Goal: Transaction & Acquisition: Purchase product/service

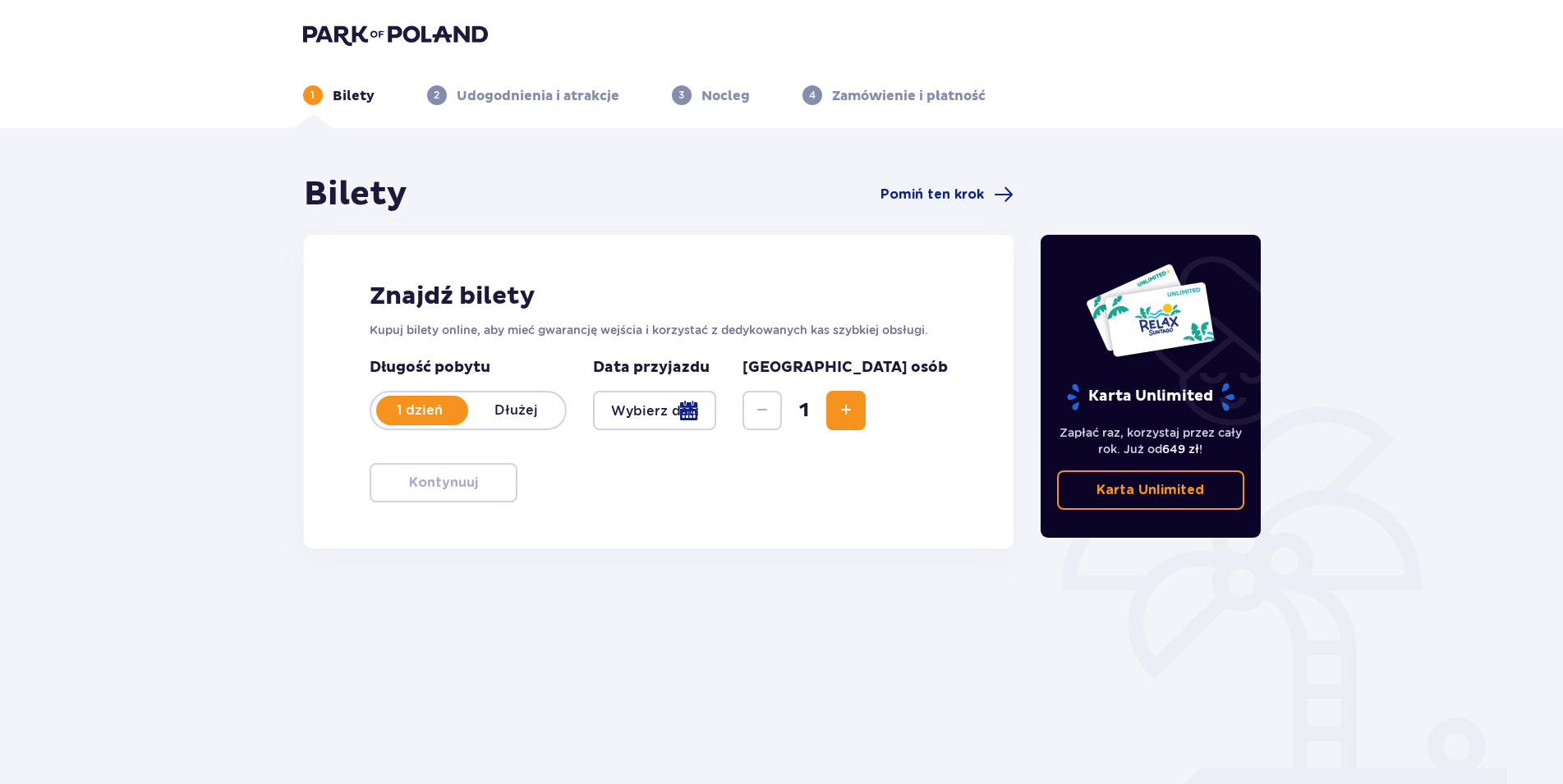
click at [717, 410] on div at bounding box center [655, 411] width 124 height 40
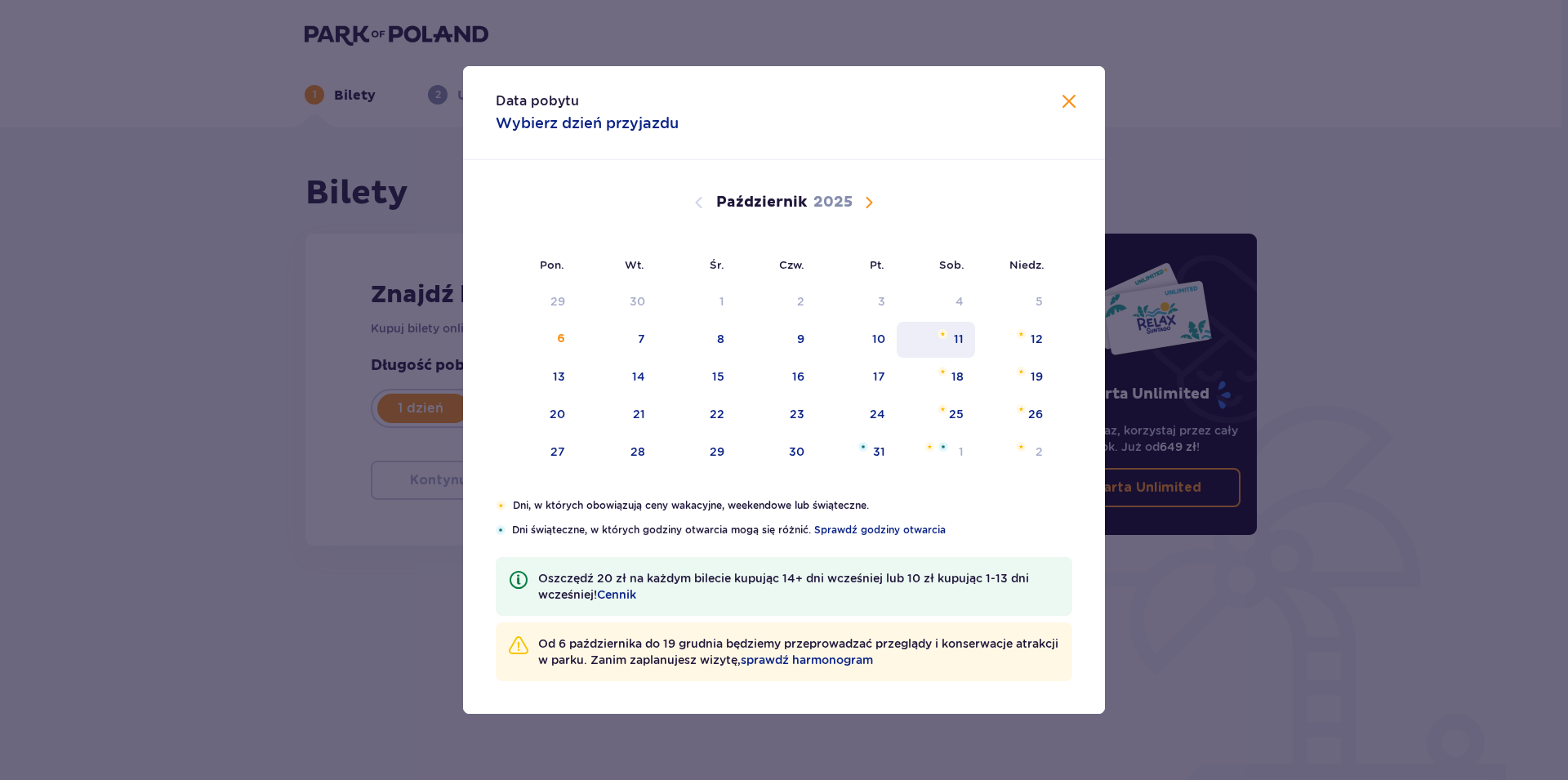
click at [953, 339] on div "11" at bounding box center [937, 340] width 79 height 36
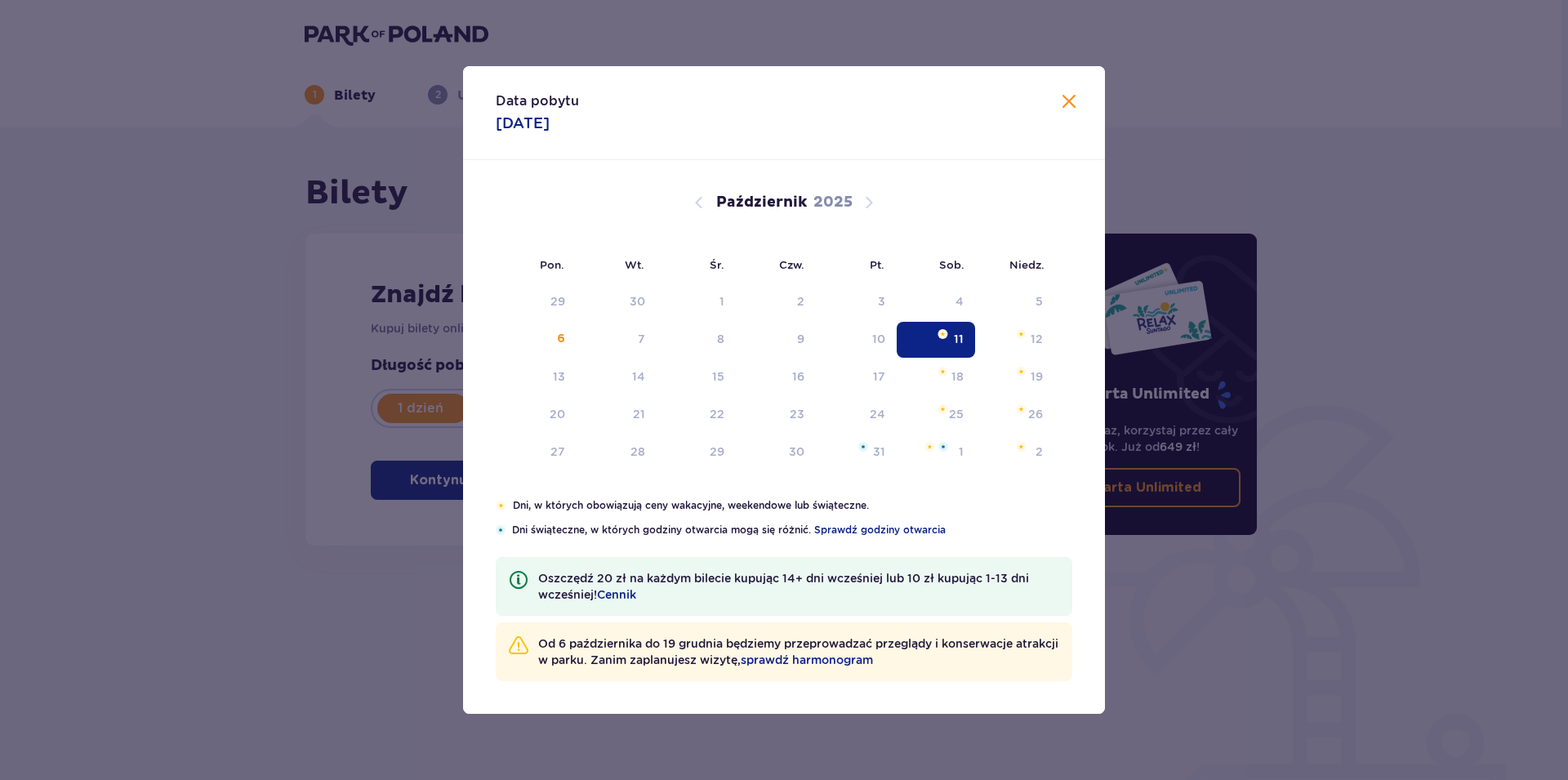
type input "11.10.25"
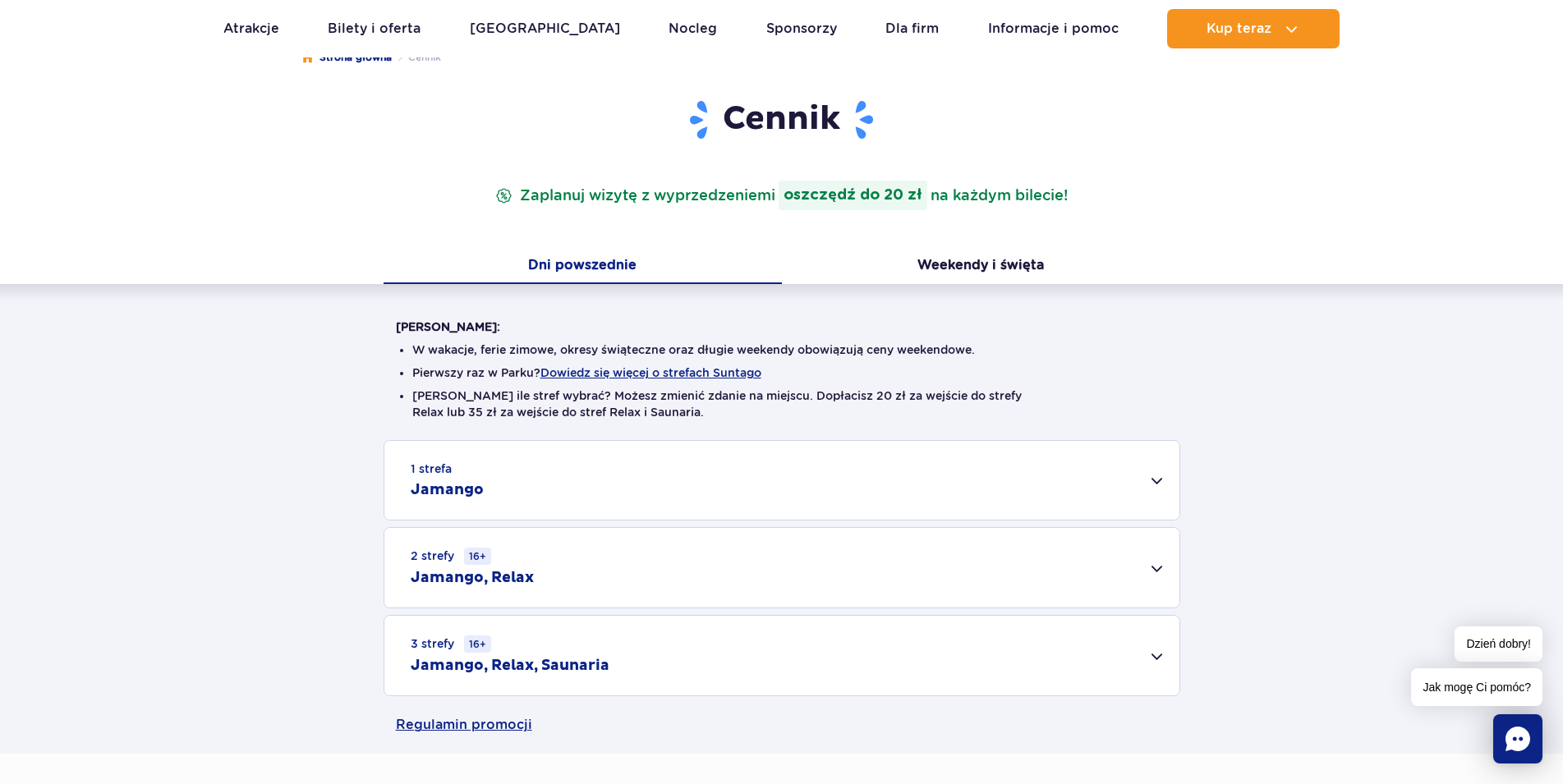
scroll to position [252, 0]
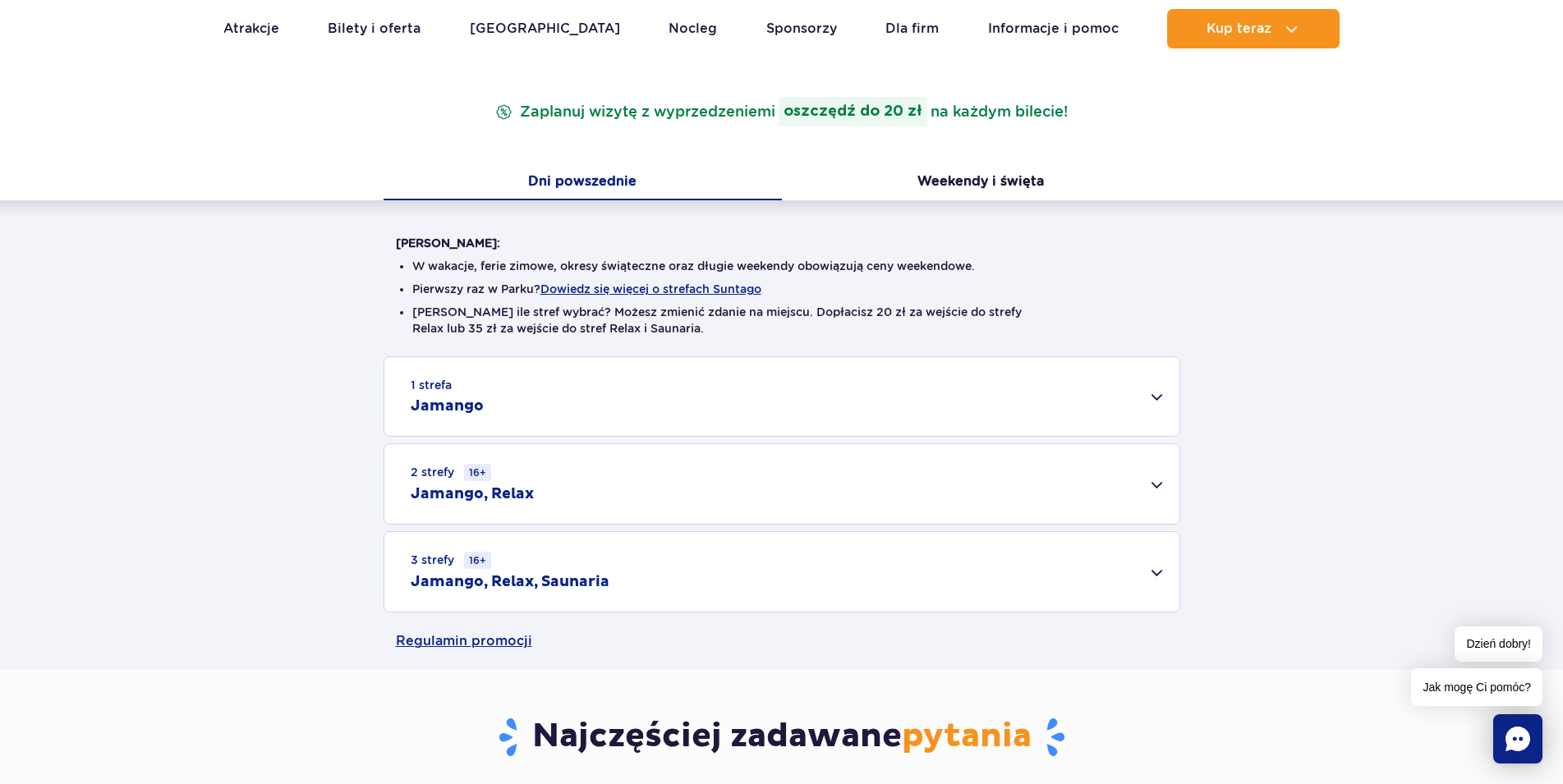
click at [1160, 394] on div "1 strefa Jamango" at bounding box center [782, 396] width 795 height 79
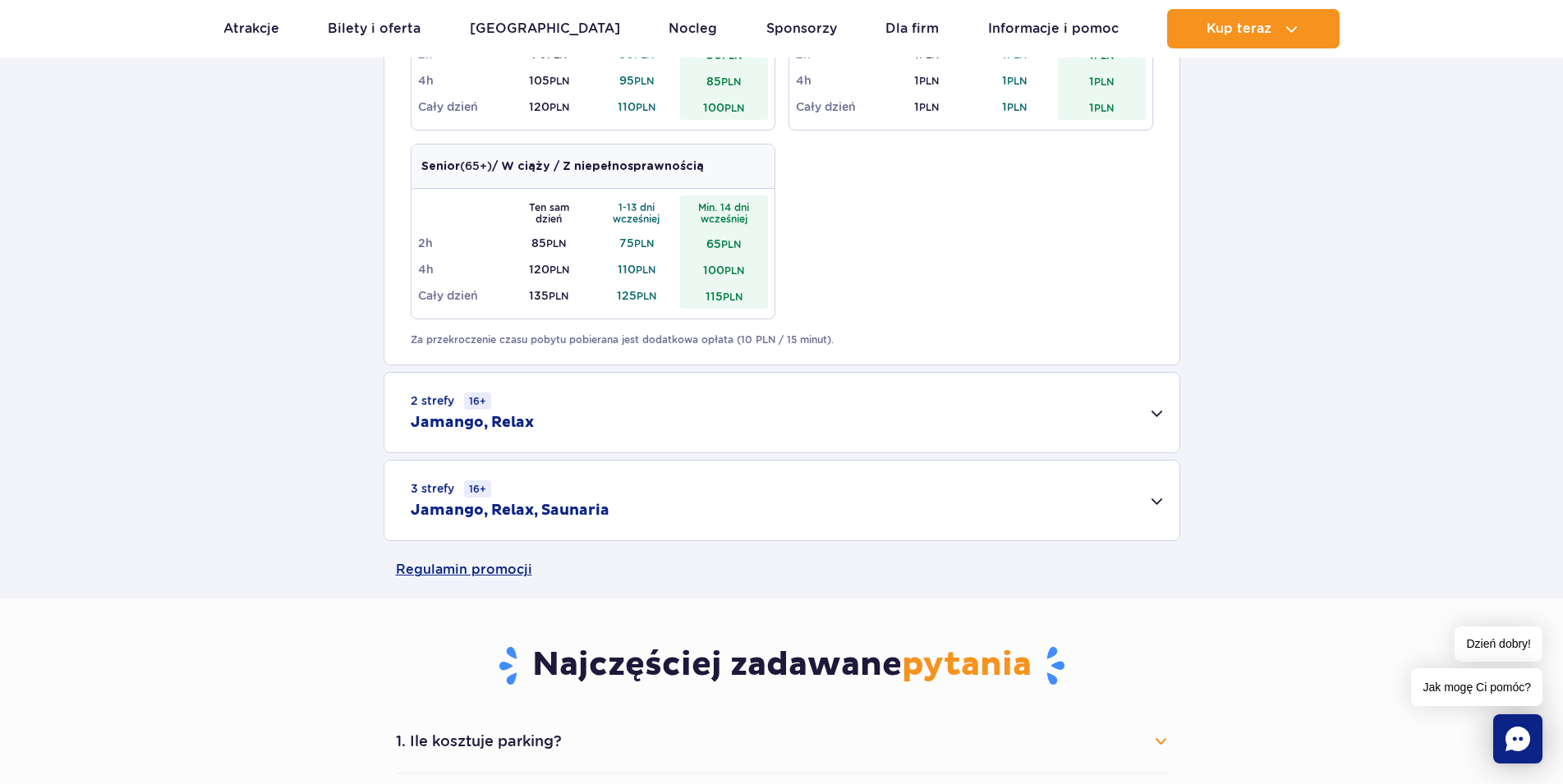
scroll to position [1257, 0]
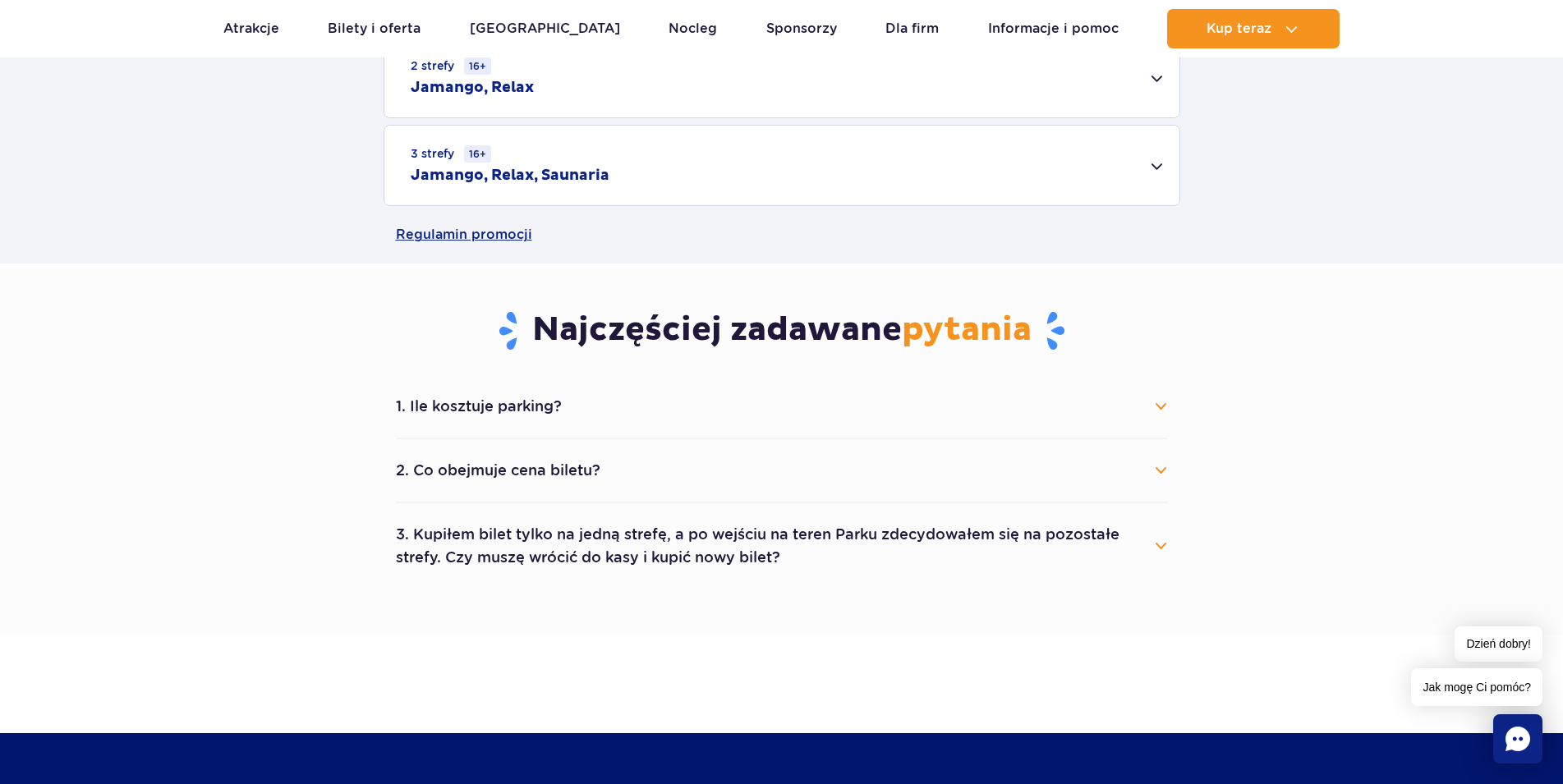
click at [1160, 406] on button "1. Ile kosztuje parking?" at bounding box center [782, 406] width 772 height 36
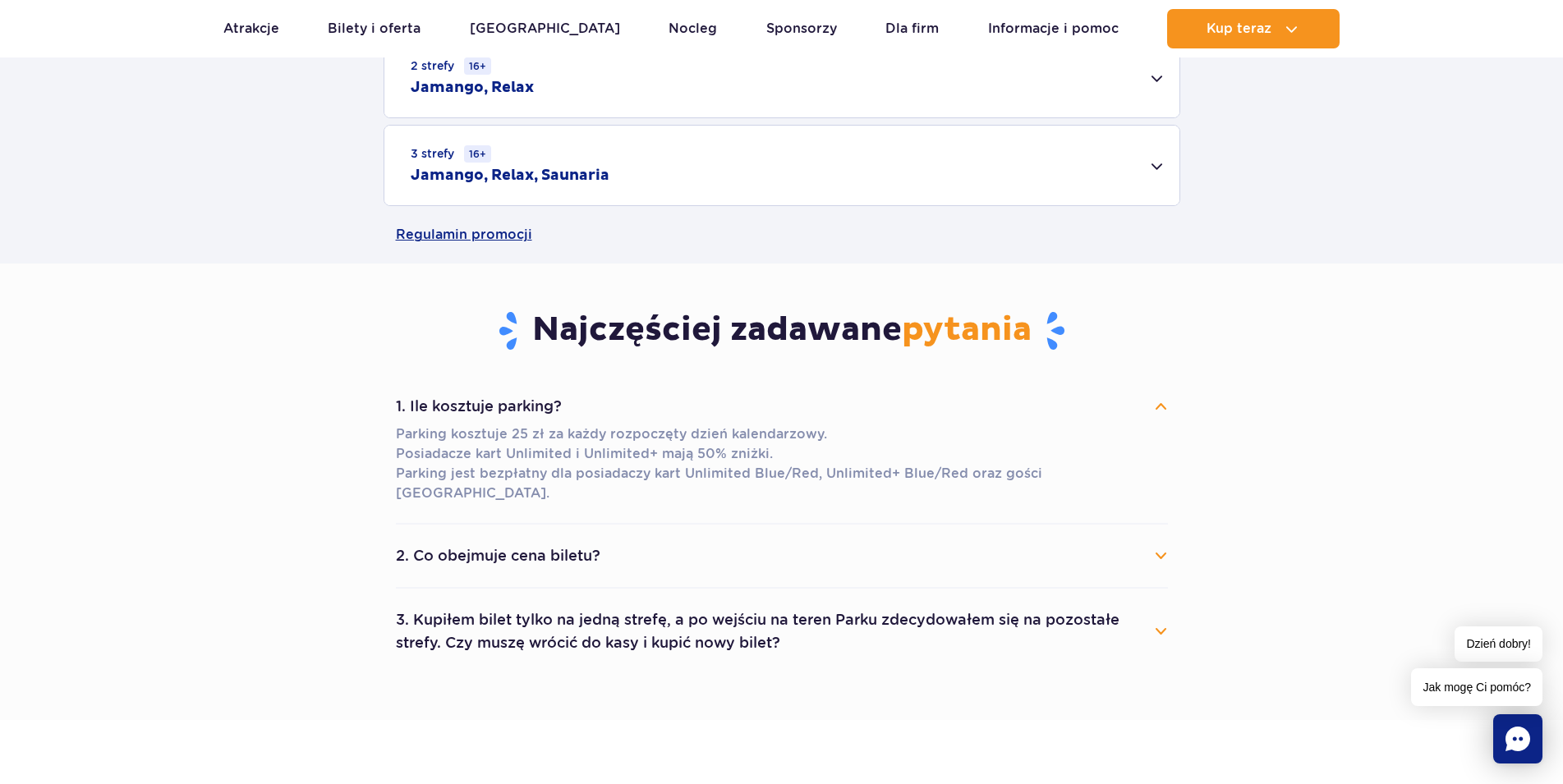
click at [1159, 538] on button "2. Co obejmuje cena biletu?" at bounding box center [782, 556] width 772 height 36
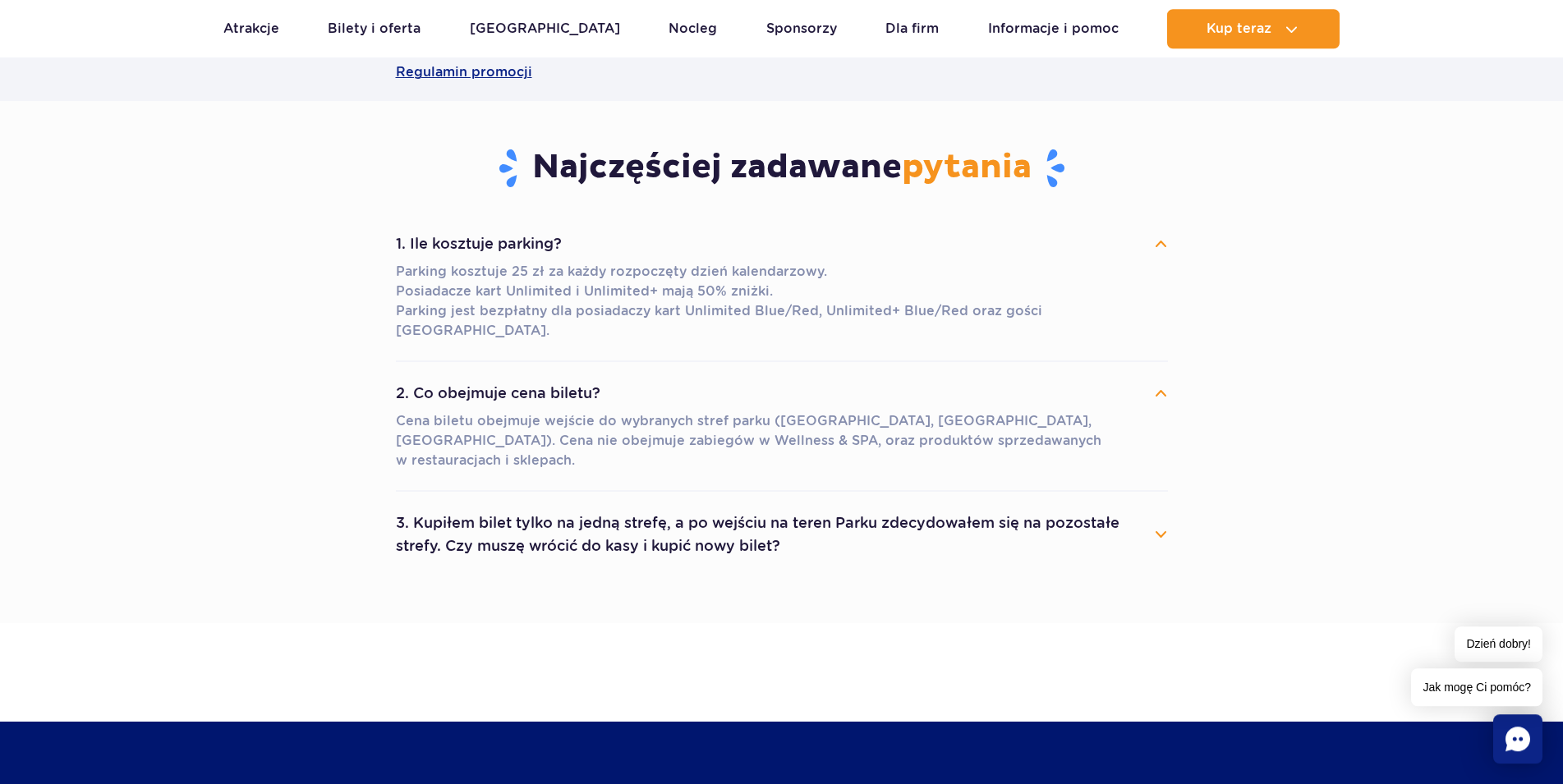
scroll to position [1424, 0]
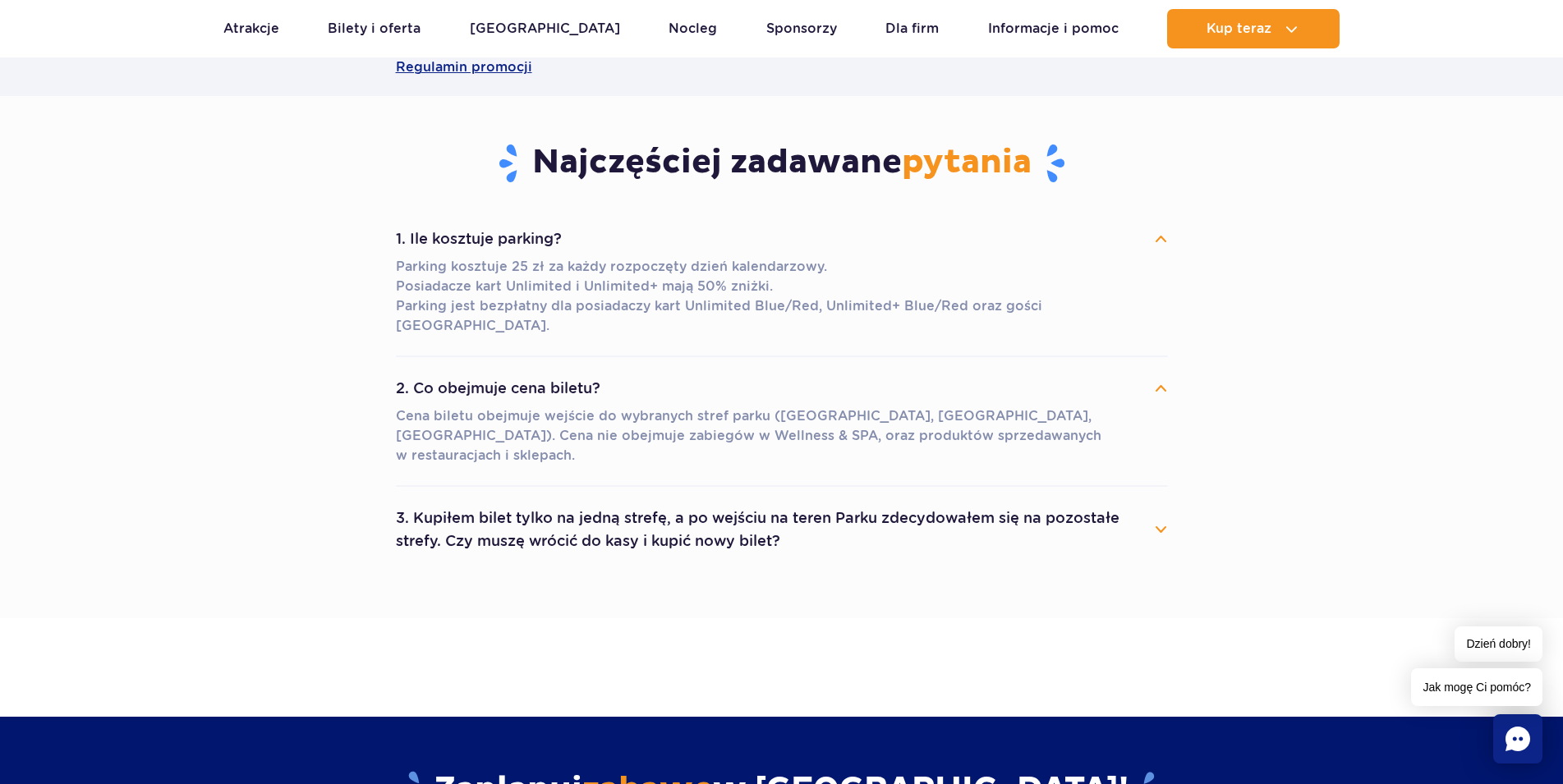
click at [1162, 500] on button "3. Kupiłem bilet tylko na jedną strefę, a po wejściu na teren Parku zdecydowałe…" at bounding box center [782, 529] width 772 height 59
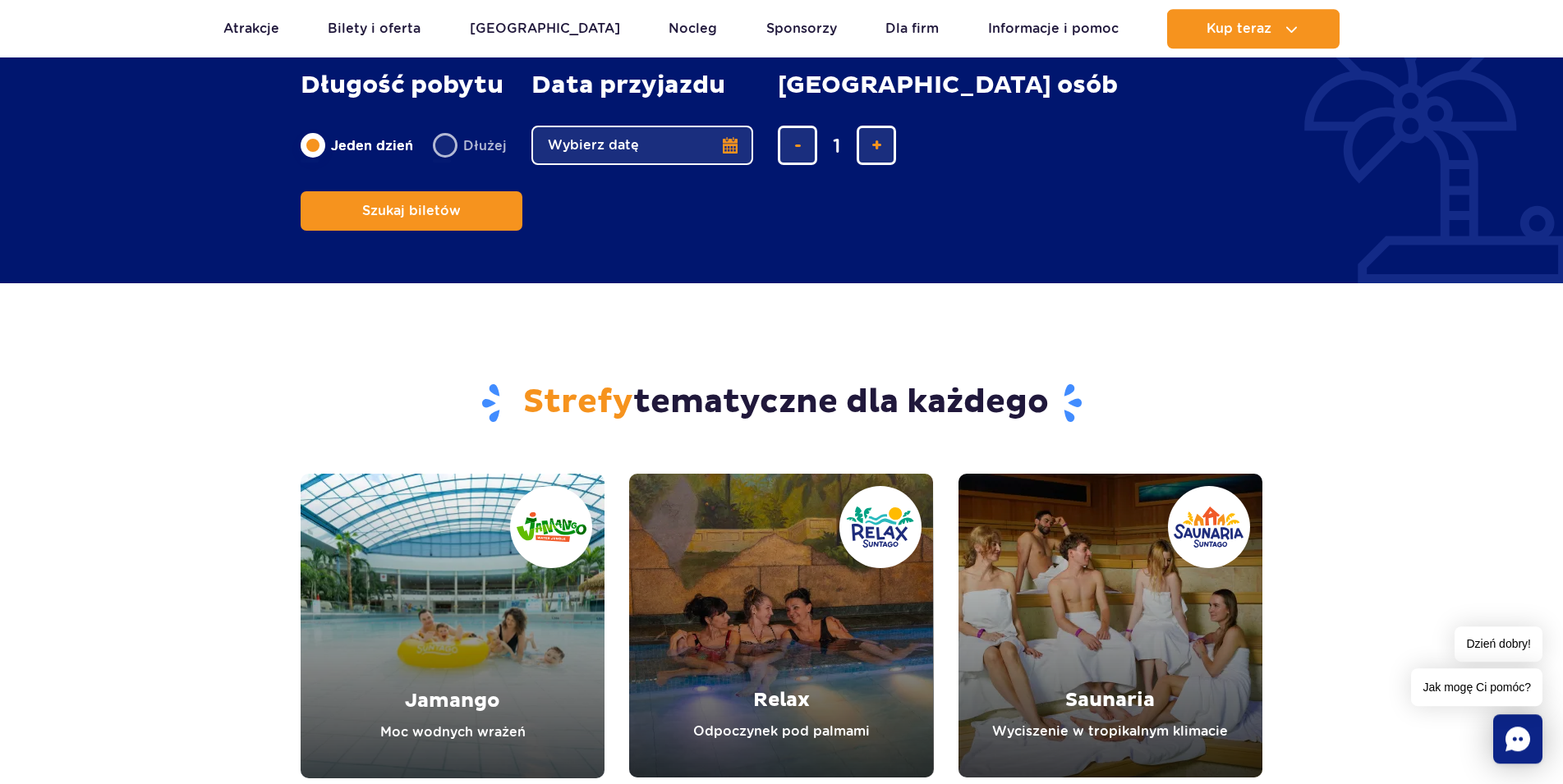
scroll to position [2261, 0]
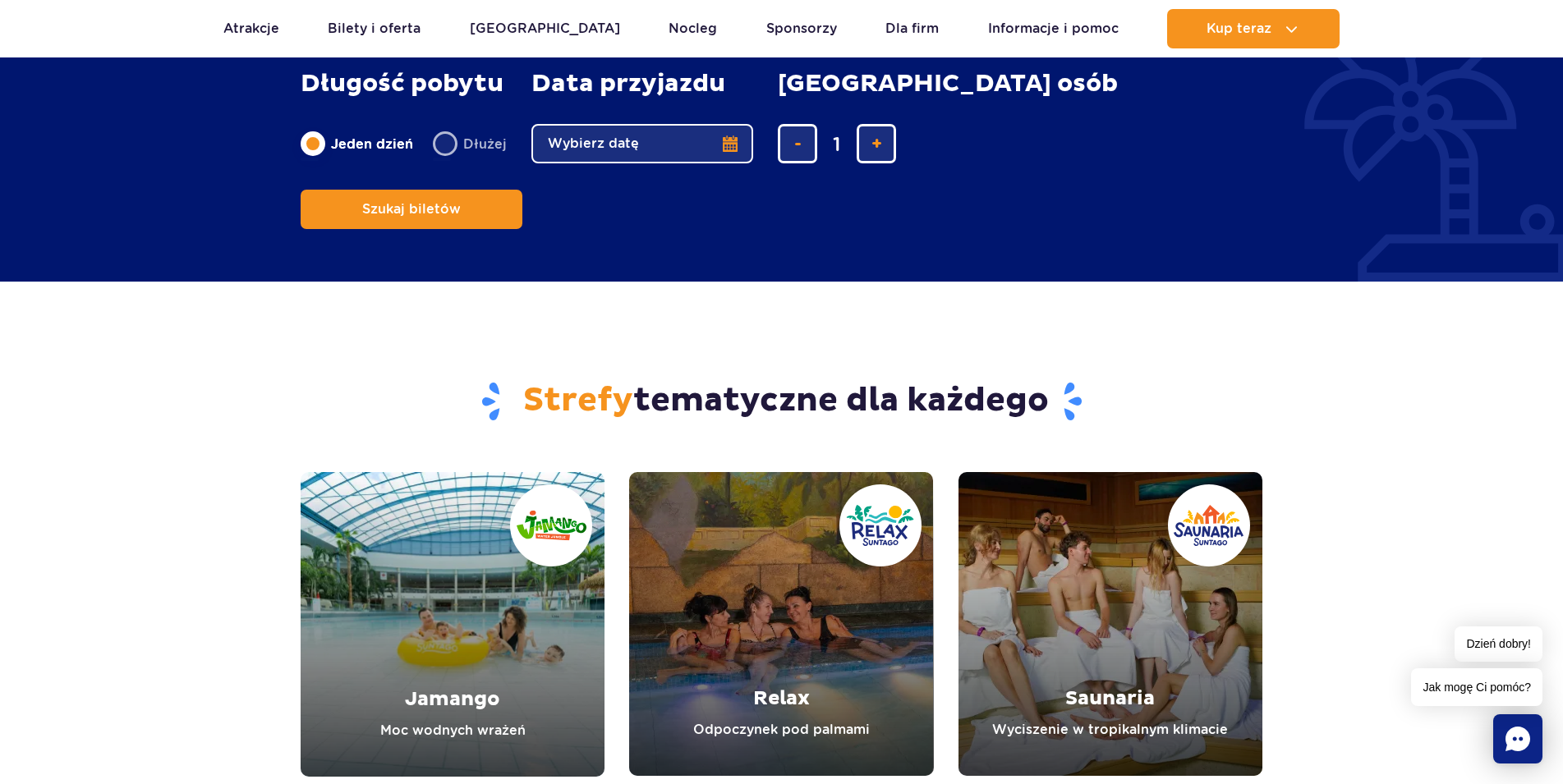
click at [427, 498] on link "Jamango" at bounding box center [453, 624] width 304 height 304
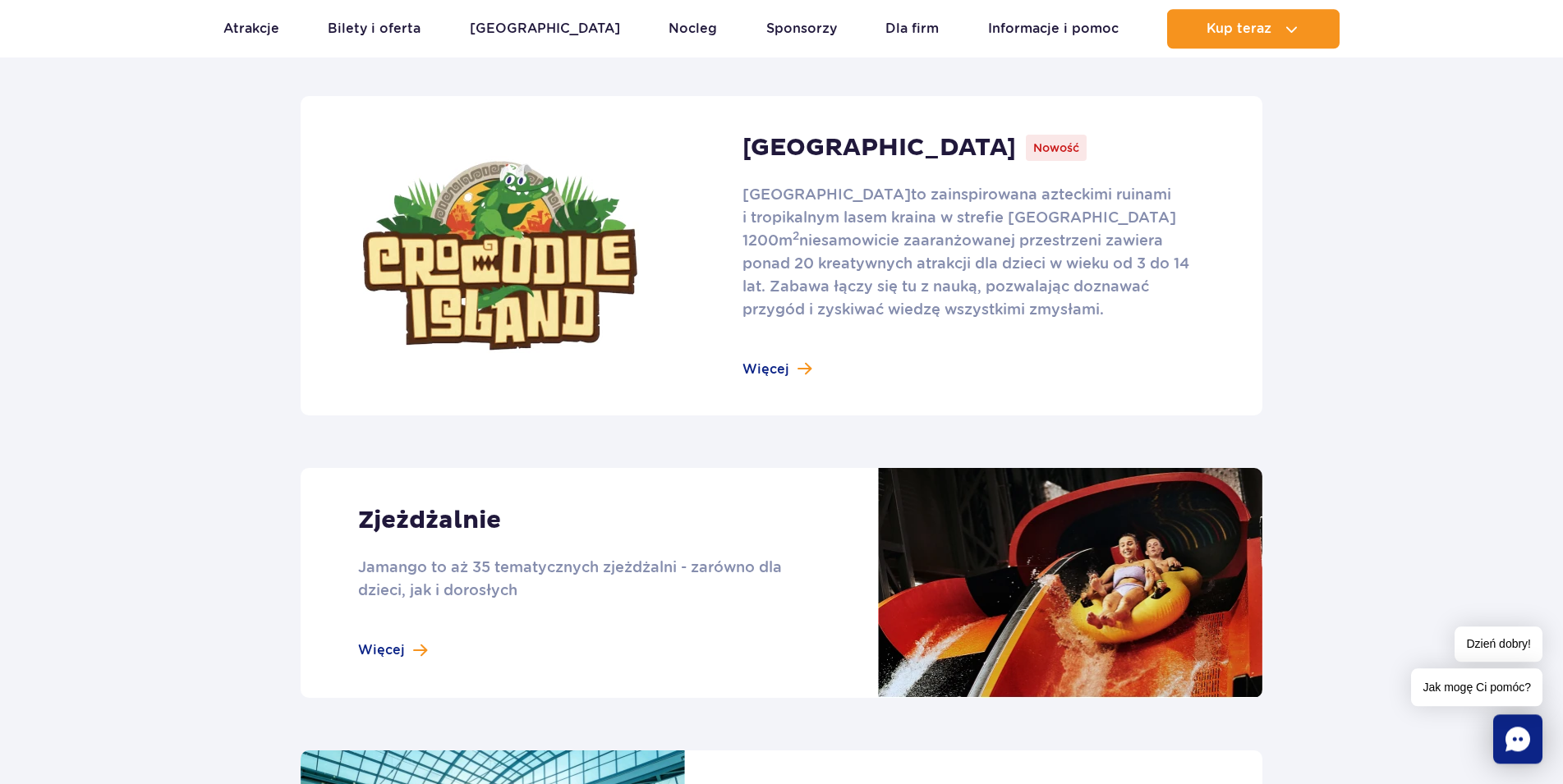
scroll to position [1089, 0]
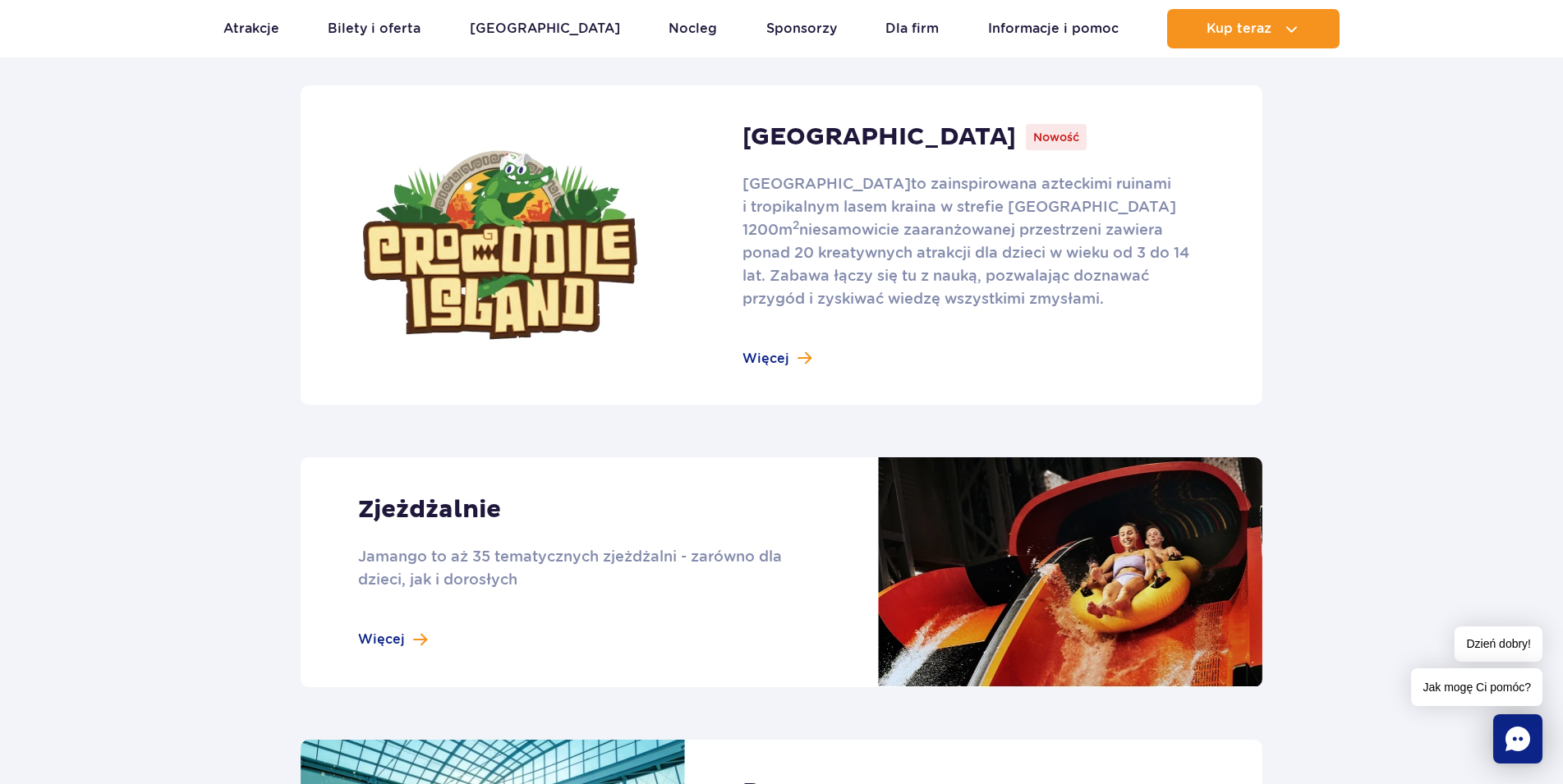
click at [766, 361] on link at bounding box center [782, 244] width 962 height 320
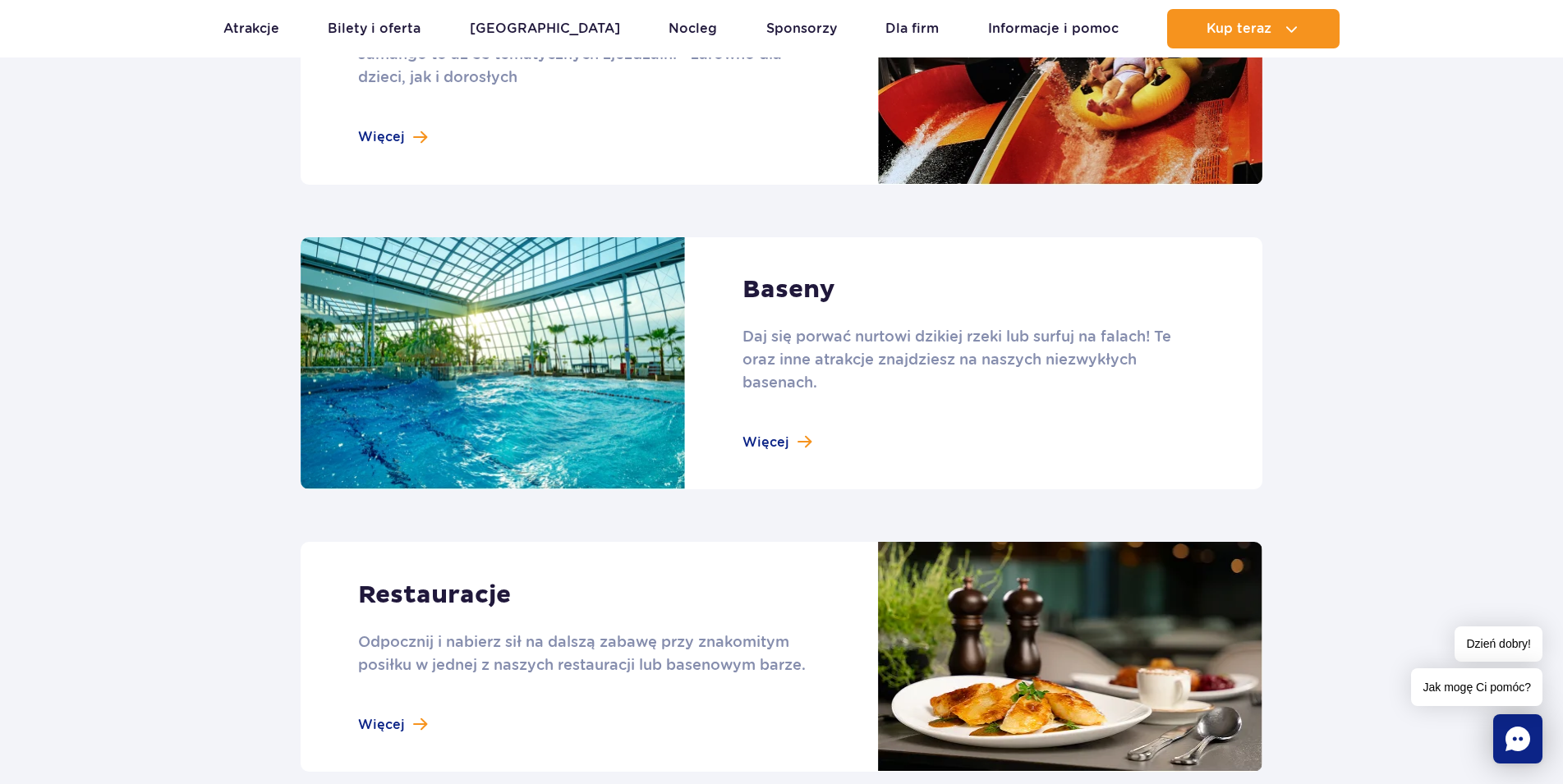
scroll to position [1340, 0]
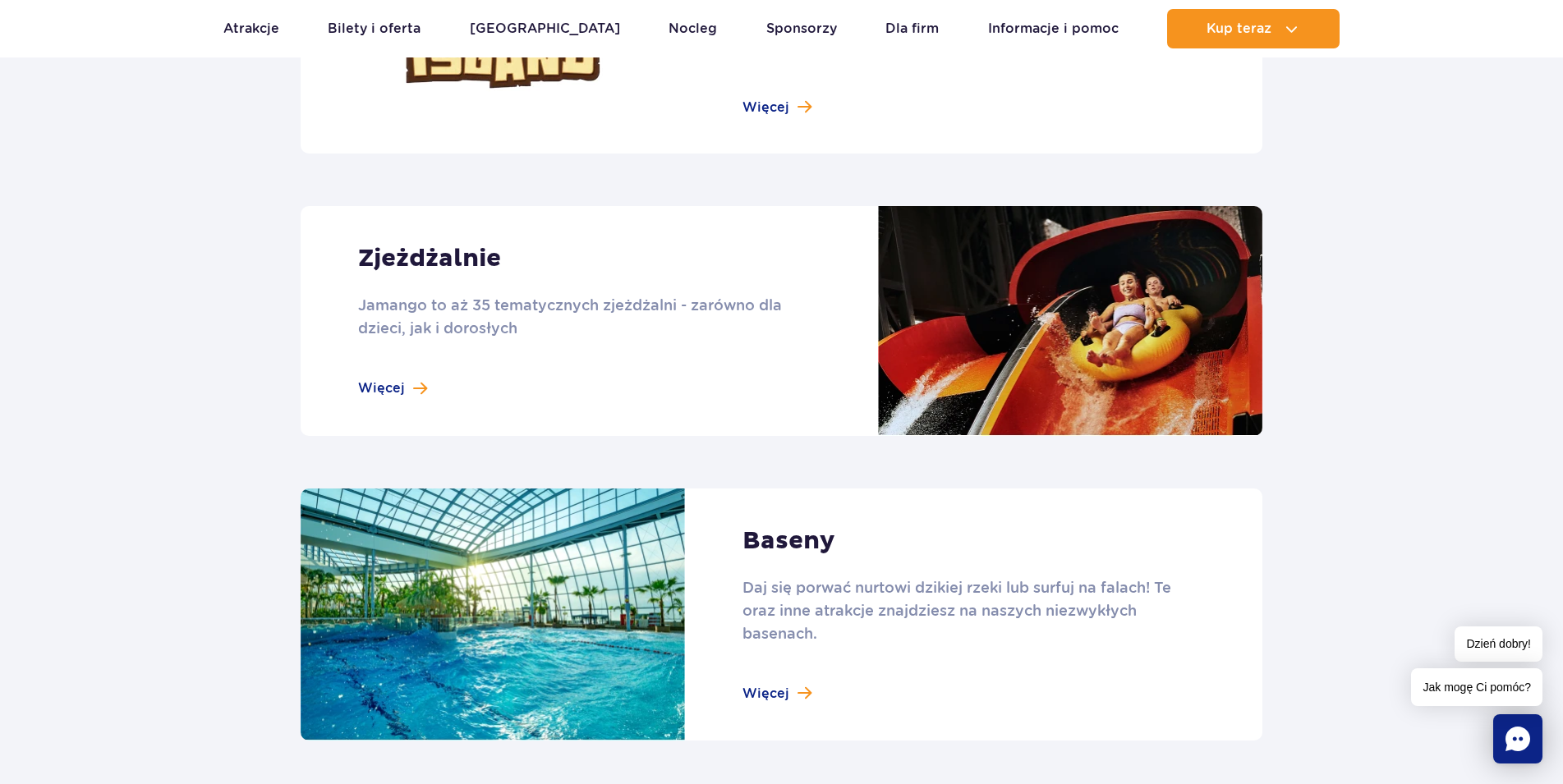
click at [379, 379] on link at bounding box center [782, 321] width 962 height 230
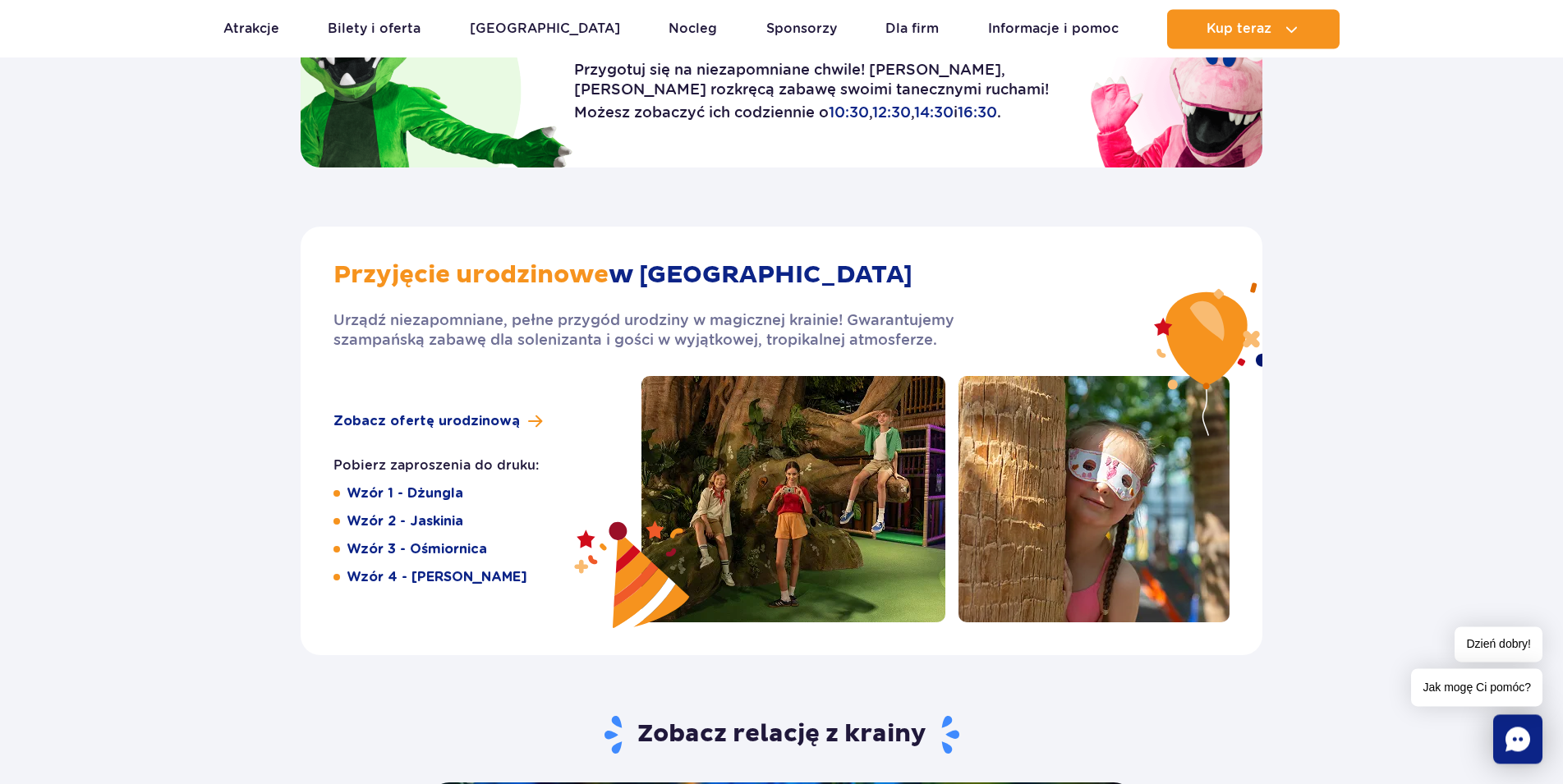
scroll to position [2429, 0]
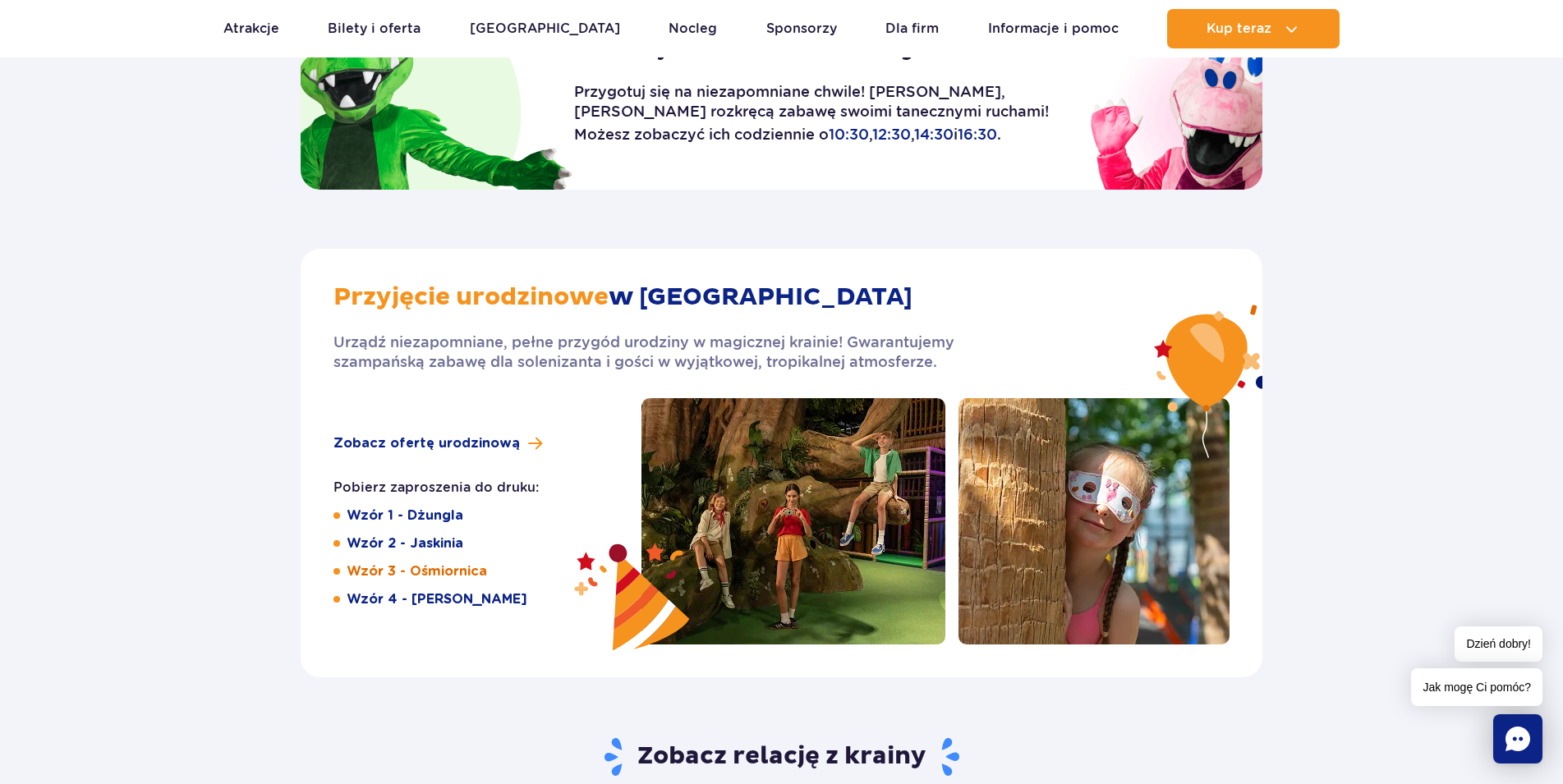
click at [432, 569] on link "Wzór 3 - Ośmiornica" at bounding box center [417, 571] width 140 height 18
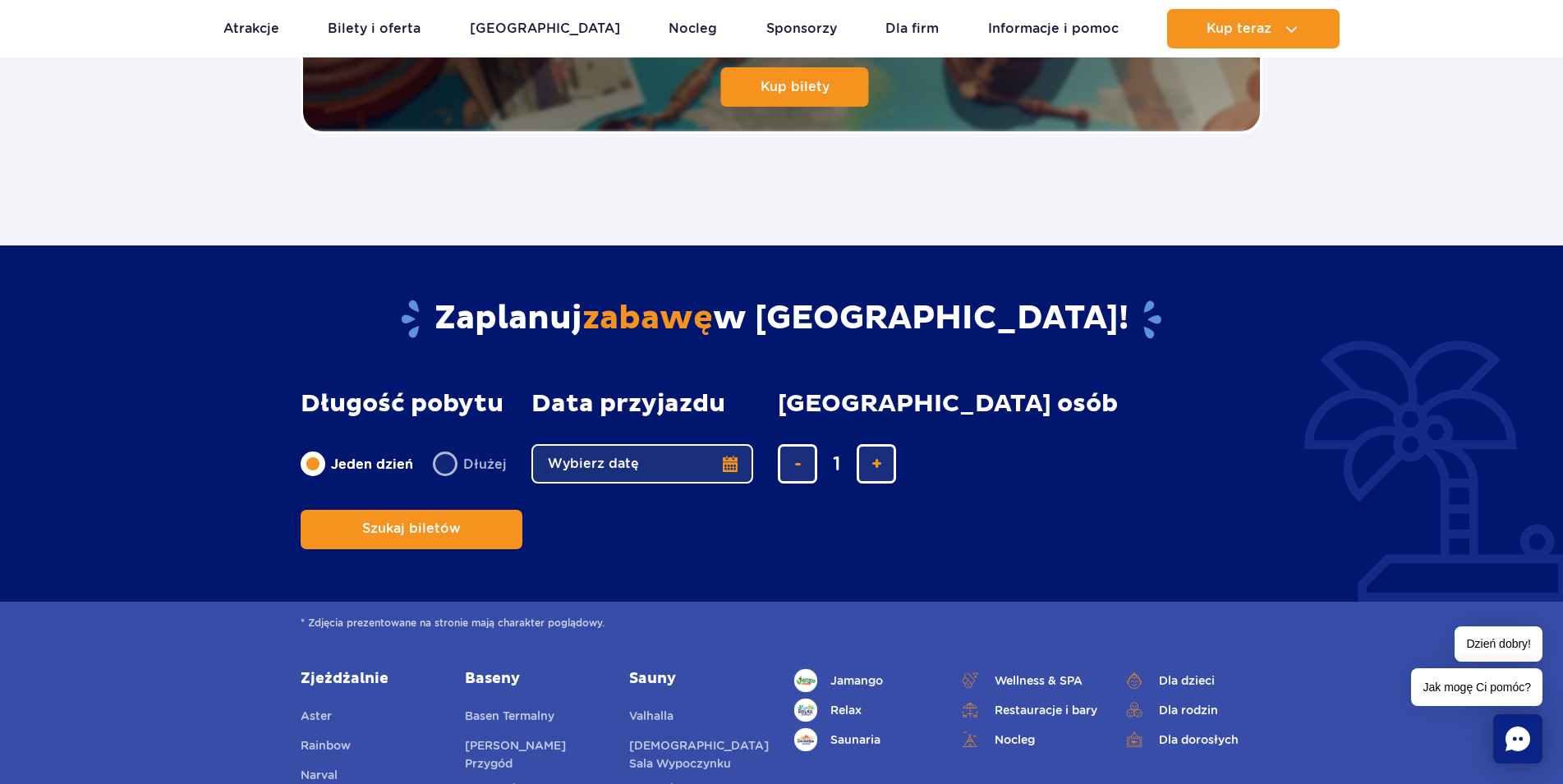
scroll to position [3434, 0]
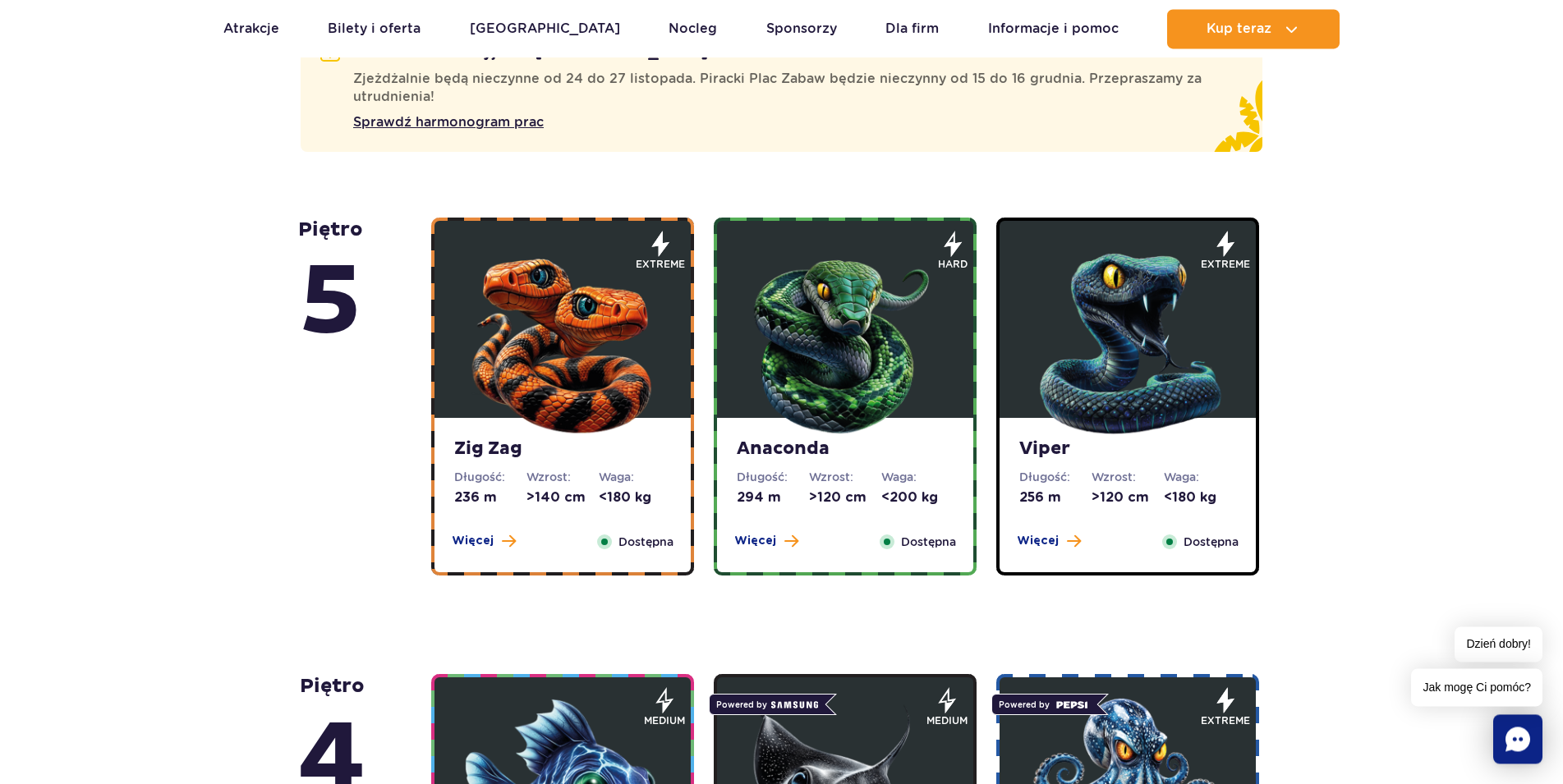
scroll to position [1005, 0]
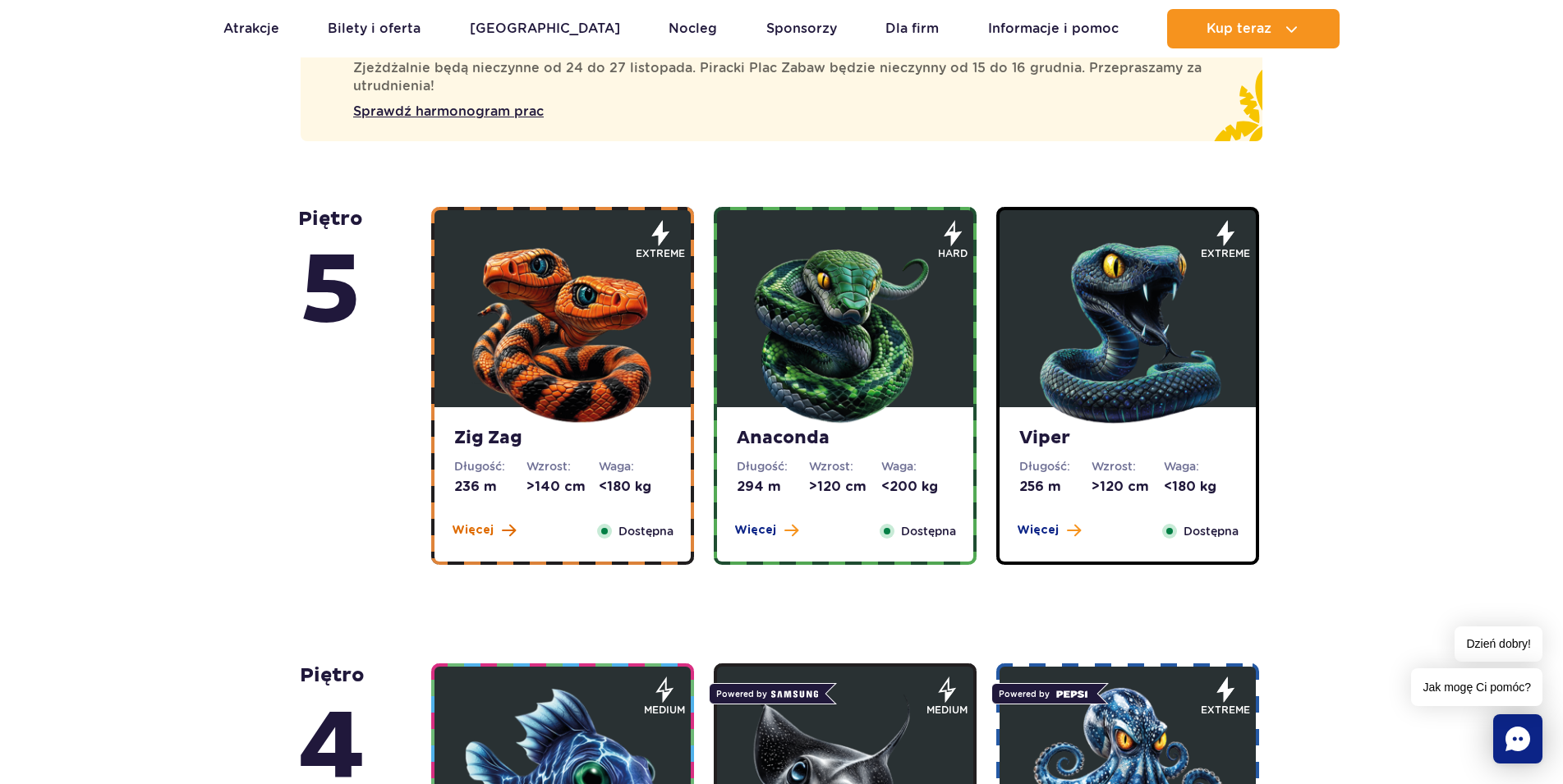
click at [472, 532] on span "Więcej" at bounding box center [473, 531] width 42 height 16
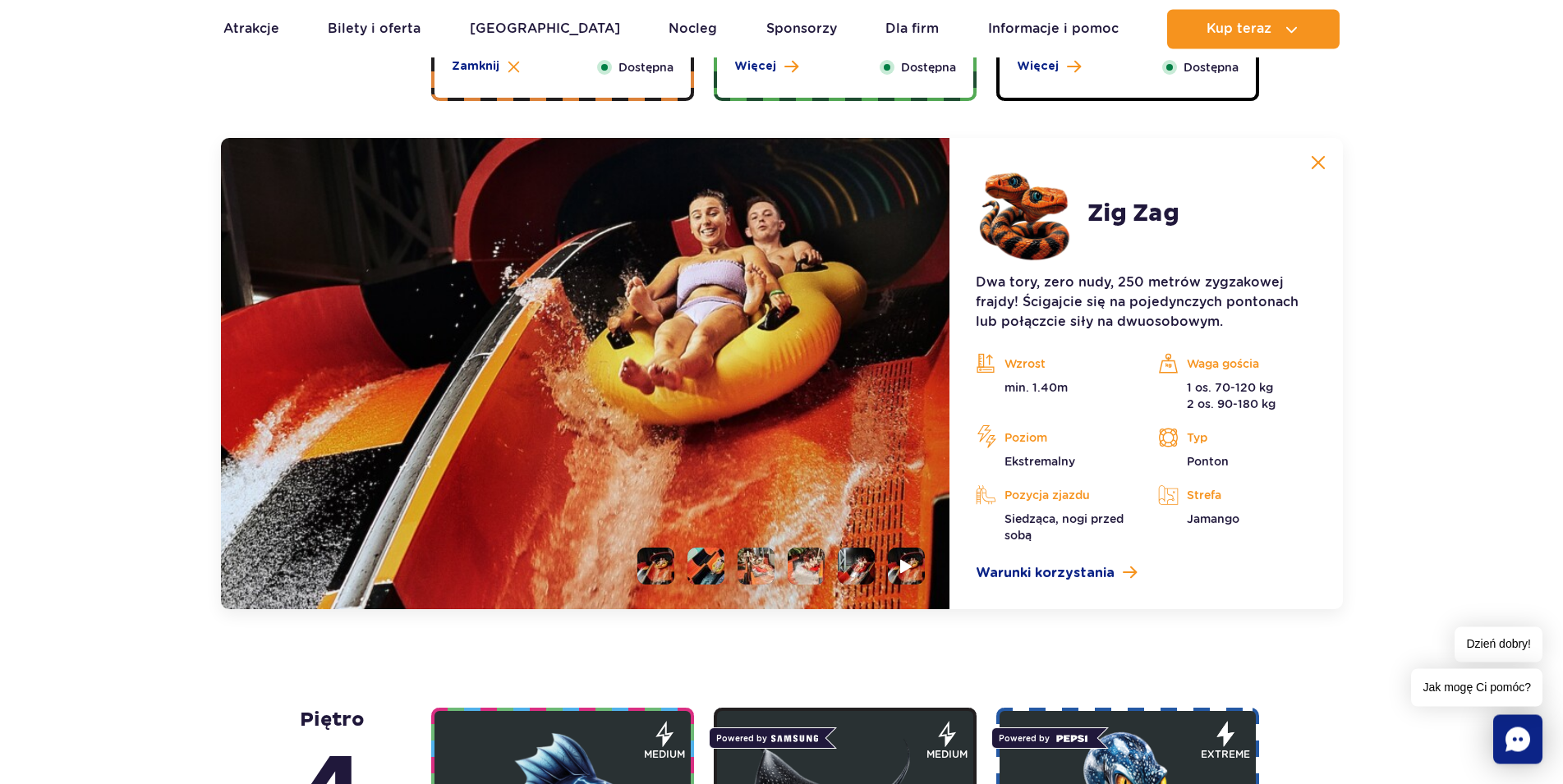
scroll to position [1507, 0]
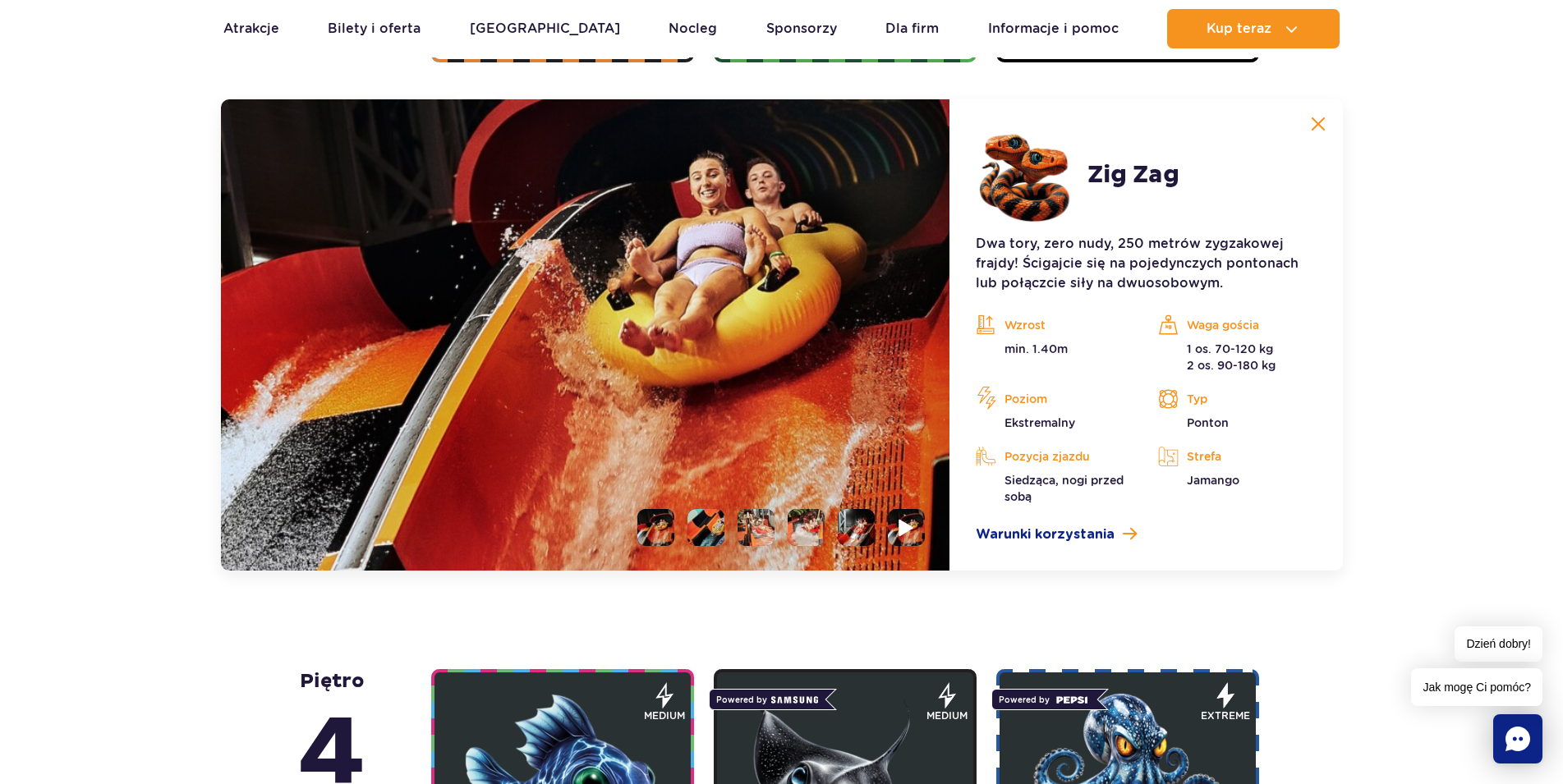
click at [906, 521] on img at bounding box center [906, 527] width 15 height 19
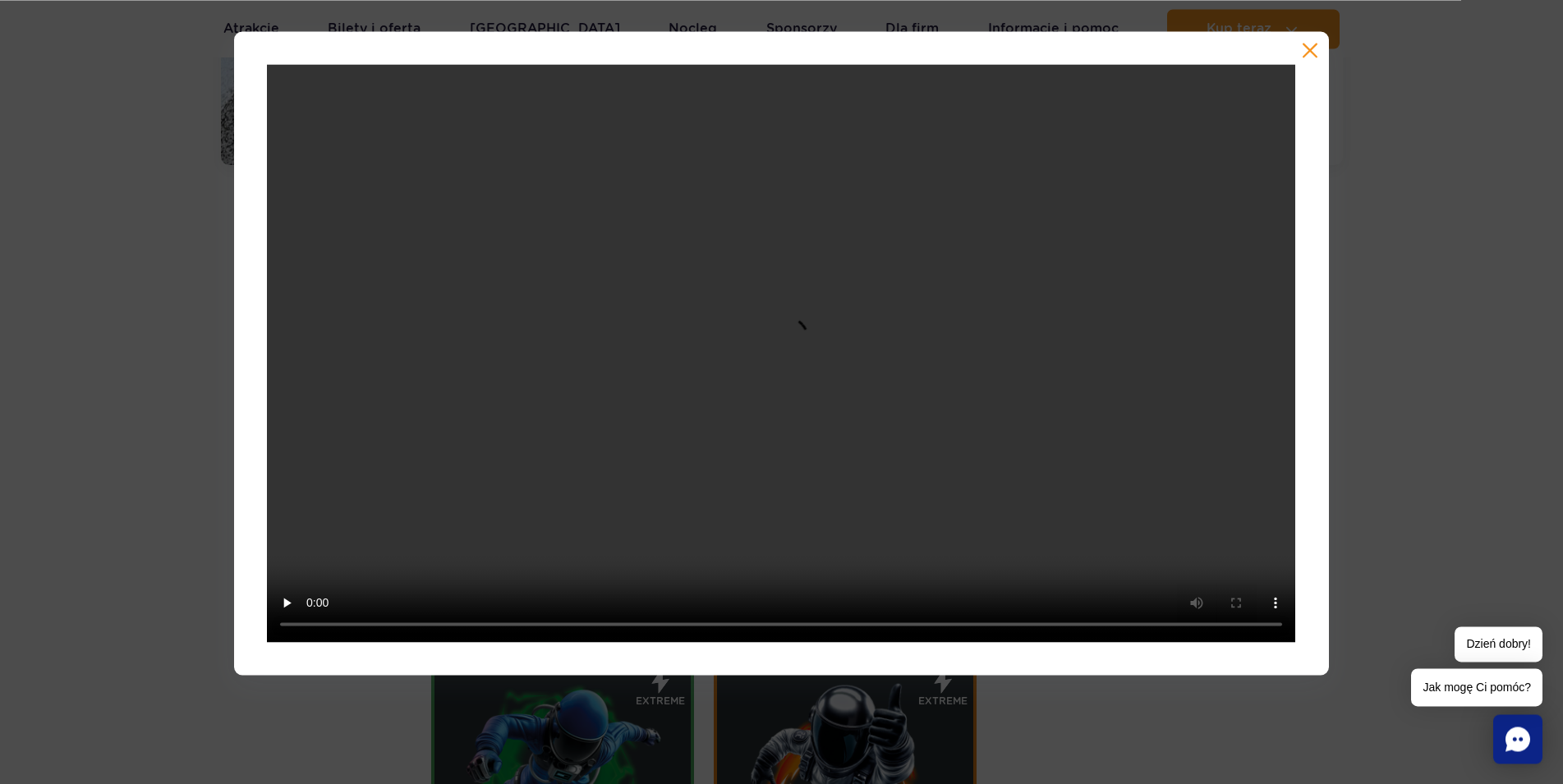
scroll to position [1927, 0]
click at [1312, 44] on button "button" at bounding box center [1309, 50] width 16 height 16
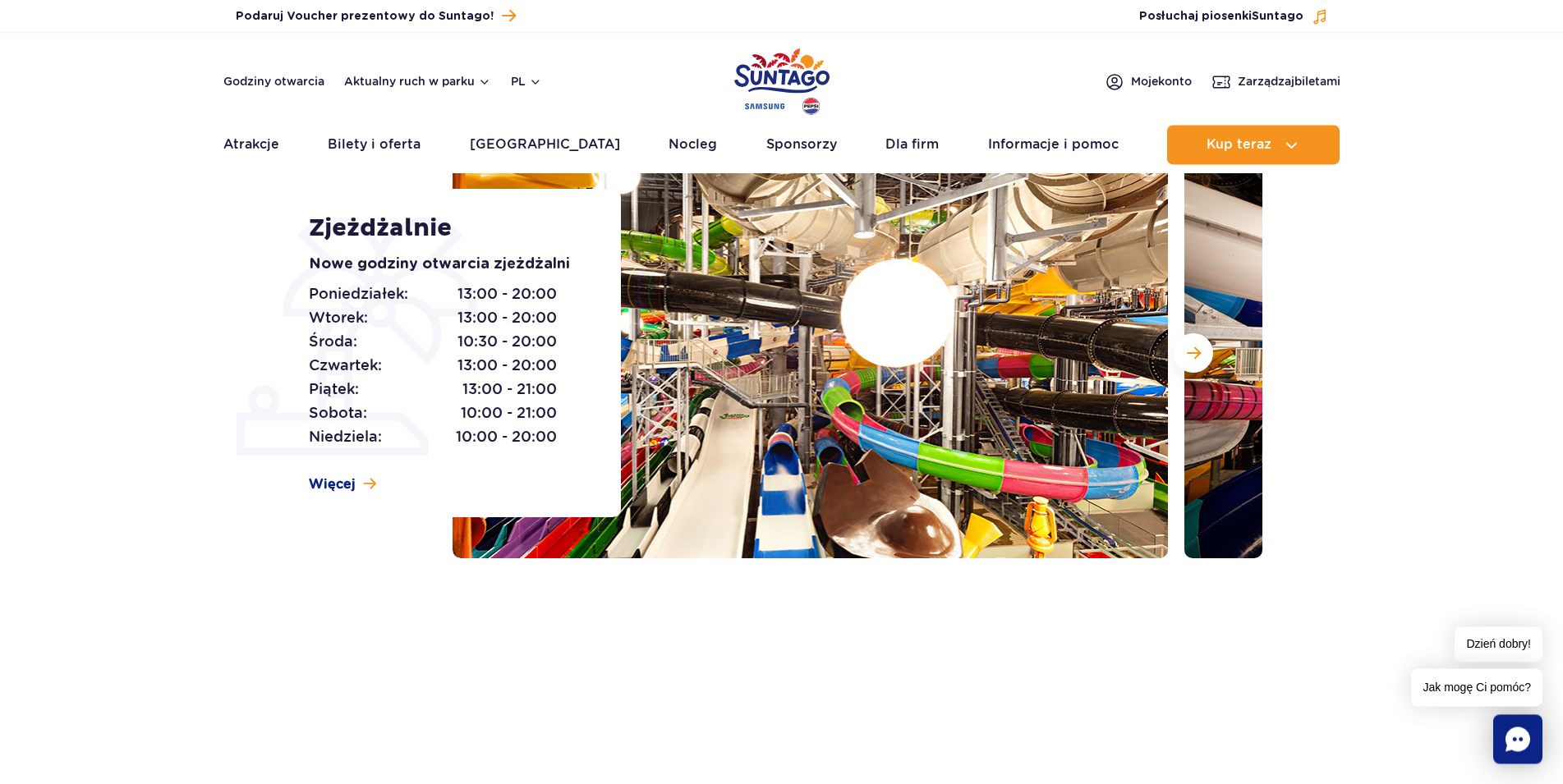
scroll to position [0, 0]
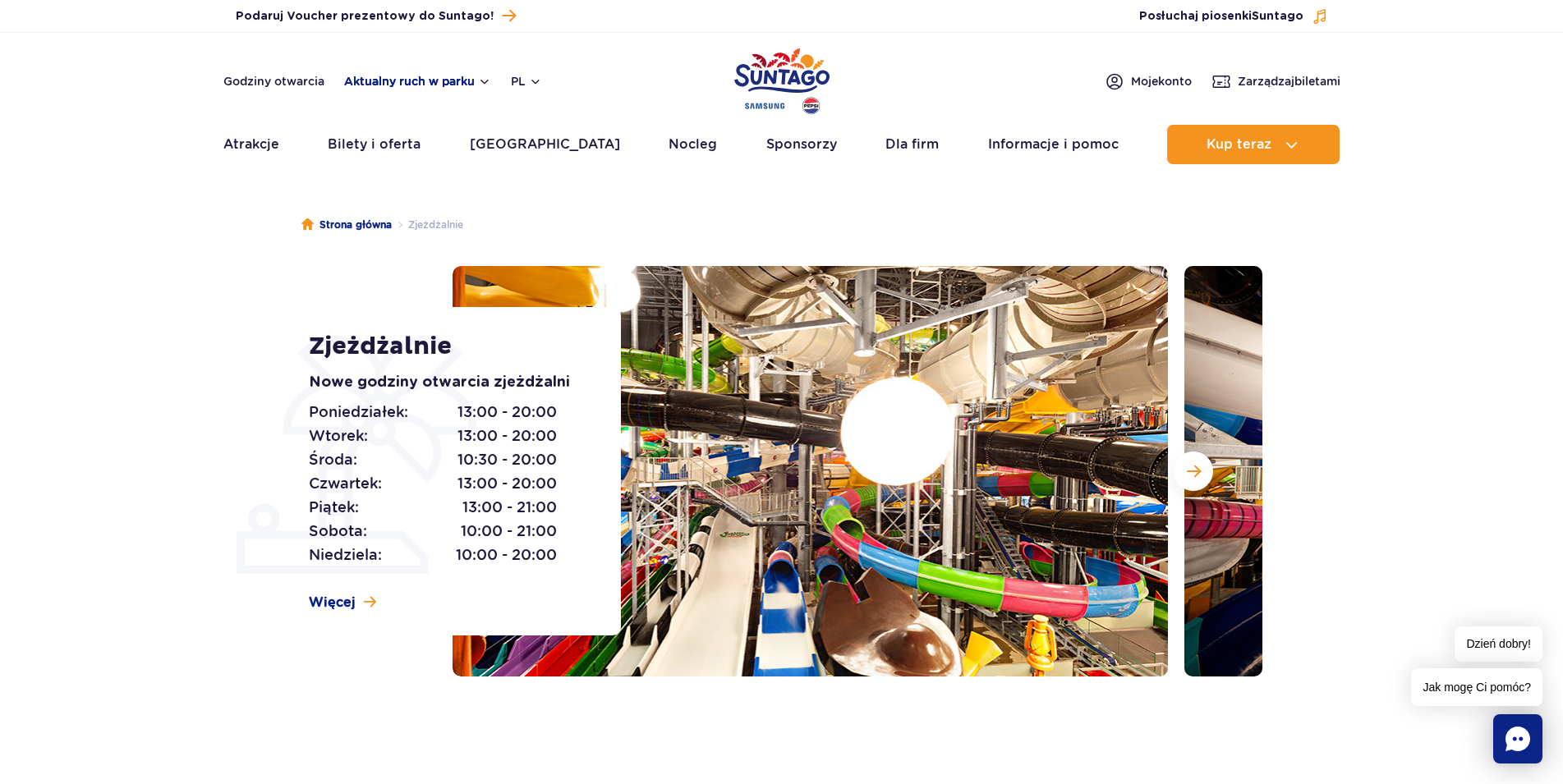
click at [430, 81] on button "Aktualny ruch w parku" at bounding box center [417, 81] width 147 height 14
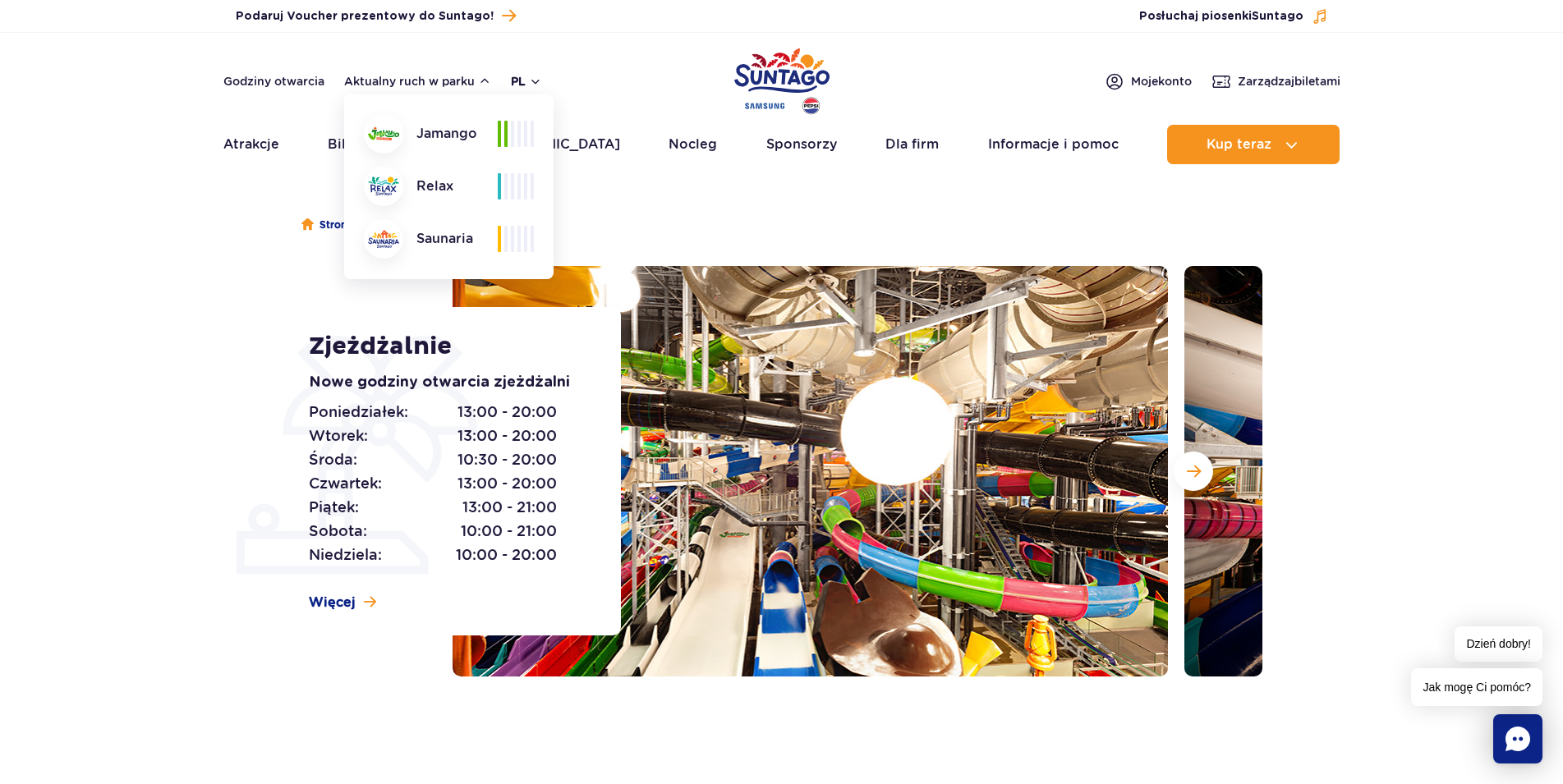
click at [537, 82] on button "pl" at bounding box center [526, 81] width 31 height 16
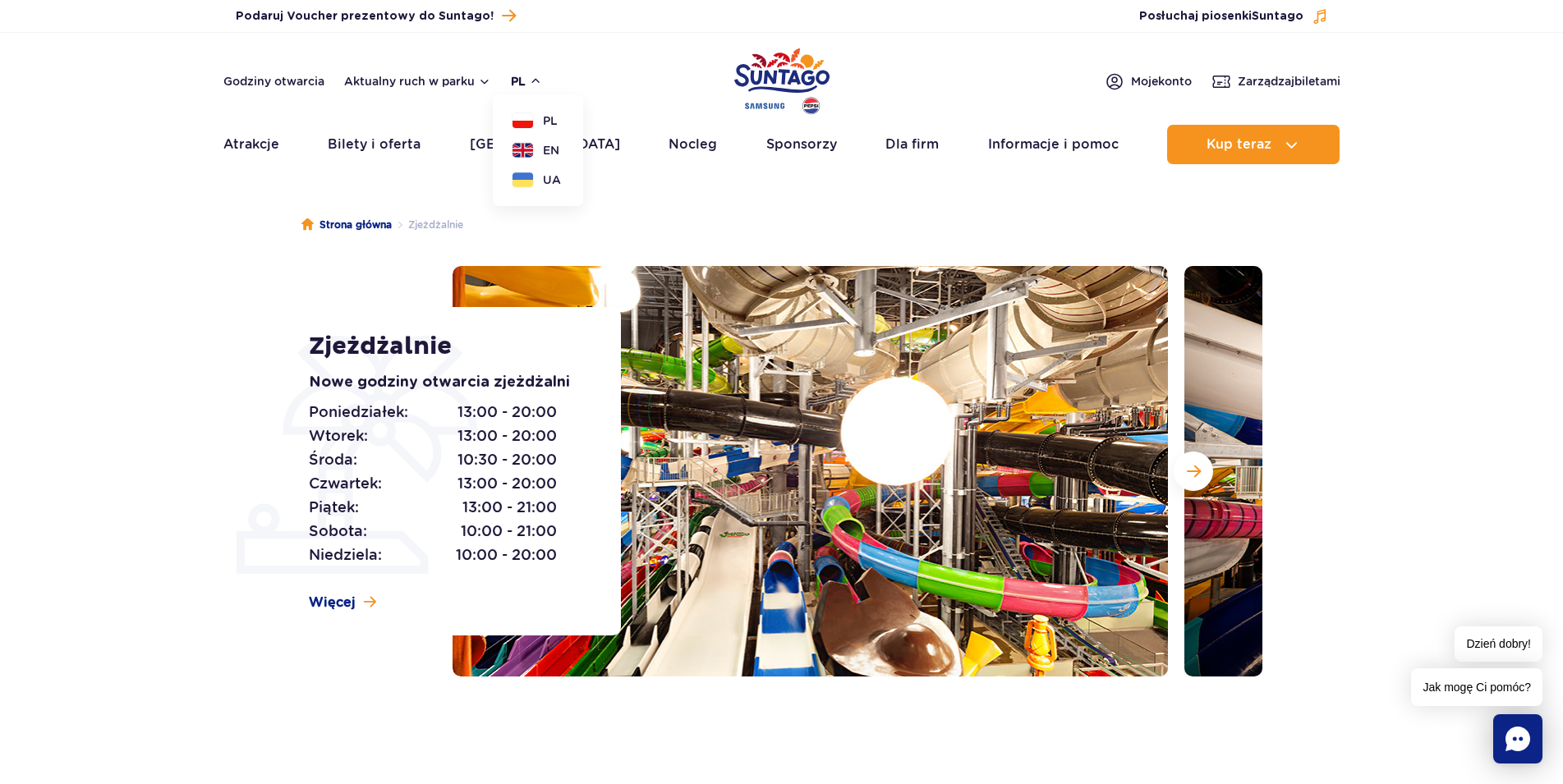
click at [537, 82] on button "pl" at bounding box center [526, 81] width 31 height 16
click at [283, 79] on link "Godziny otwarcia" at bounding box center [274, 81] width 101 height 16
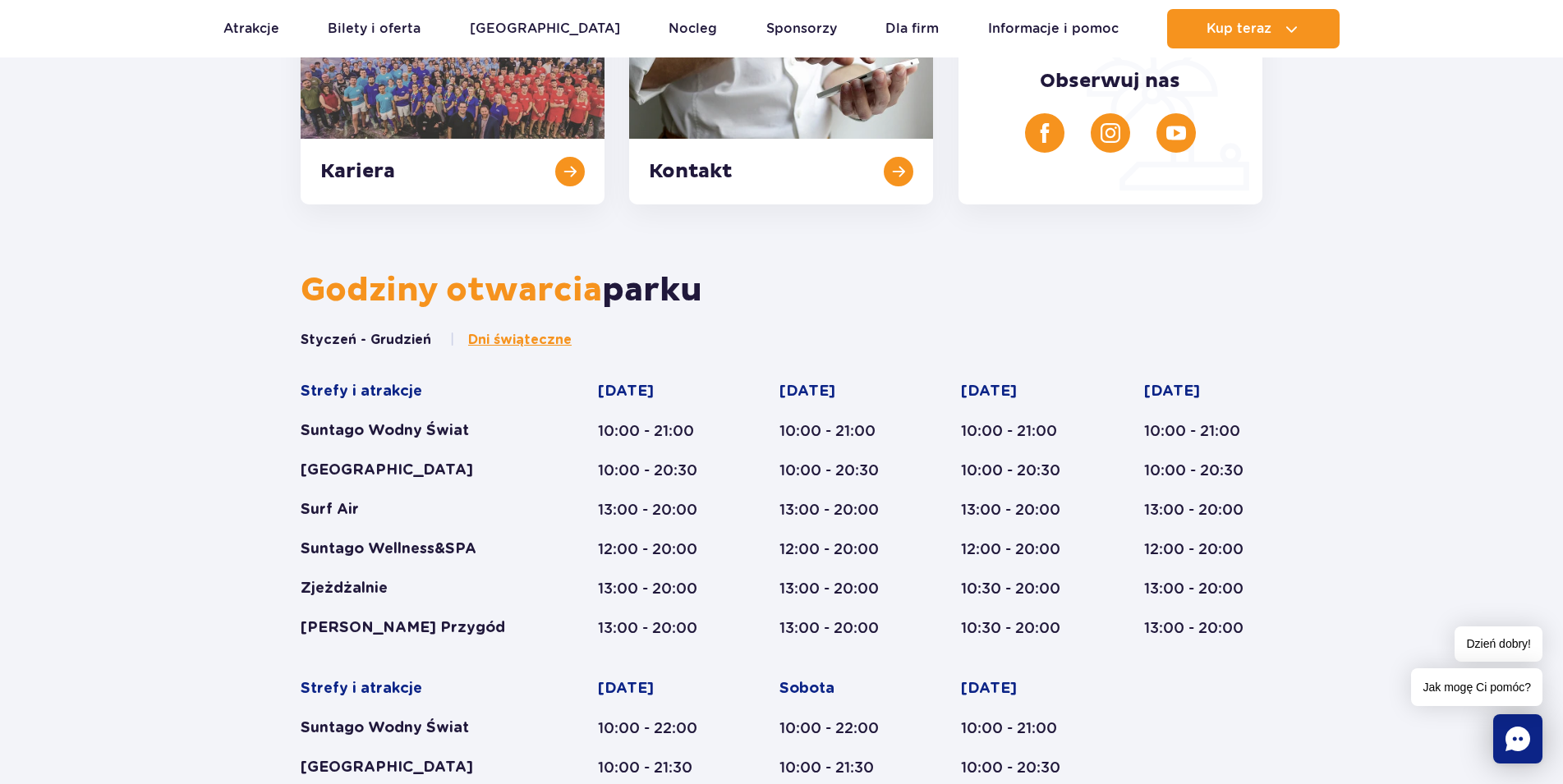
scroll to position [285, 0]
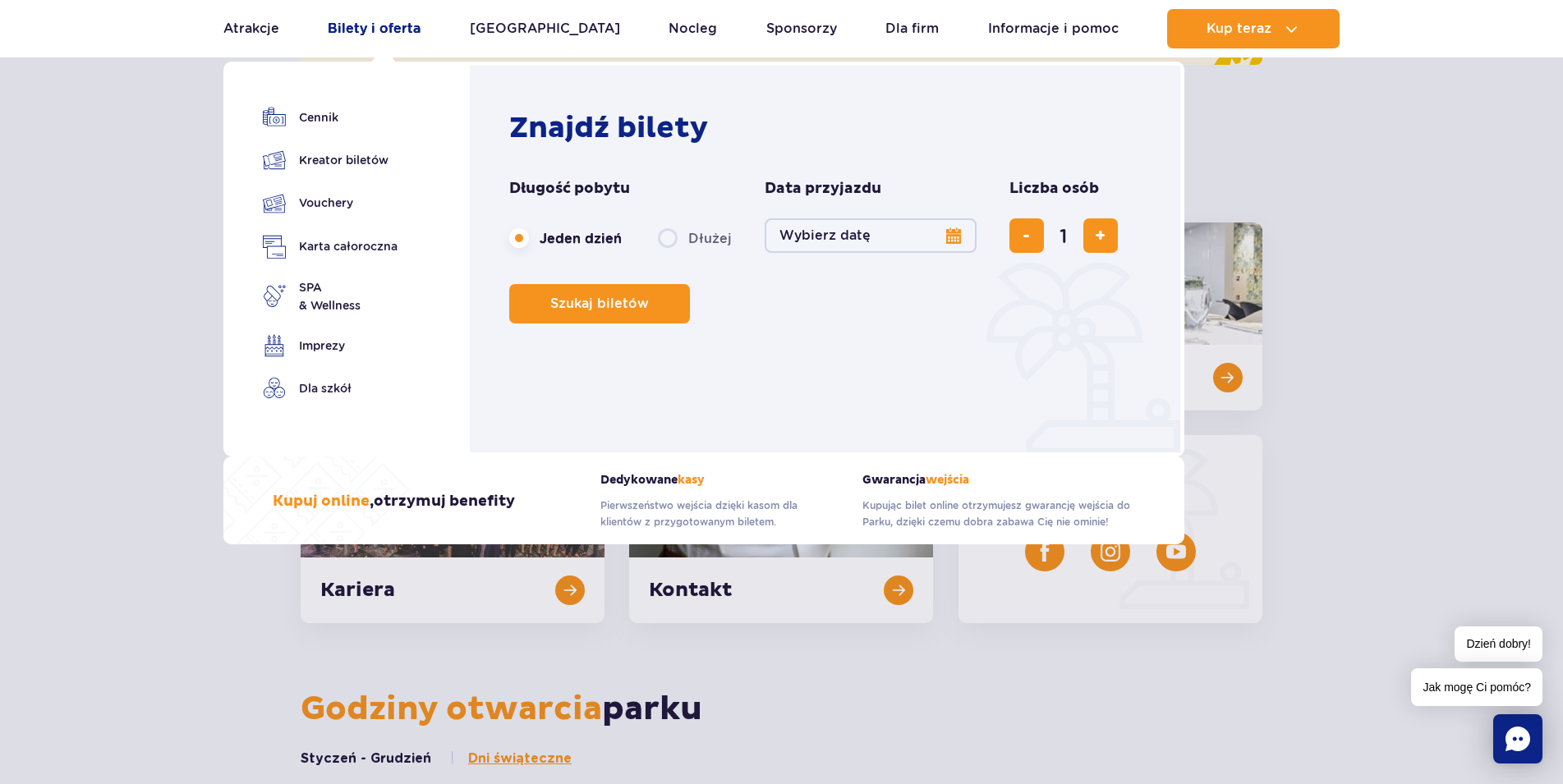
click at [410, 27] on link "Bilety i oferta" at bounding box center [374, 29] width 92 height 40
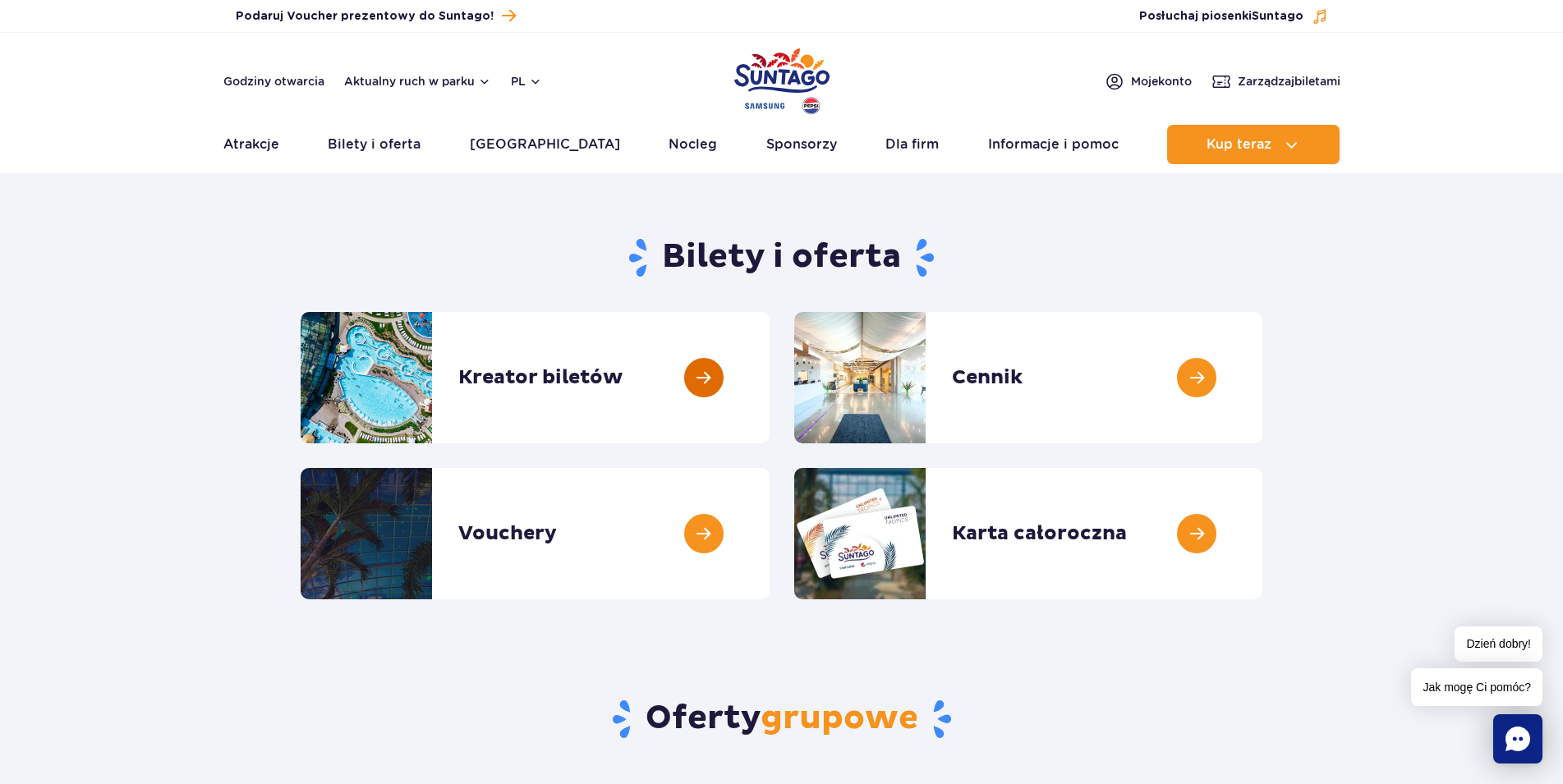
click at [770, 379] on link at bounding box center [770, 378] width 0 height 131
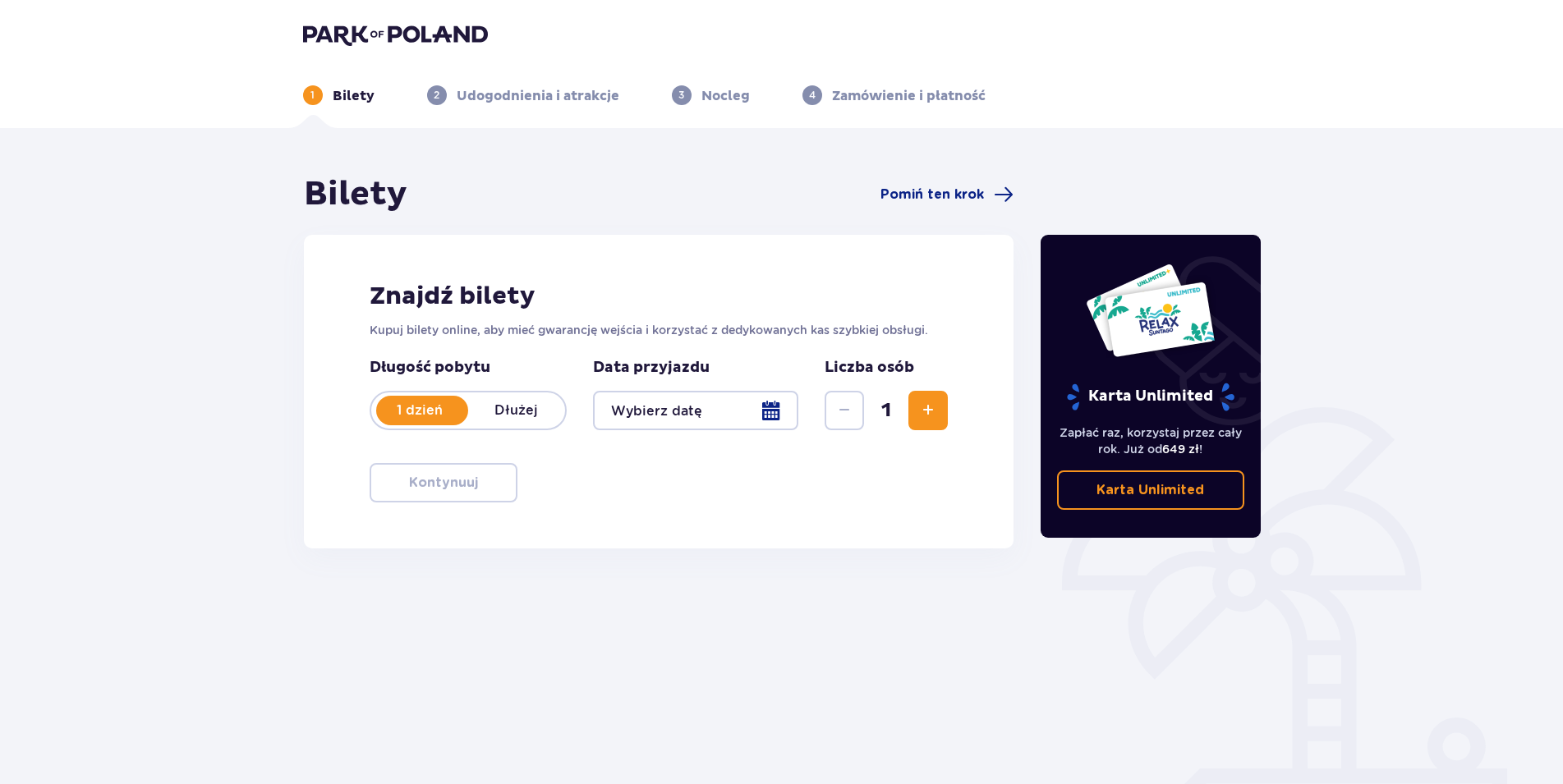
click at [773, 407] on div at bounding box center [696, 411] width 206 height 40
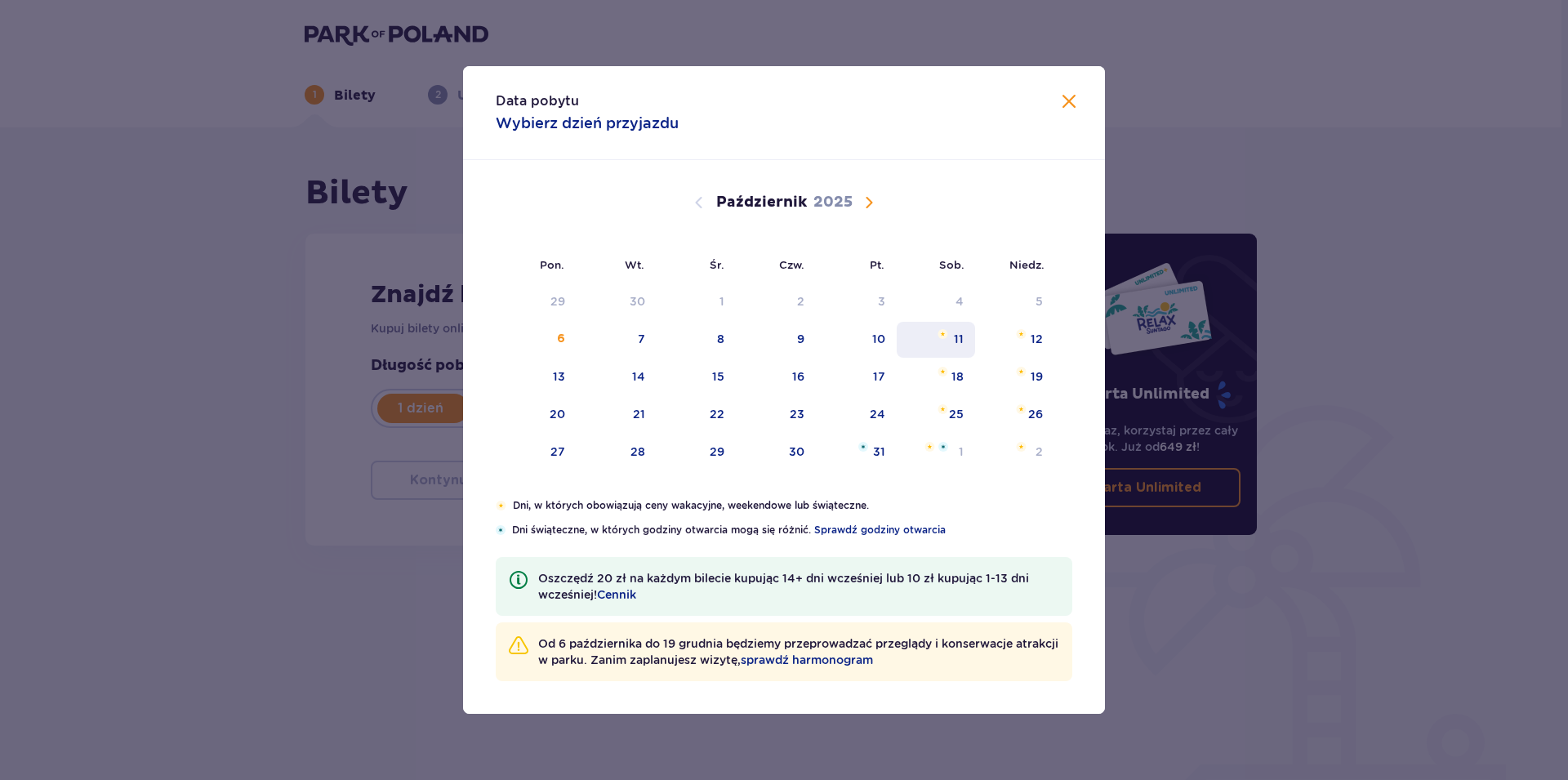
click at [960, 337] on div "11" at bounding box center [958, 339] width 10 height 16
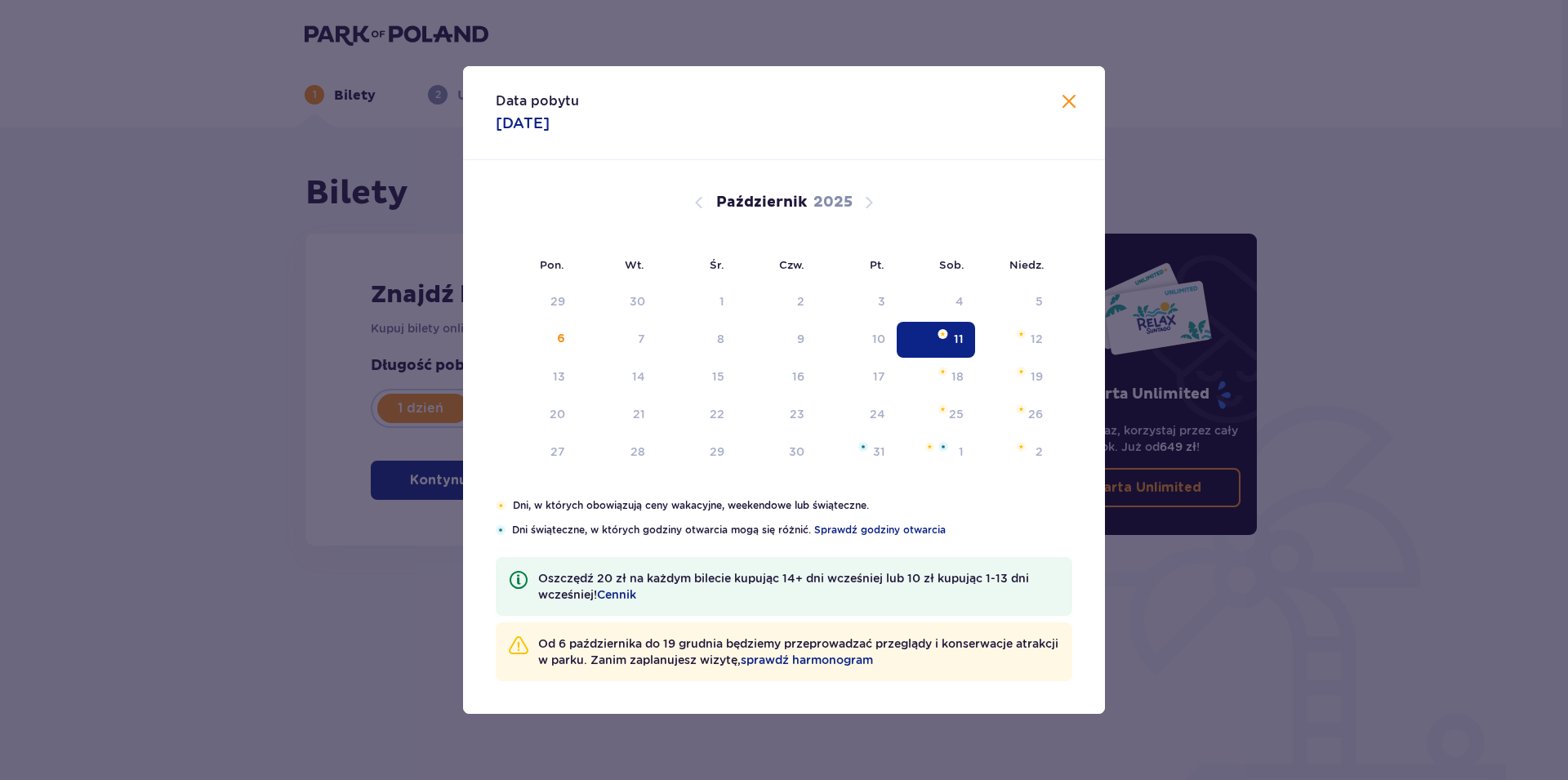
type input "11.10.25"
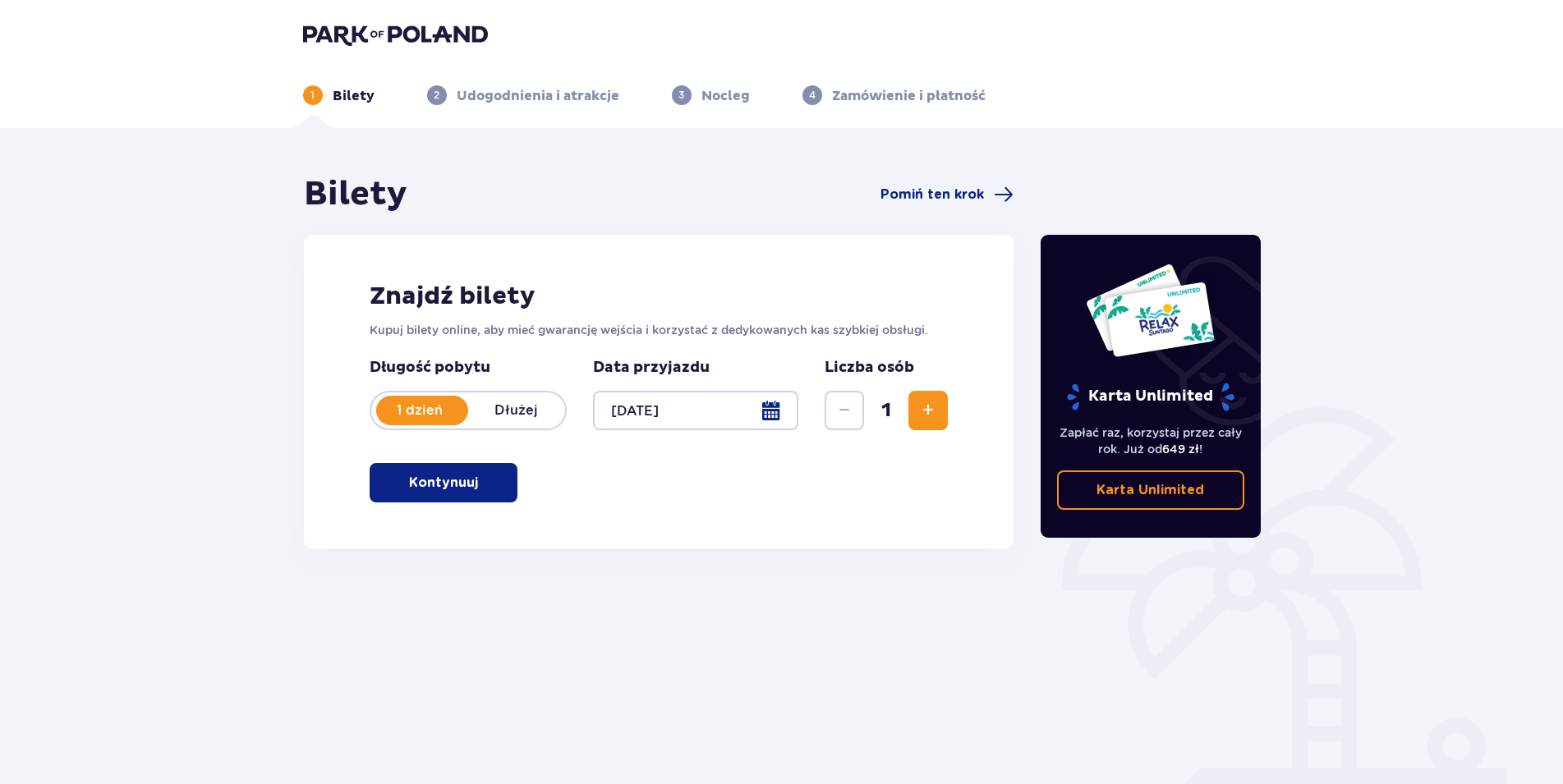
click at [928, 410] on span "Zwiększ" at bounding box center [928, 411] width 20 height 20
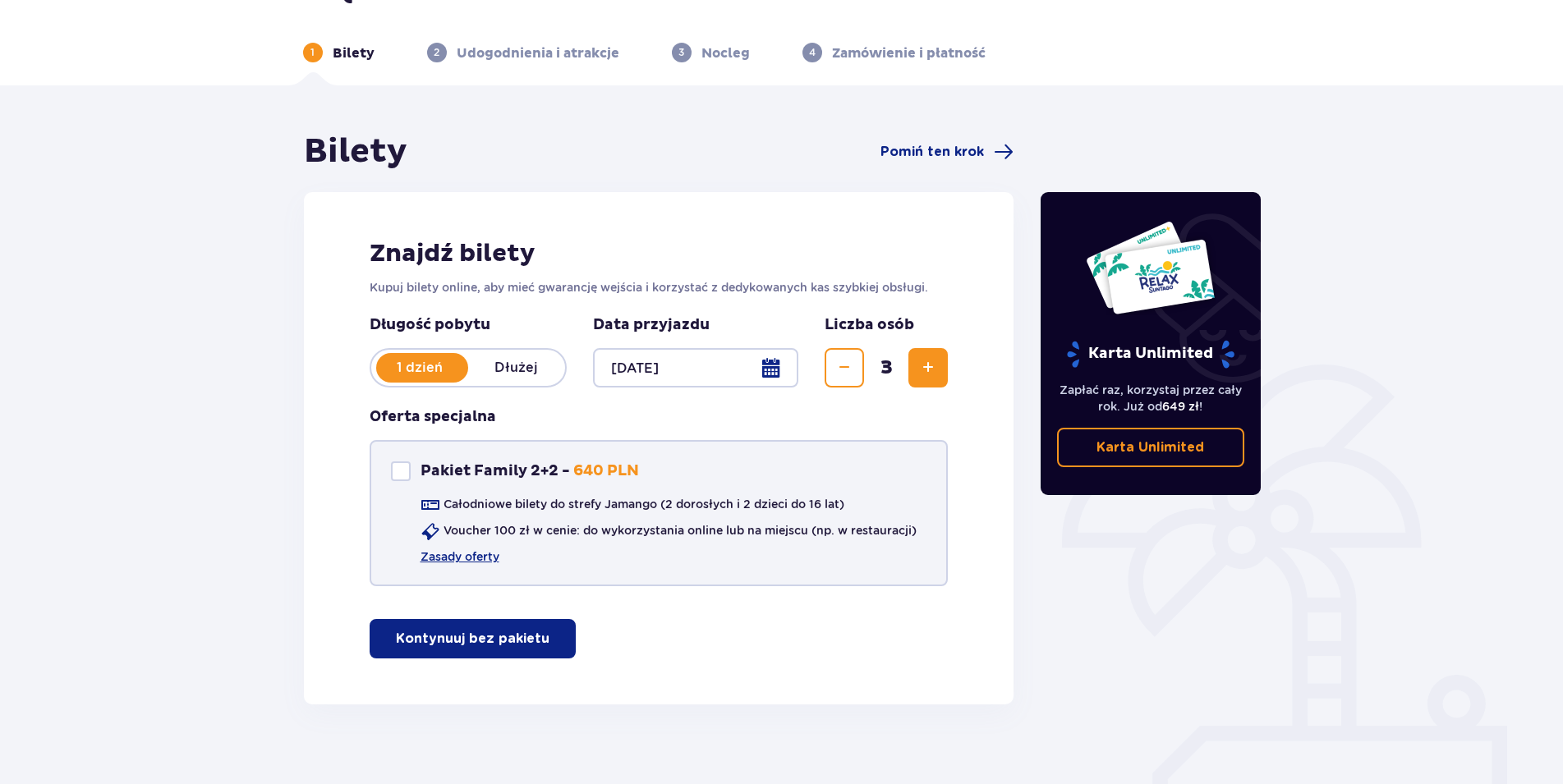
scroll to position [62, 0]
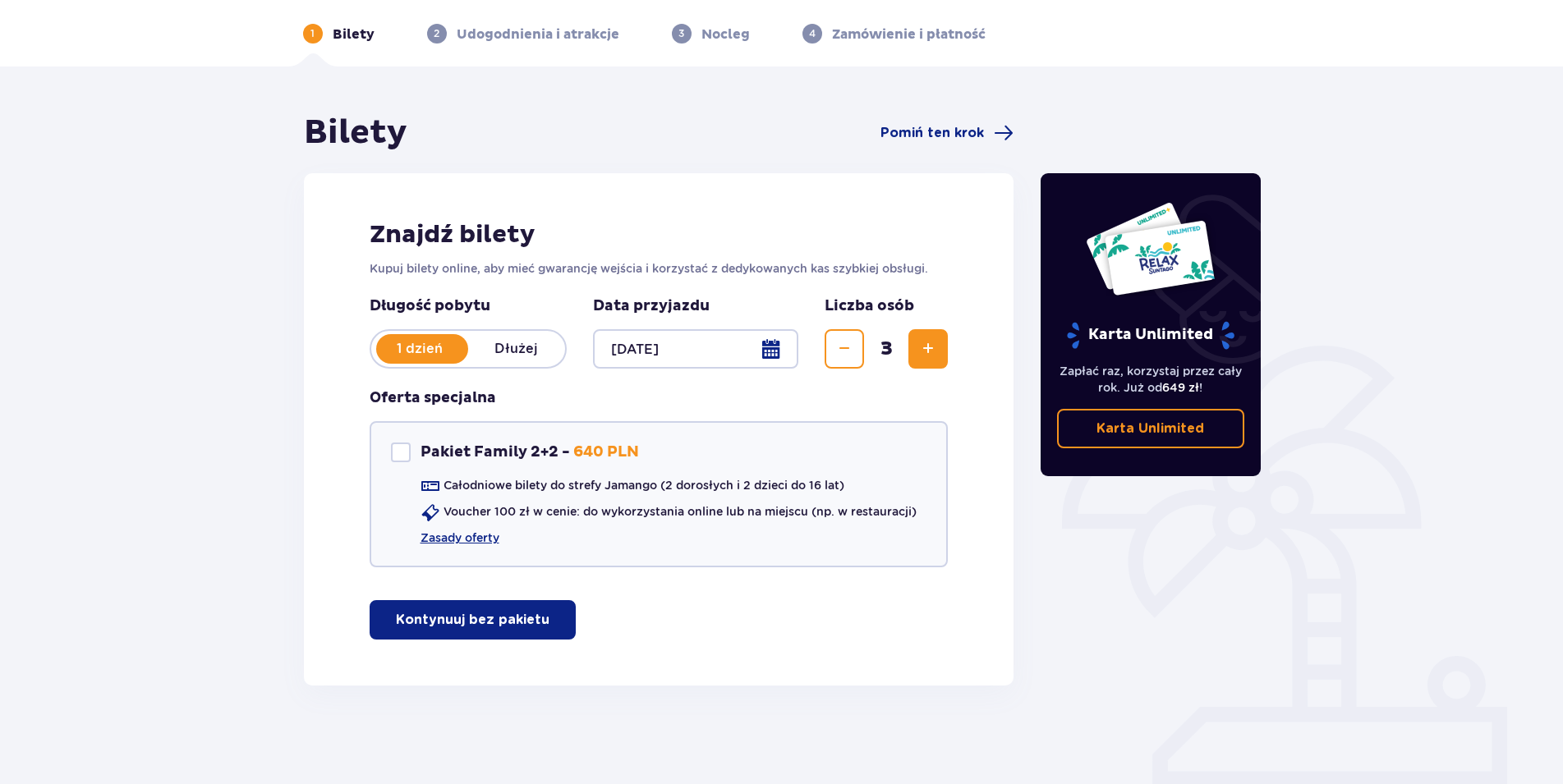
click at [464, 617] on p "Kontynuuj bez pakietu" at bounding box center [473, 620] width 154 height 18
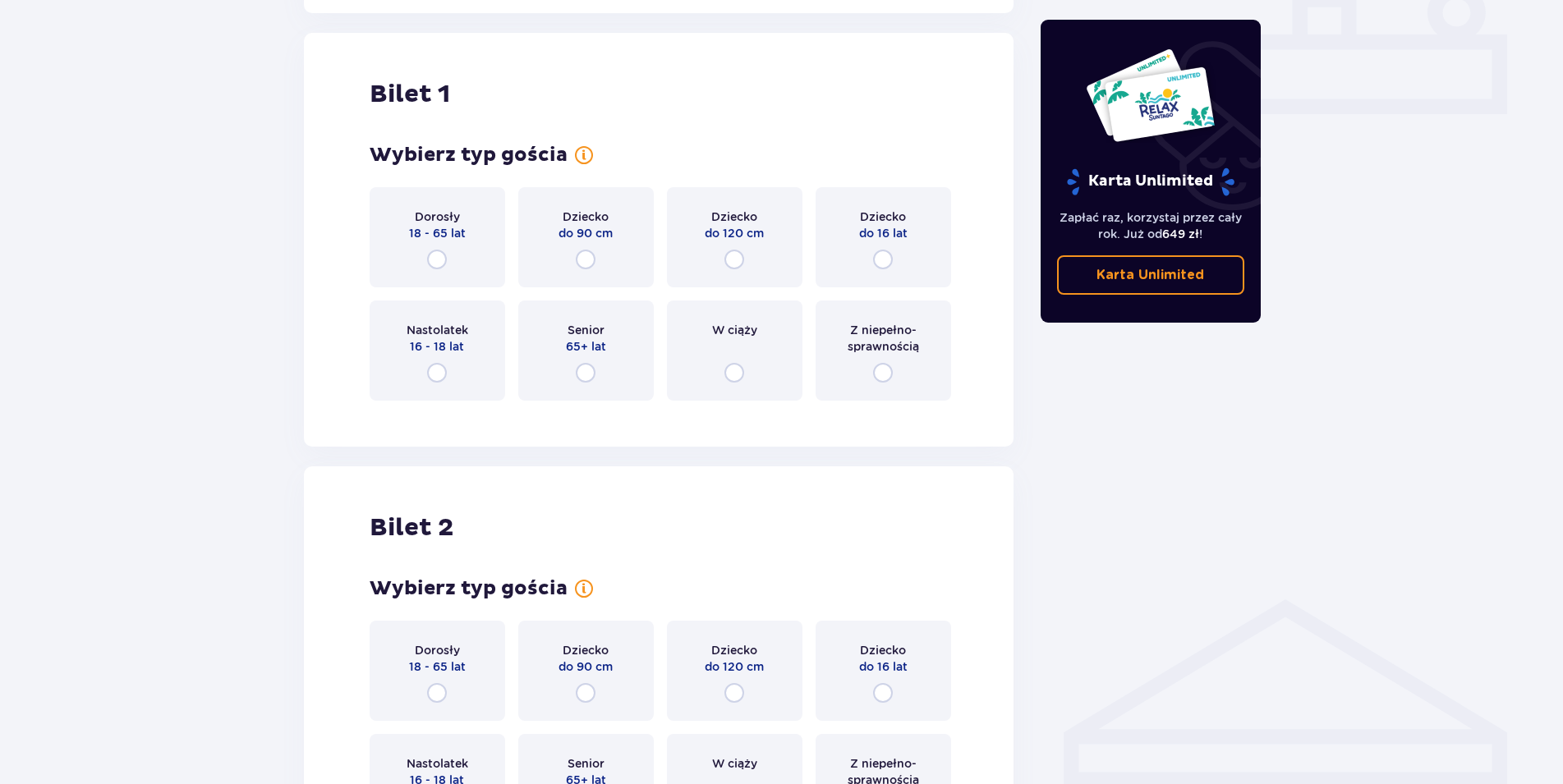
scroll to position [747, 0]
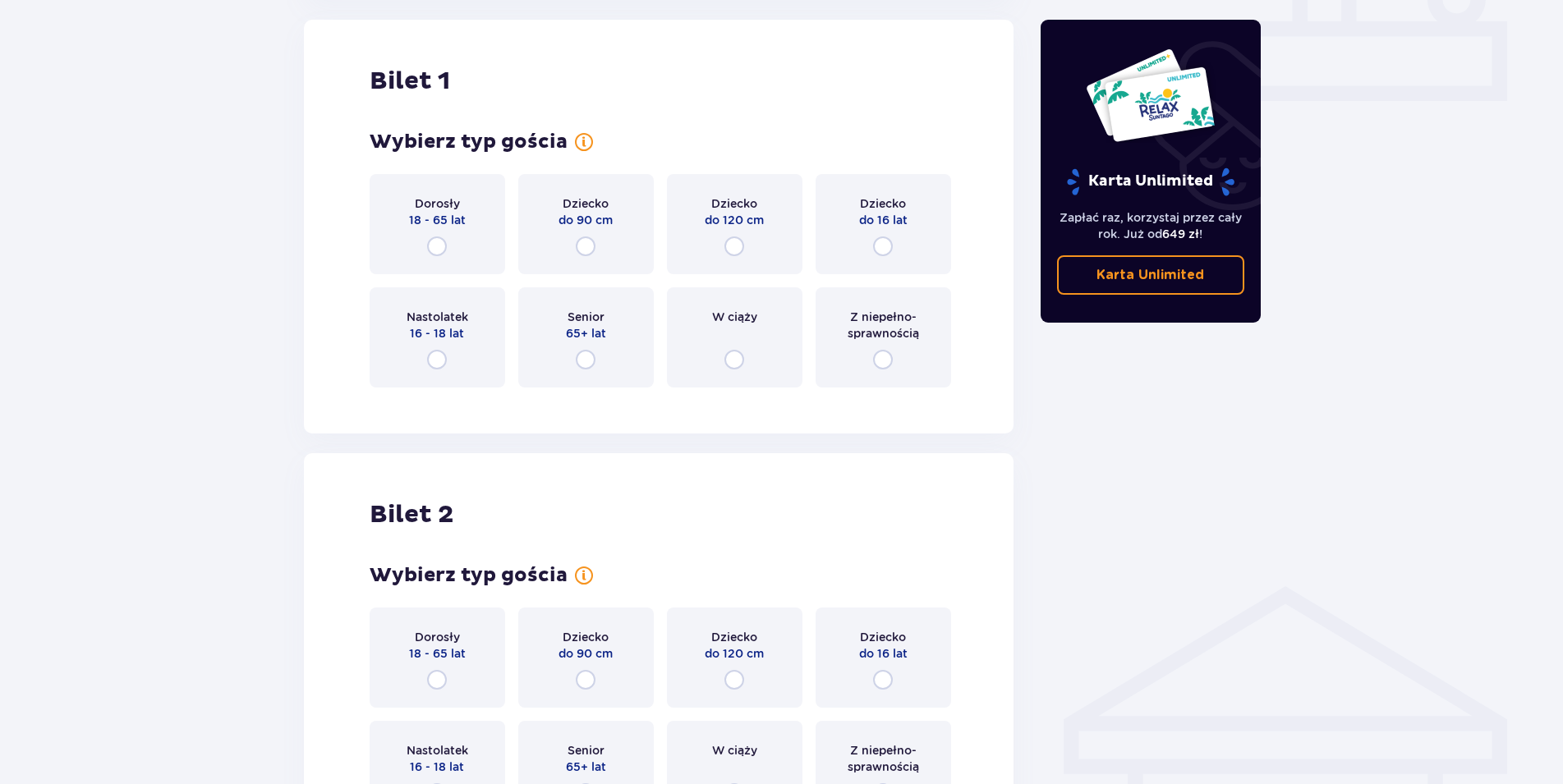
click at [436, 244] on input "radio" at bounding box center [437, 246] width 20 height 20
radio input "true"
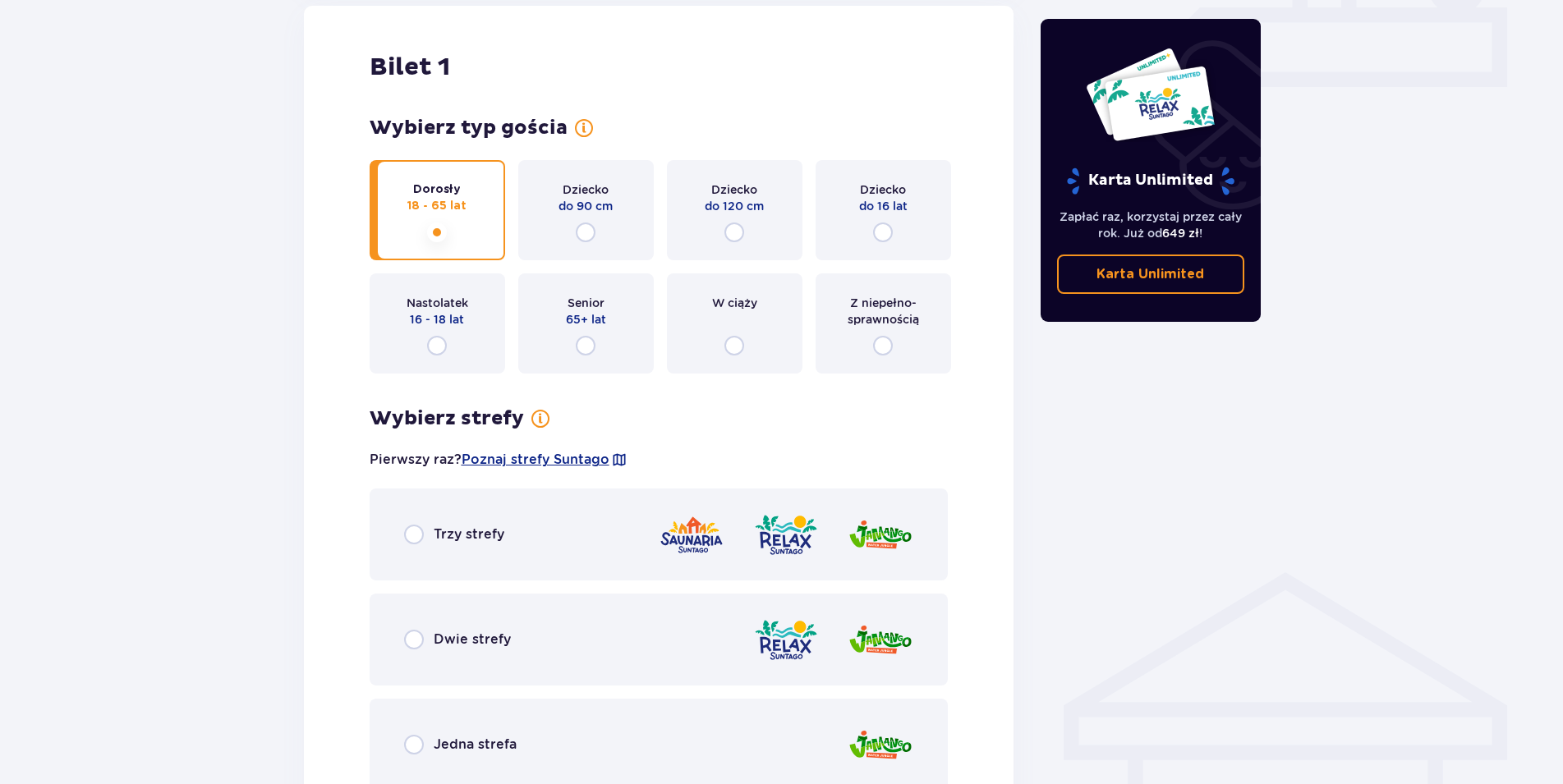
scroll to position [729, 0]
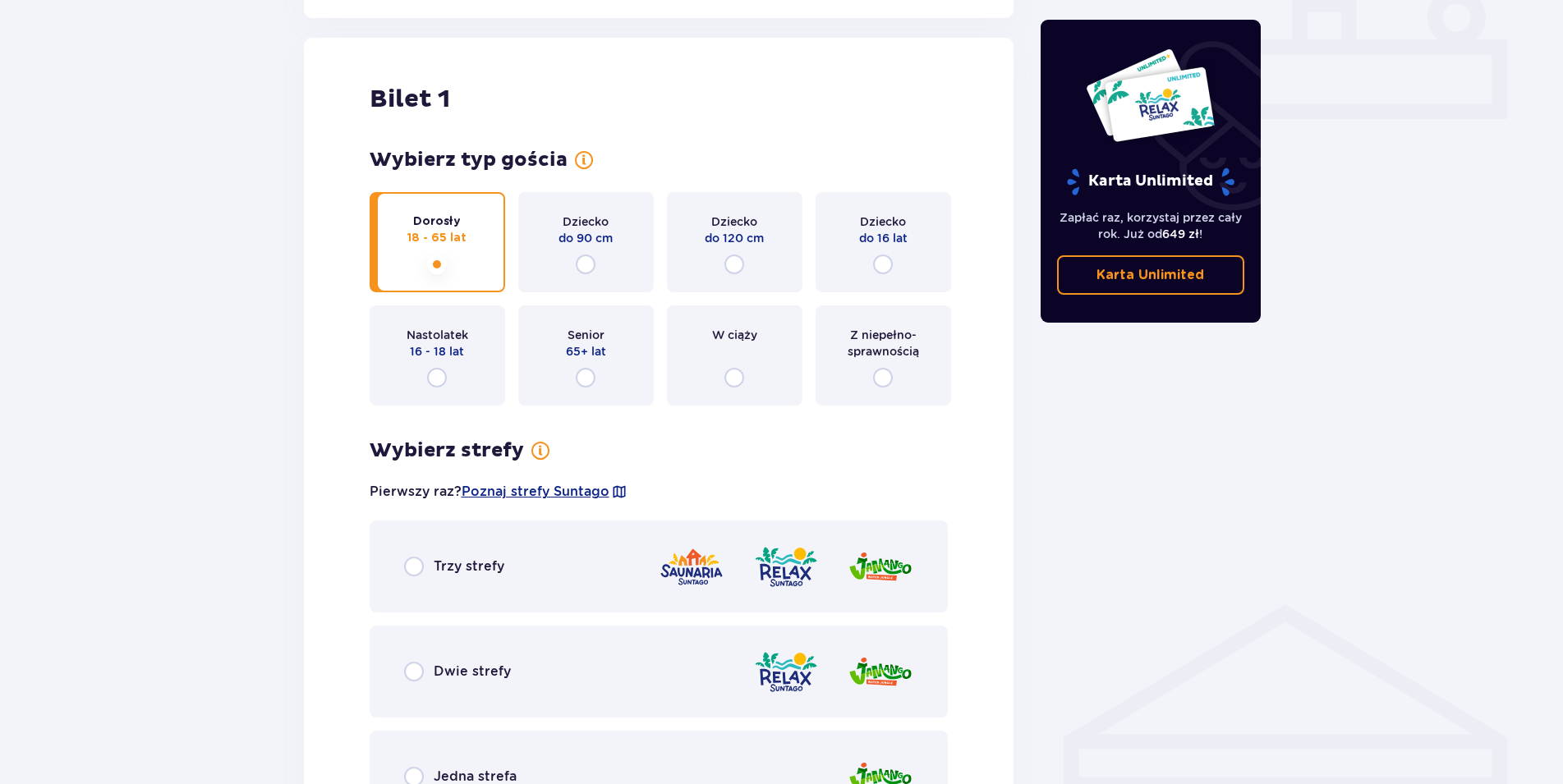
click at [885, 263] on input "radio" at bounding box center [883, 264] width 20 height 20
radio input "true"
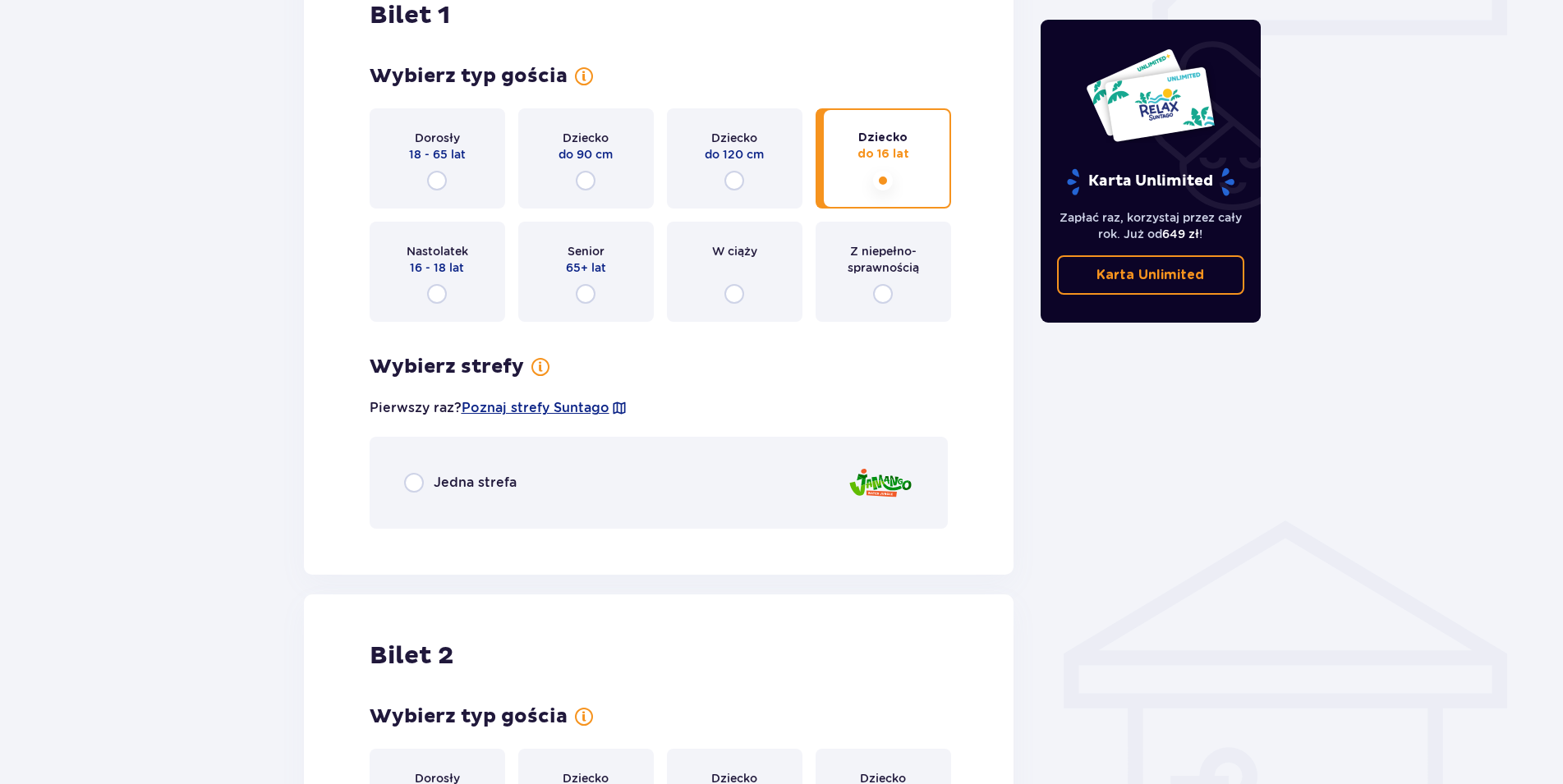
scroll to position [645, 0]
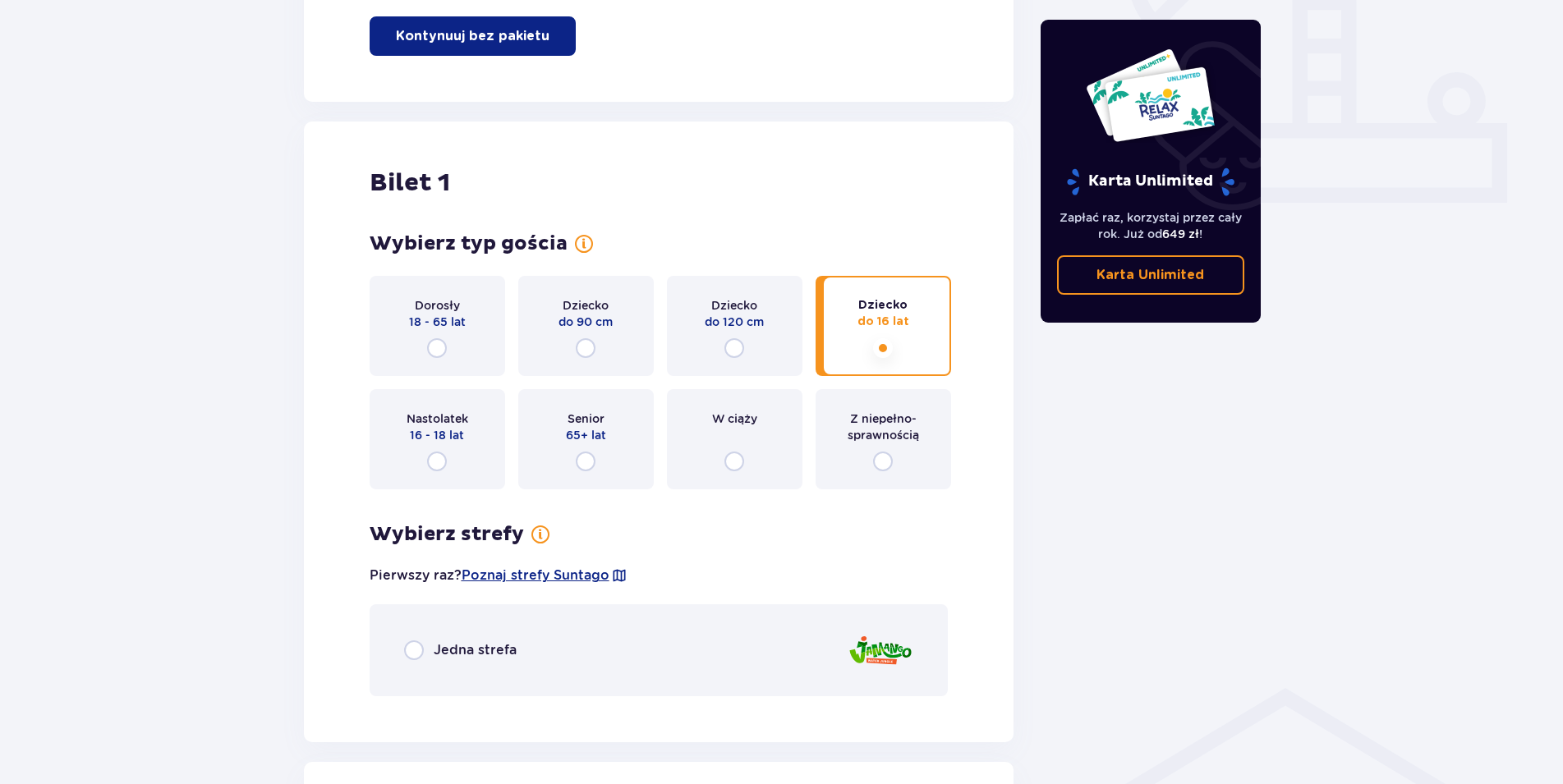
click at [435, 349] on input "radio" at bounding box center [437, 349] width 20 height 20
radio input "true"
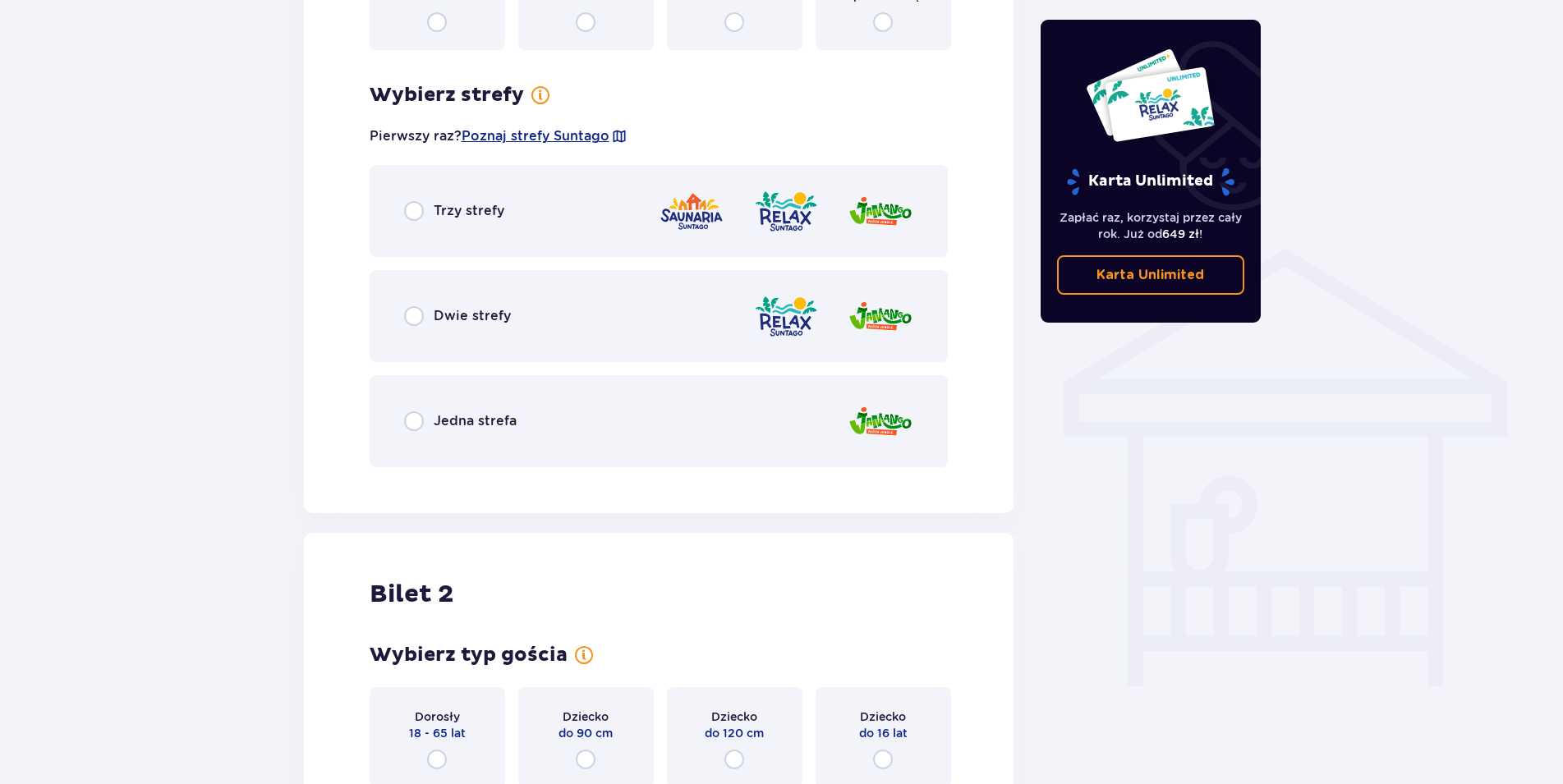
scroll to position [1148, 0]
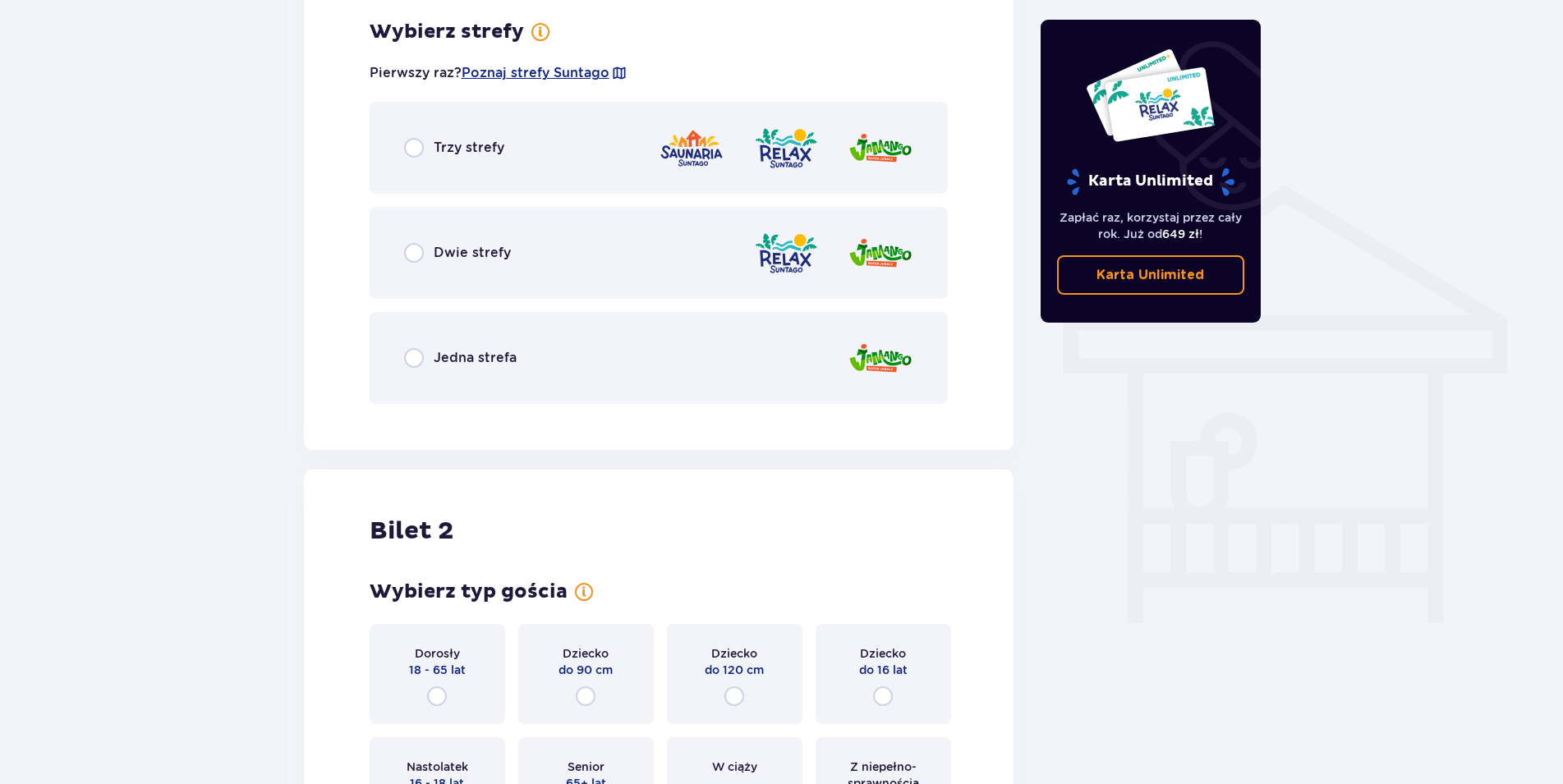
click at [415, 355] on input "radio" at bounding box center [414, 359] width 20 height 20
radio input "true"
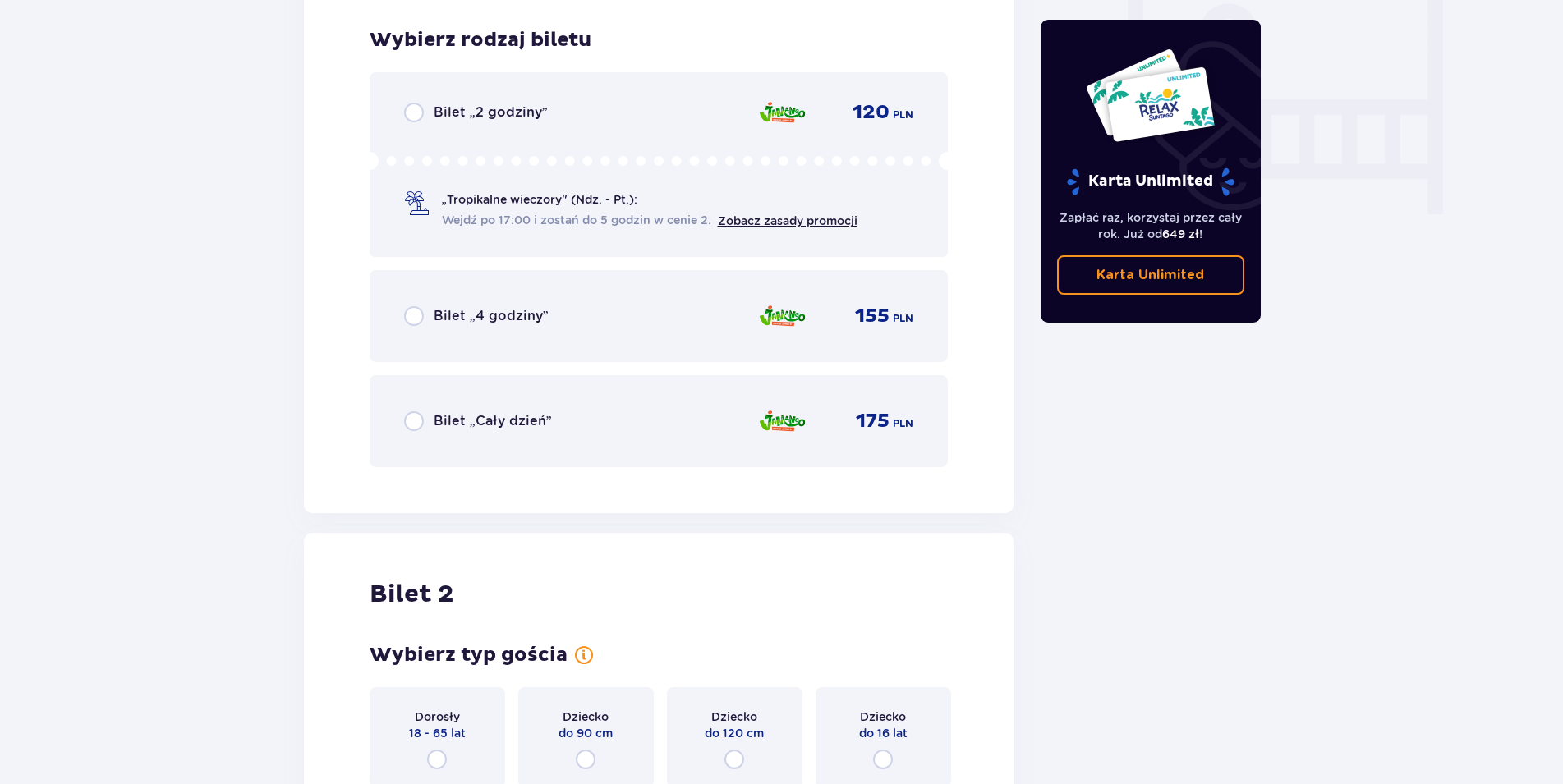
scroll to position [1564, 0]
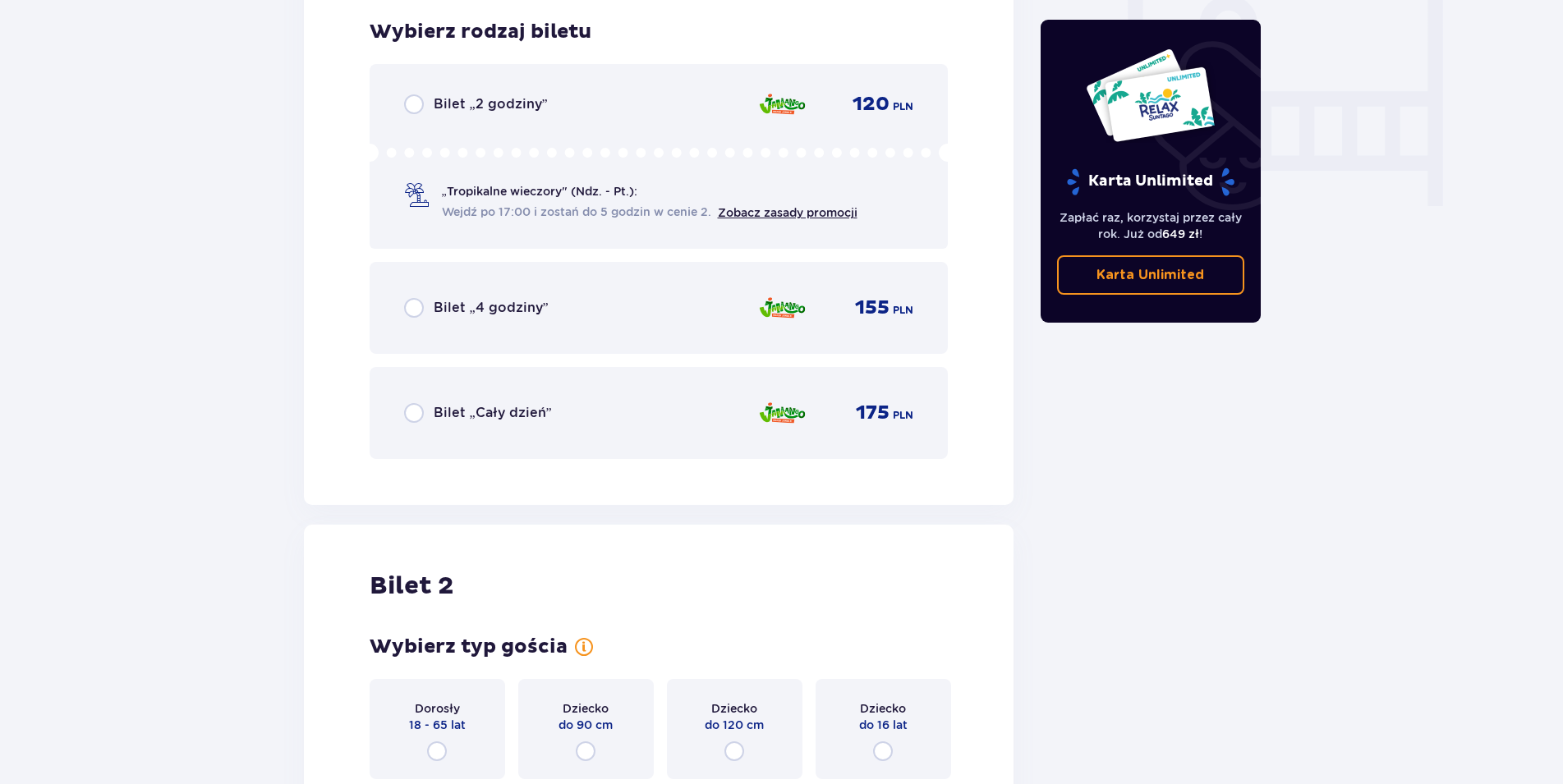
click at [411, 413] on input "radio" at bounding box center [414, 413] width 20 height 20
radio input "true"
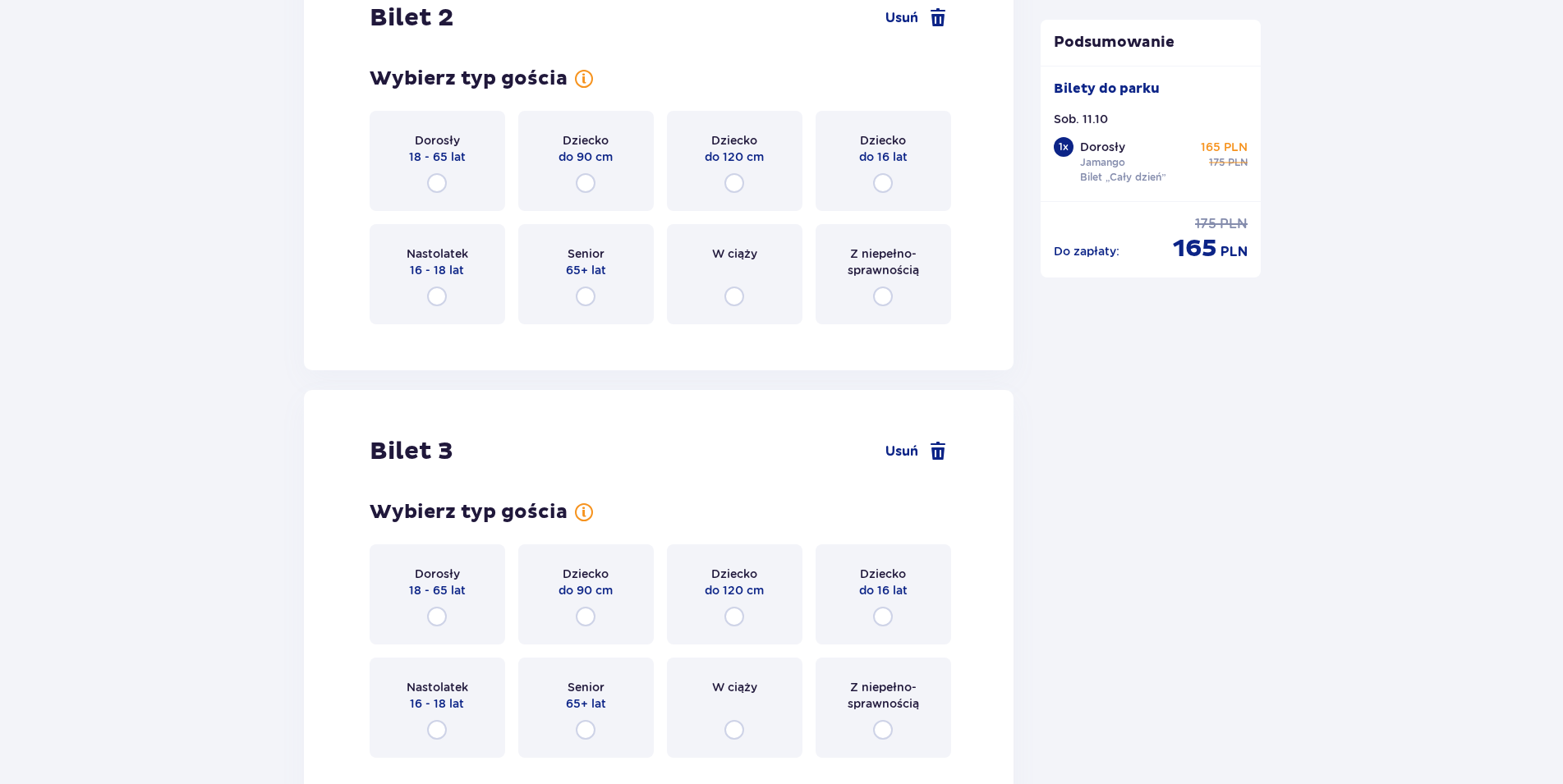
scroll to position [2070, 0]
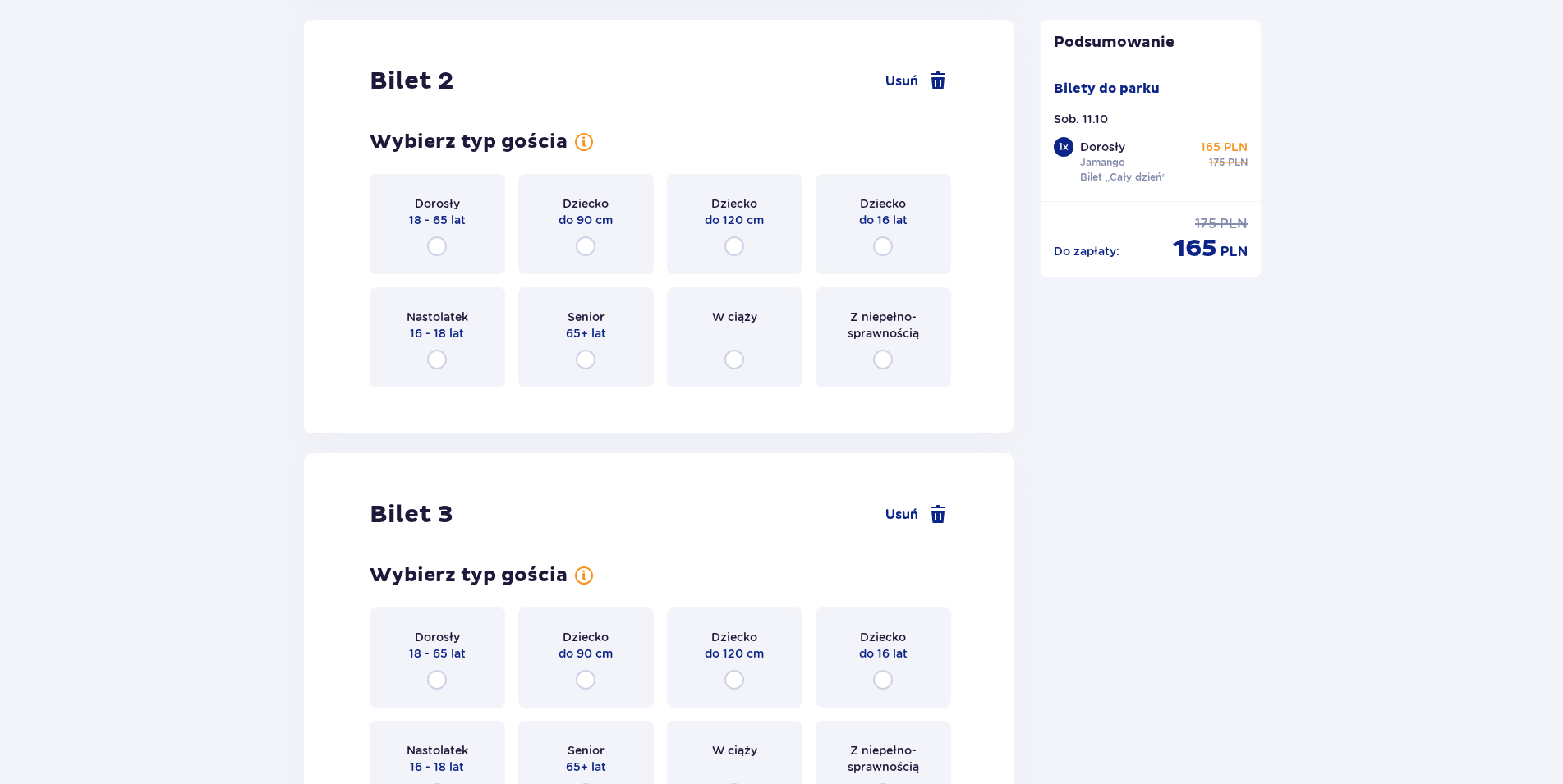
click at [887, 247] on input "radio" at bounding box center [883, 246] width 20 height 20
radio input "true"
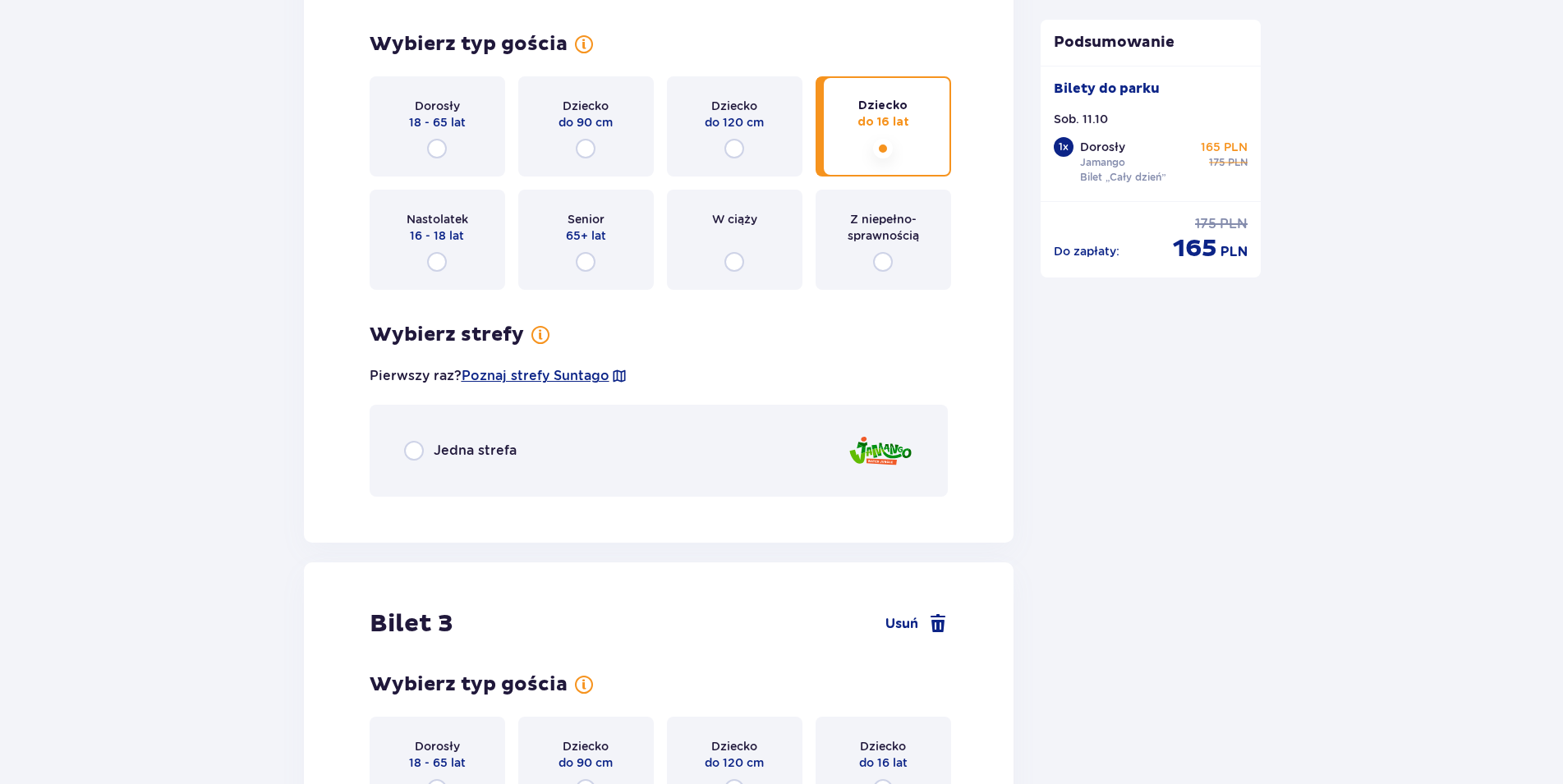
scroll to position [2136, 0]
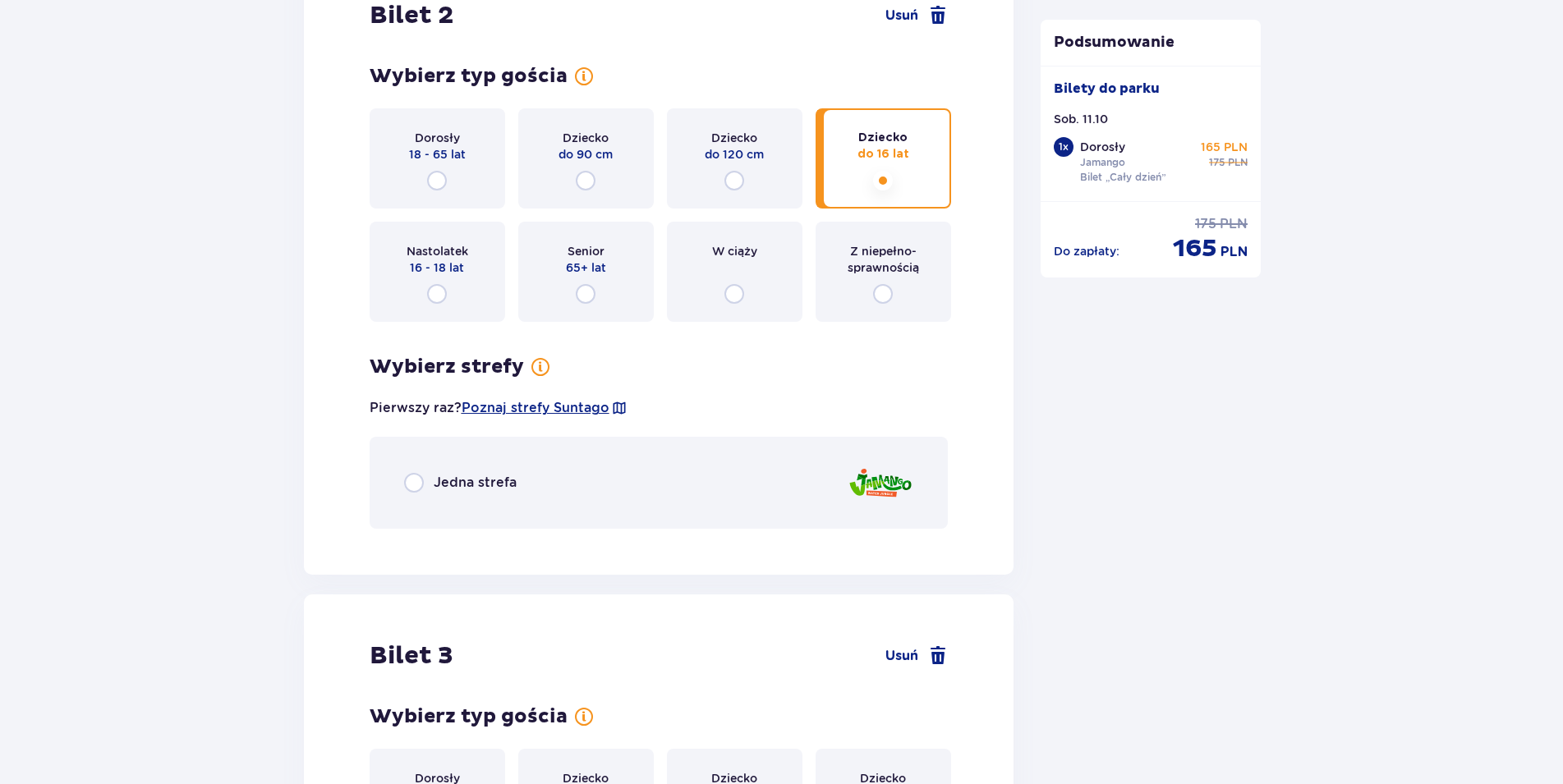
click at [413, 479] on input "radio" at bounding box center [414, 483] width 20 height 20
radio input "true"
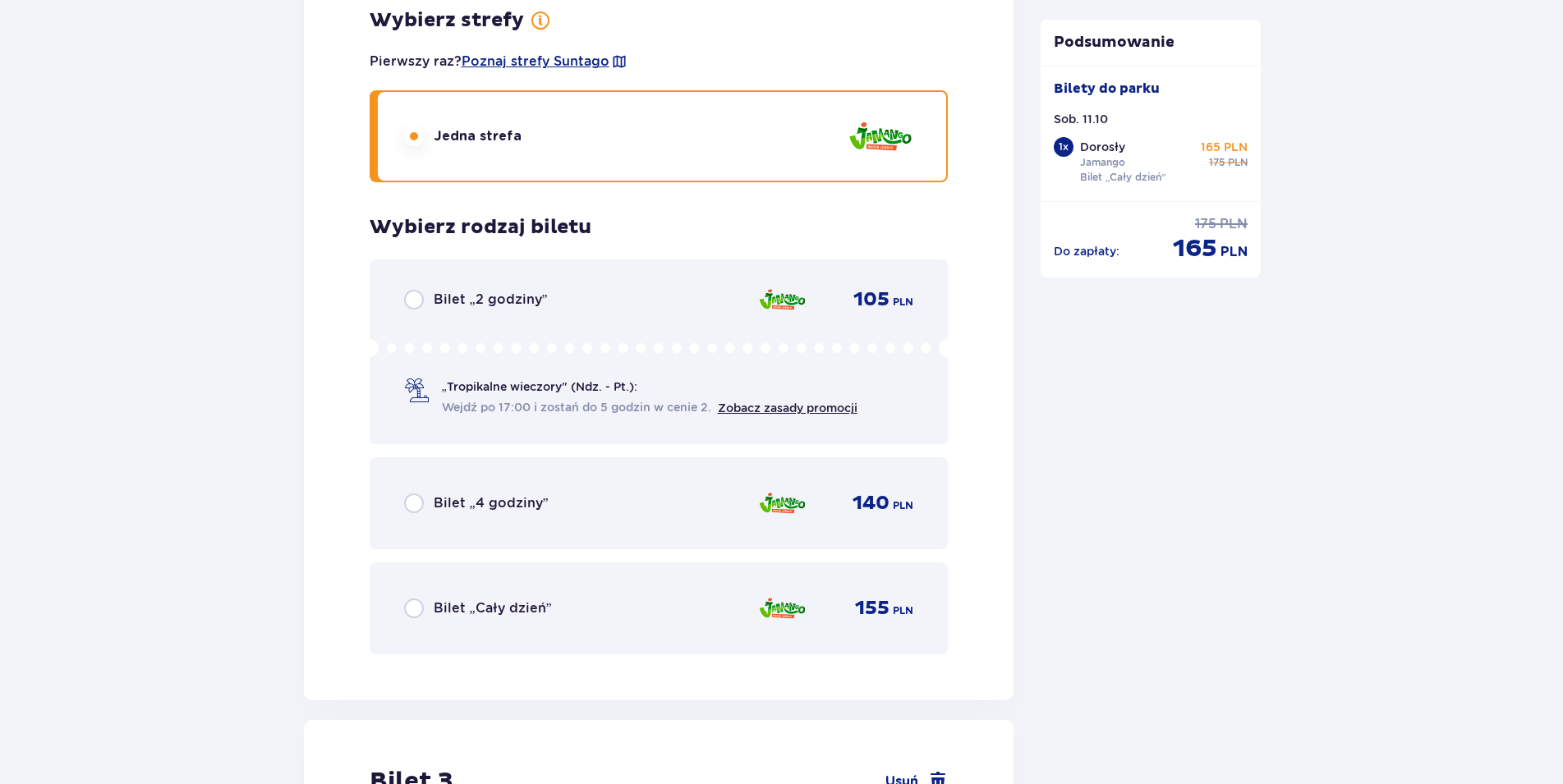
scroll to position [2510, 0]
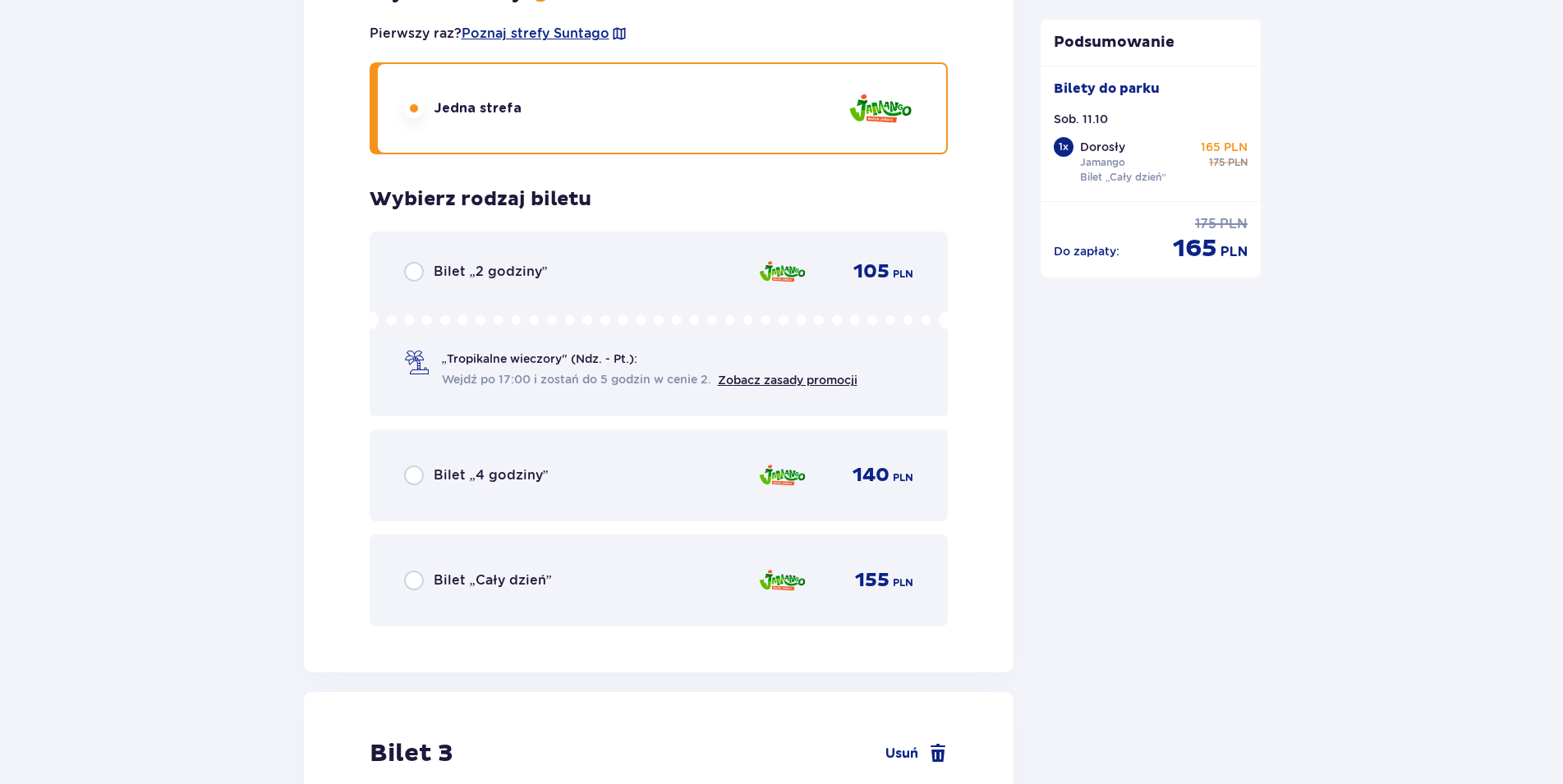
click at [402, 578] on div "Bilet „Cały dzień” 155 PLN" at bounding box center [658, 580] width 579 height 92
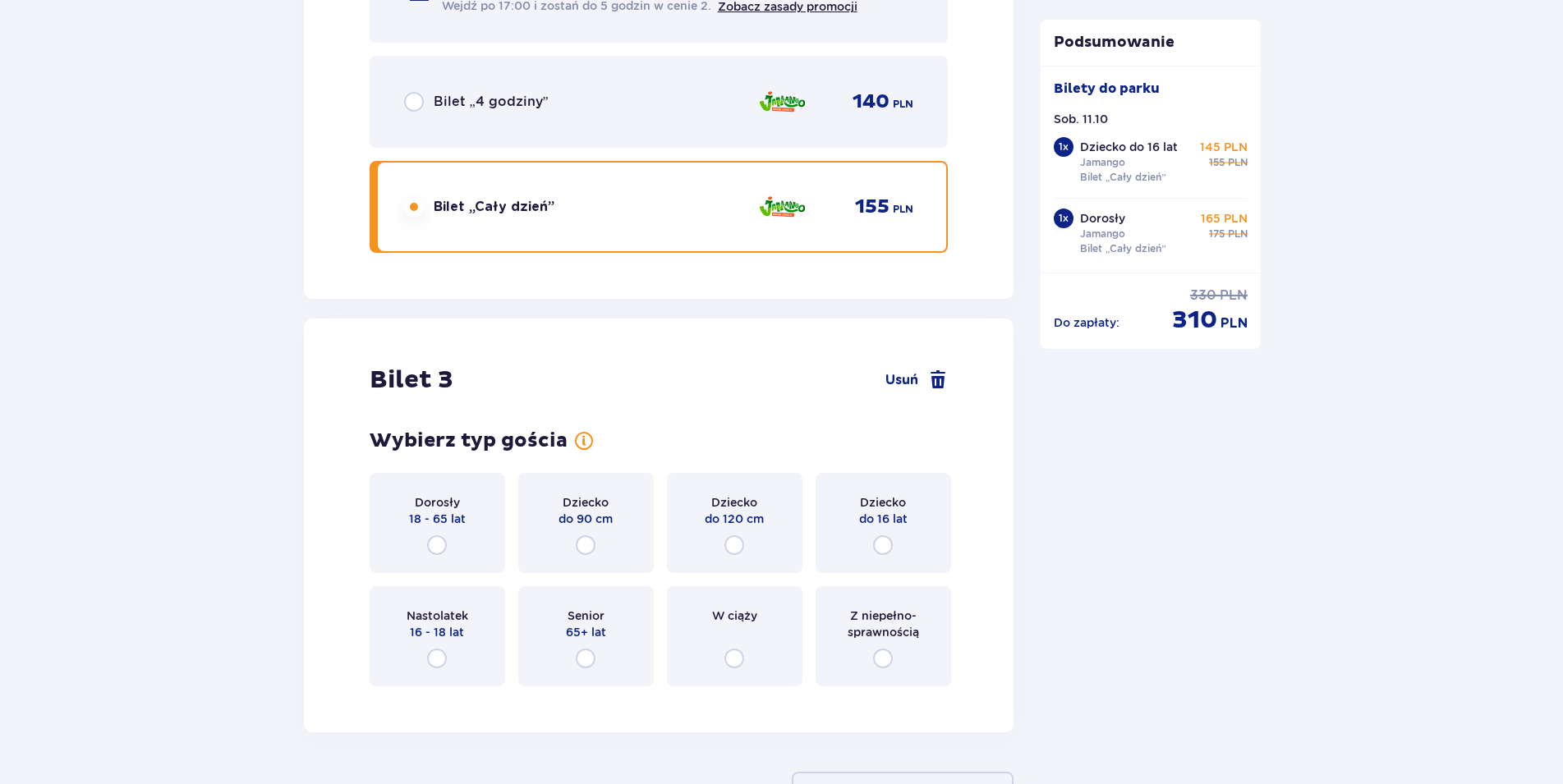
scroll to position [3009, 0]
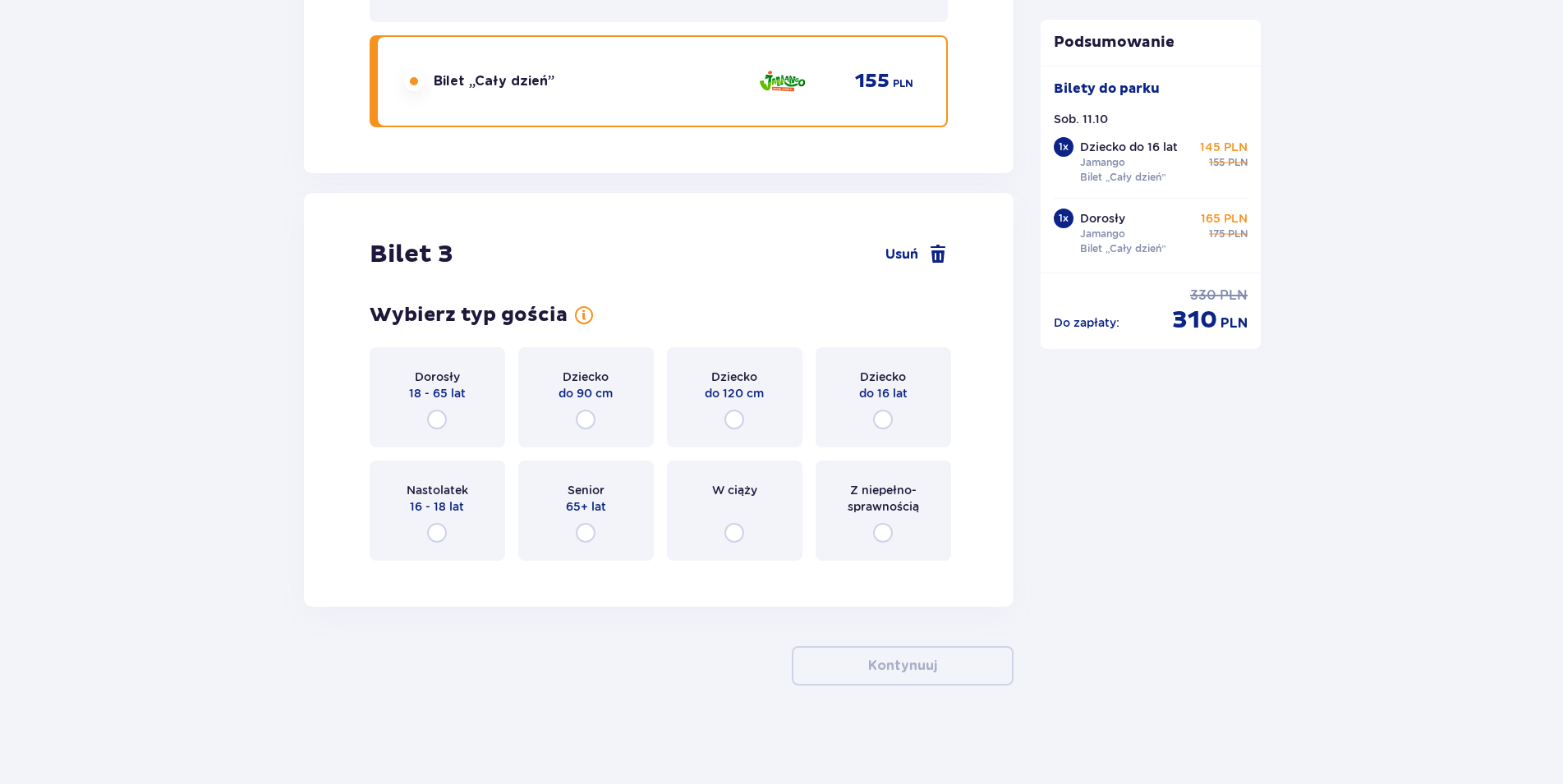
click at [885, 422] on input "radio" at bounding box center [883, 420] width 20 height 20
radio input "true"
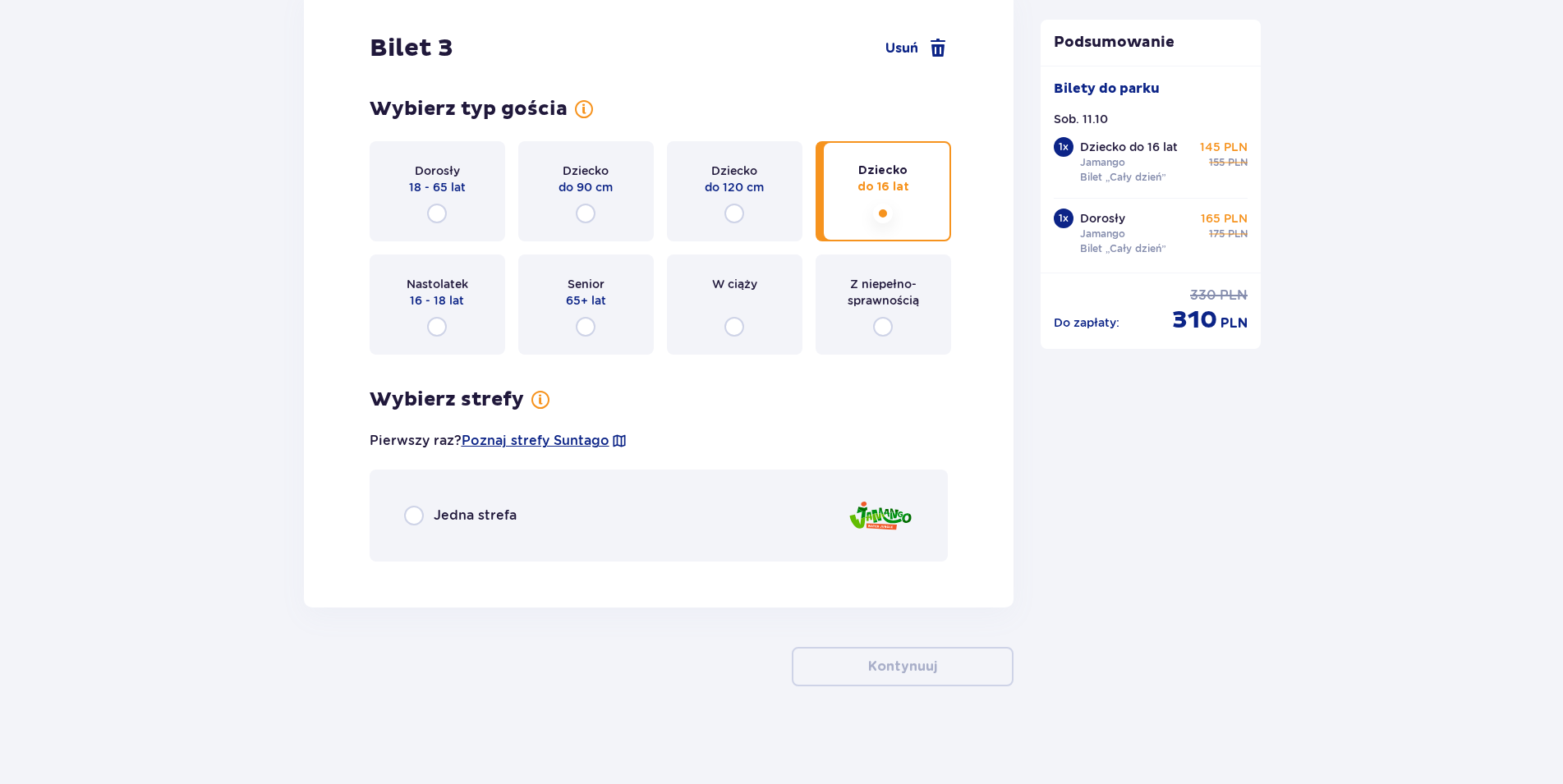
scroll to position [3216, 0]
click at [407, 512] on input "radio" at bounding box center [414, 515] width 20 height 20
radio input "true"
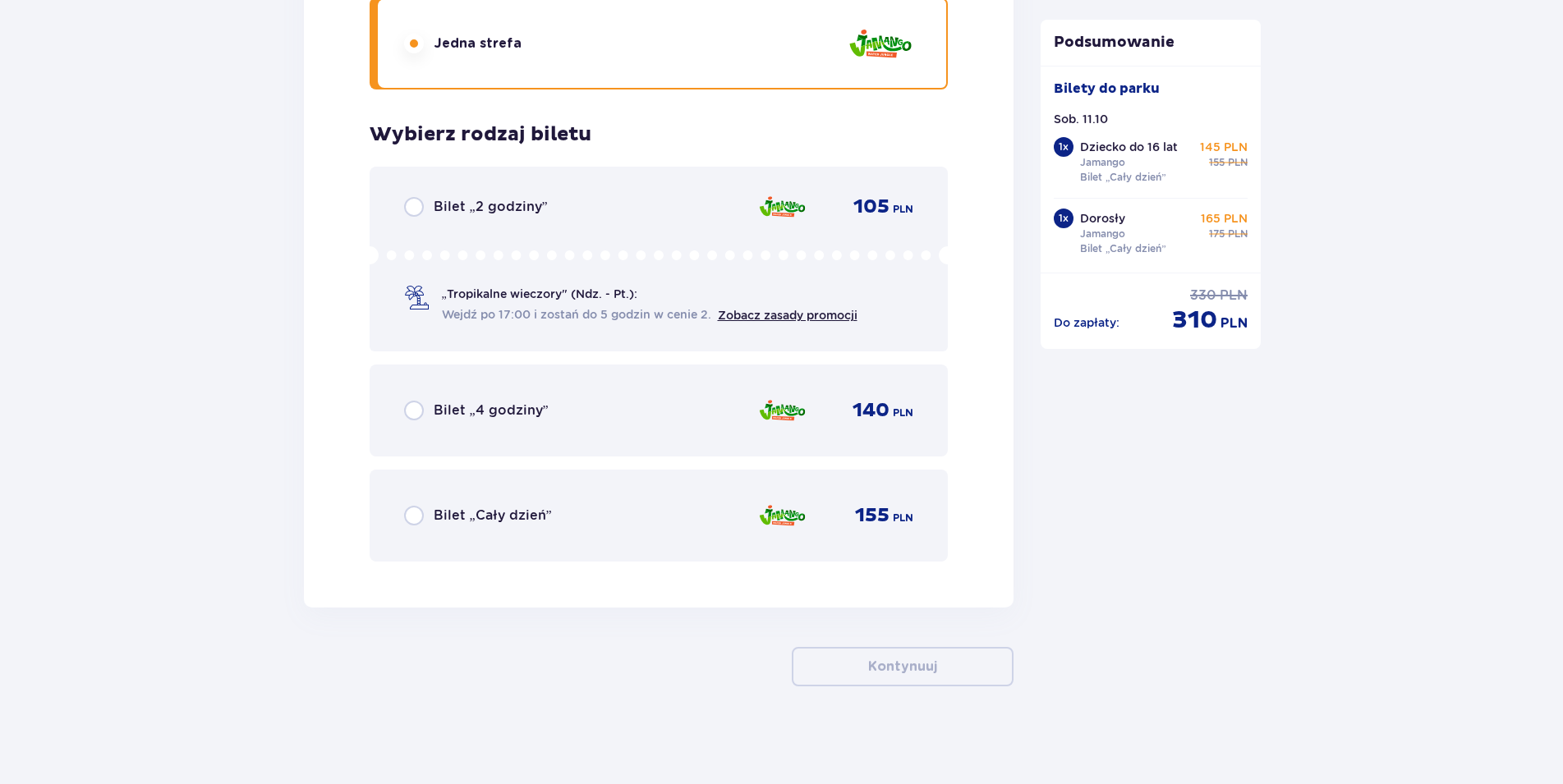
scroll to position [3688, 0]
click at [411, 520] on input "radio" at bounding box center [414, 515] width 20 height 20
radio input "true"
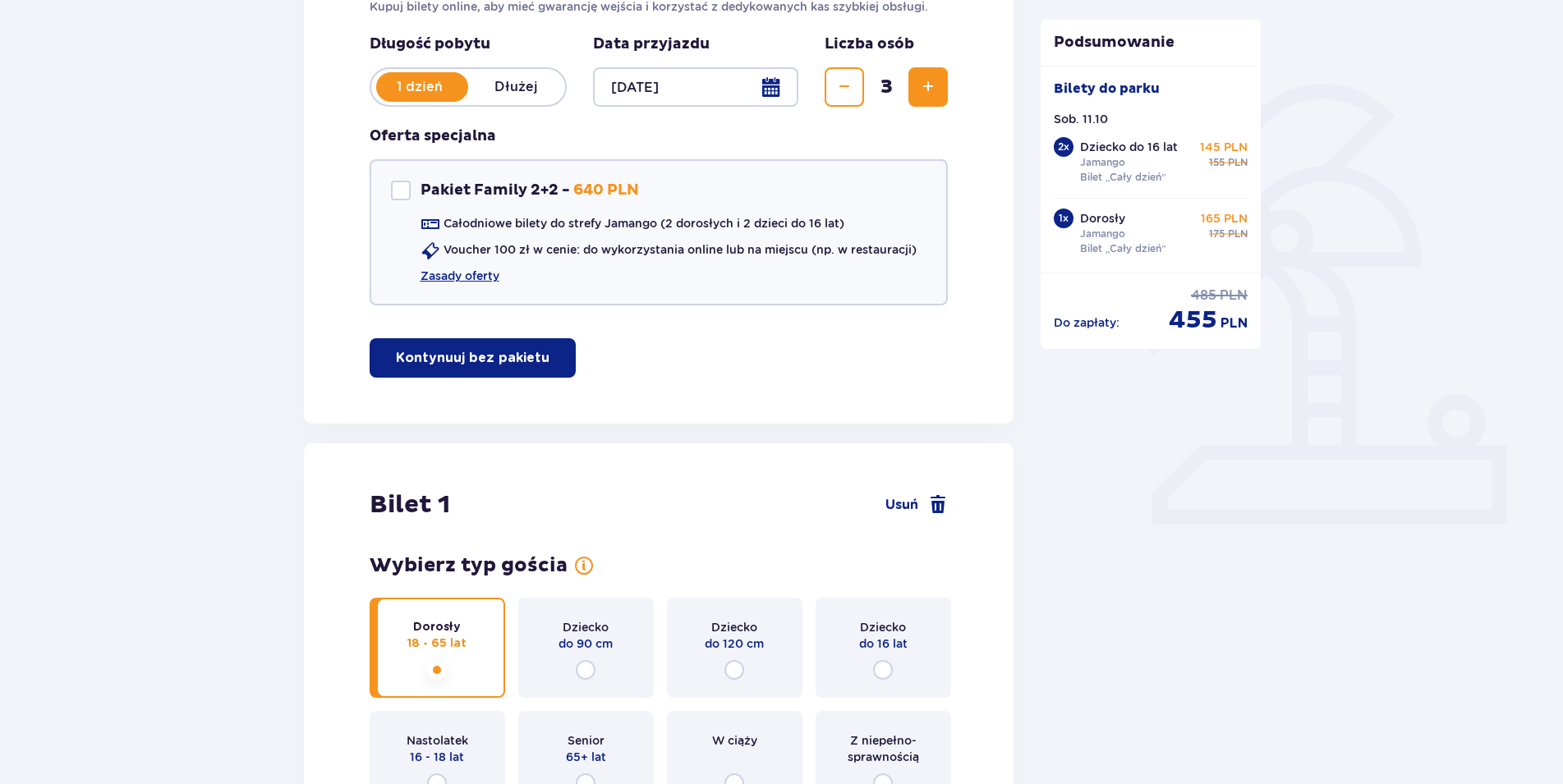
scroll to position [335, 0]
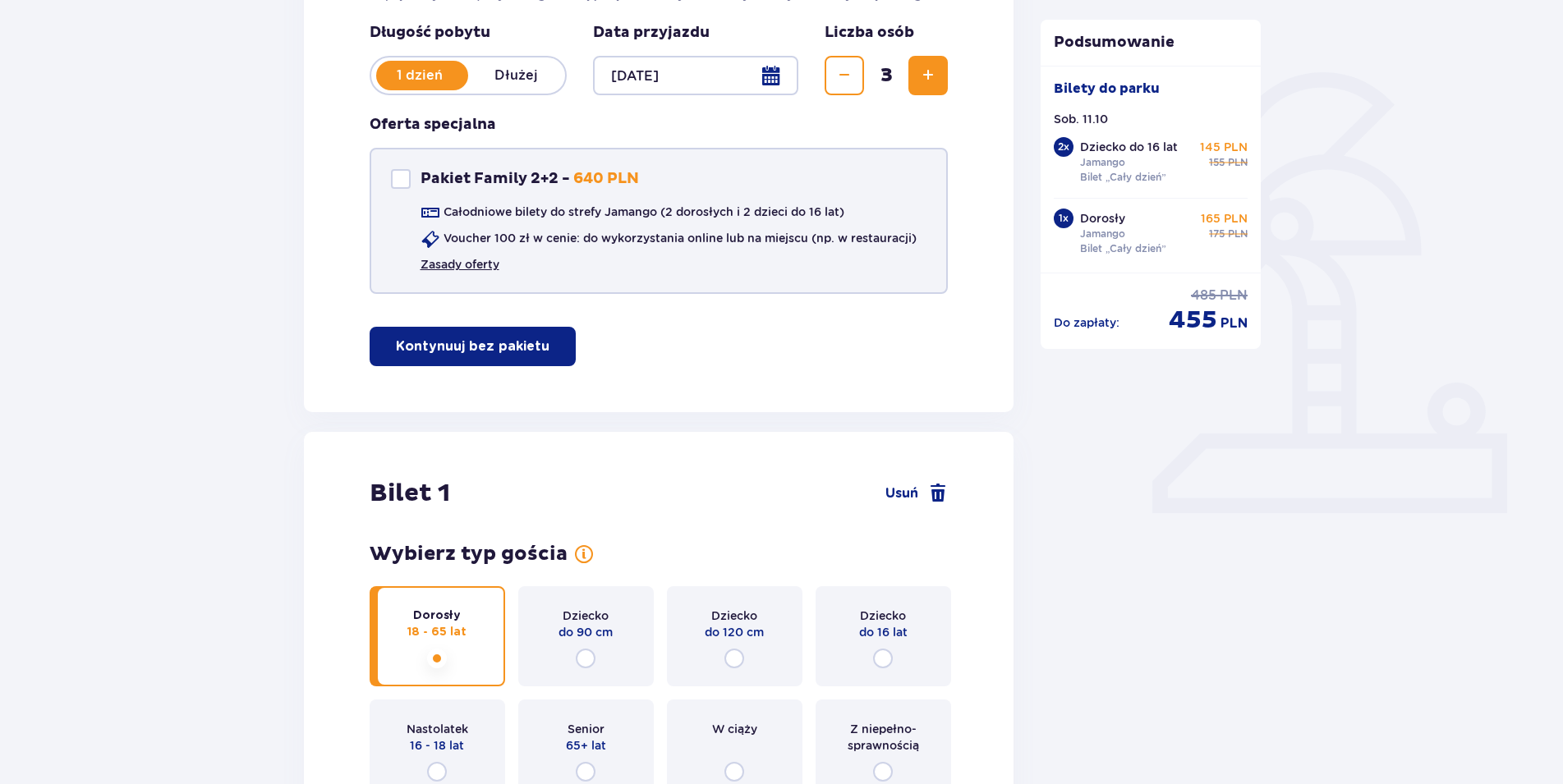
click at [446, 265] on link "Zasady oferty" at bounding box center [459, 264] width 79 height 16
click at [436, 346] on p "Kontynuuj bez pakietu" at bounding box center [473, 347] width 154 height 18
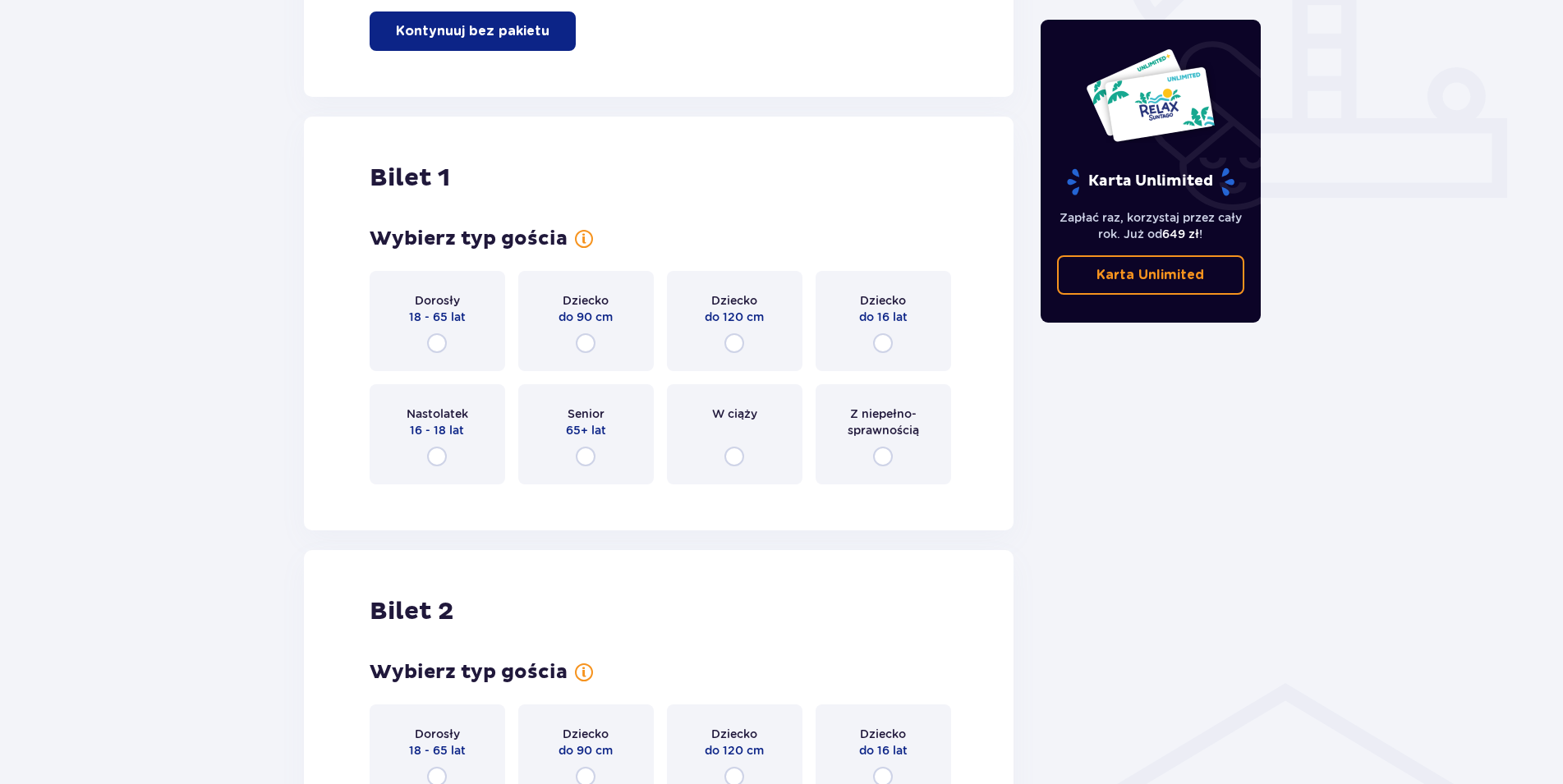
scroll to position [670, 0]
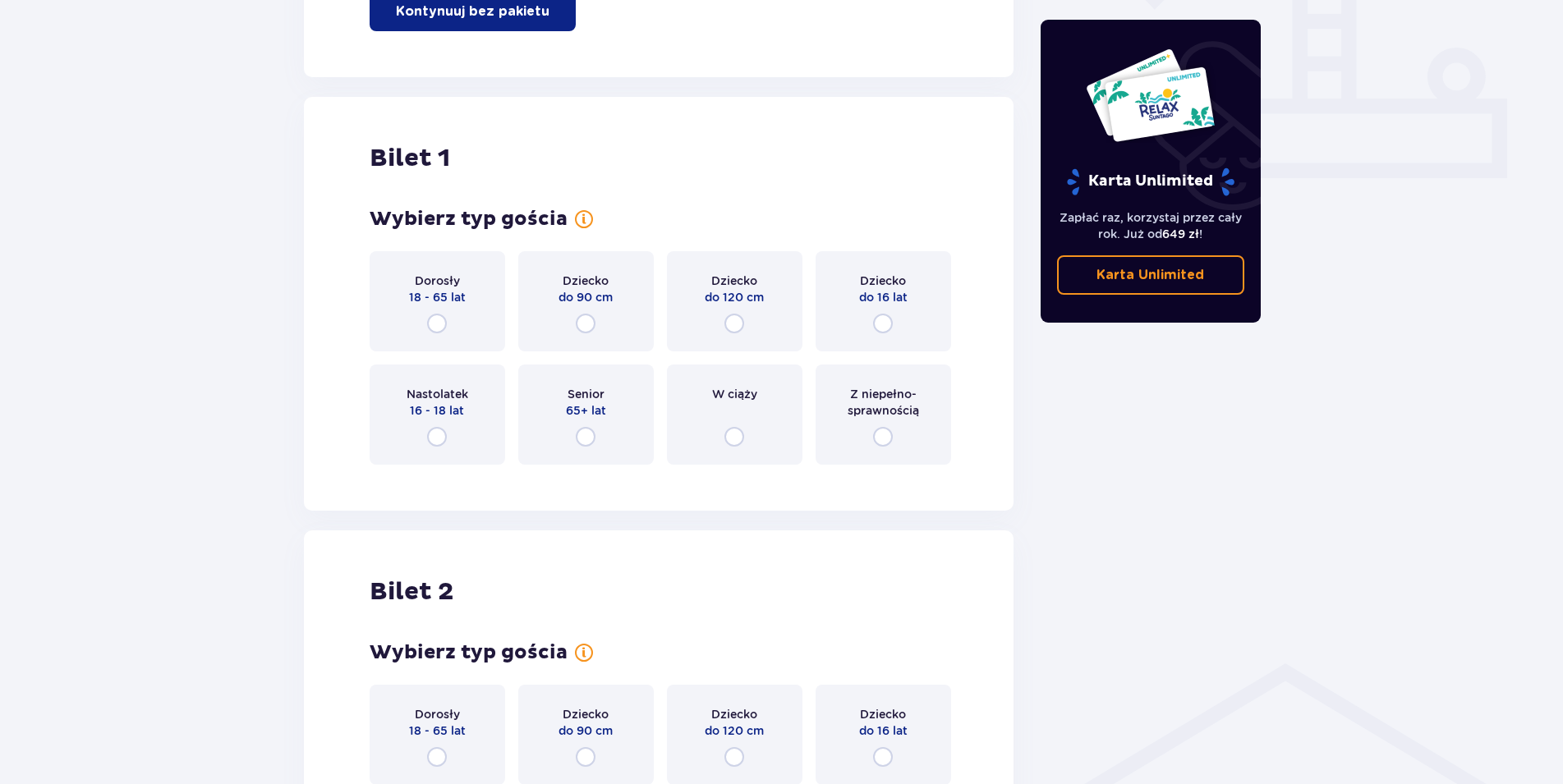
click at [436, 324] on input "radio" at bounding box center [437, 323] width 20 height 20
radio input "true"
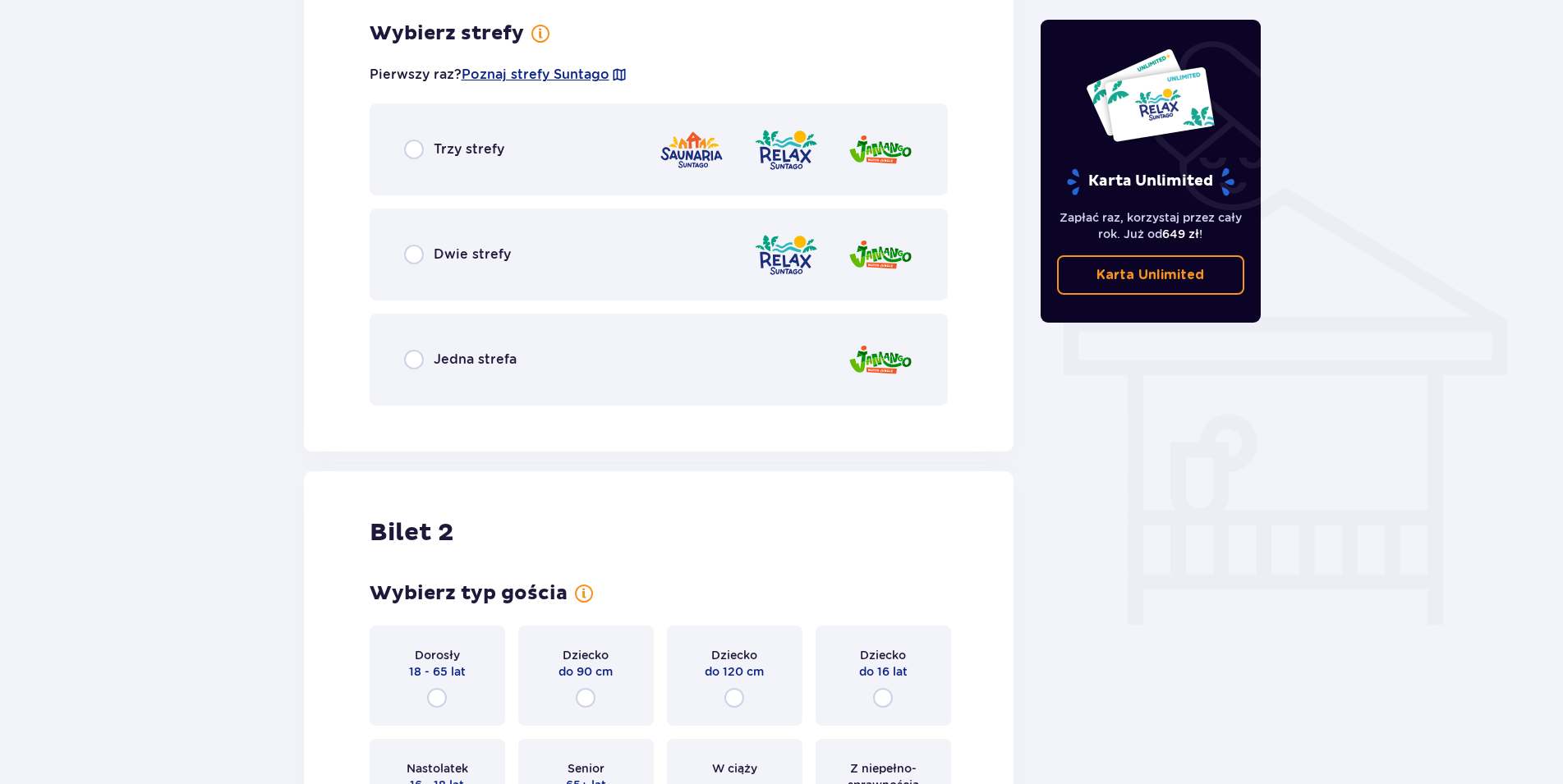
scroll to position [1148, 0]
click at [409, 356] on input "radio" at bounding box center [414, 359] width 20 height 20
radio input "true"
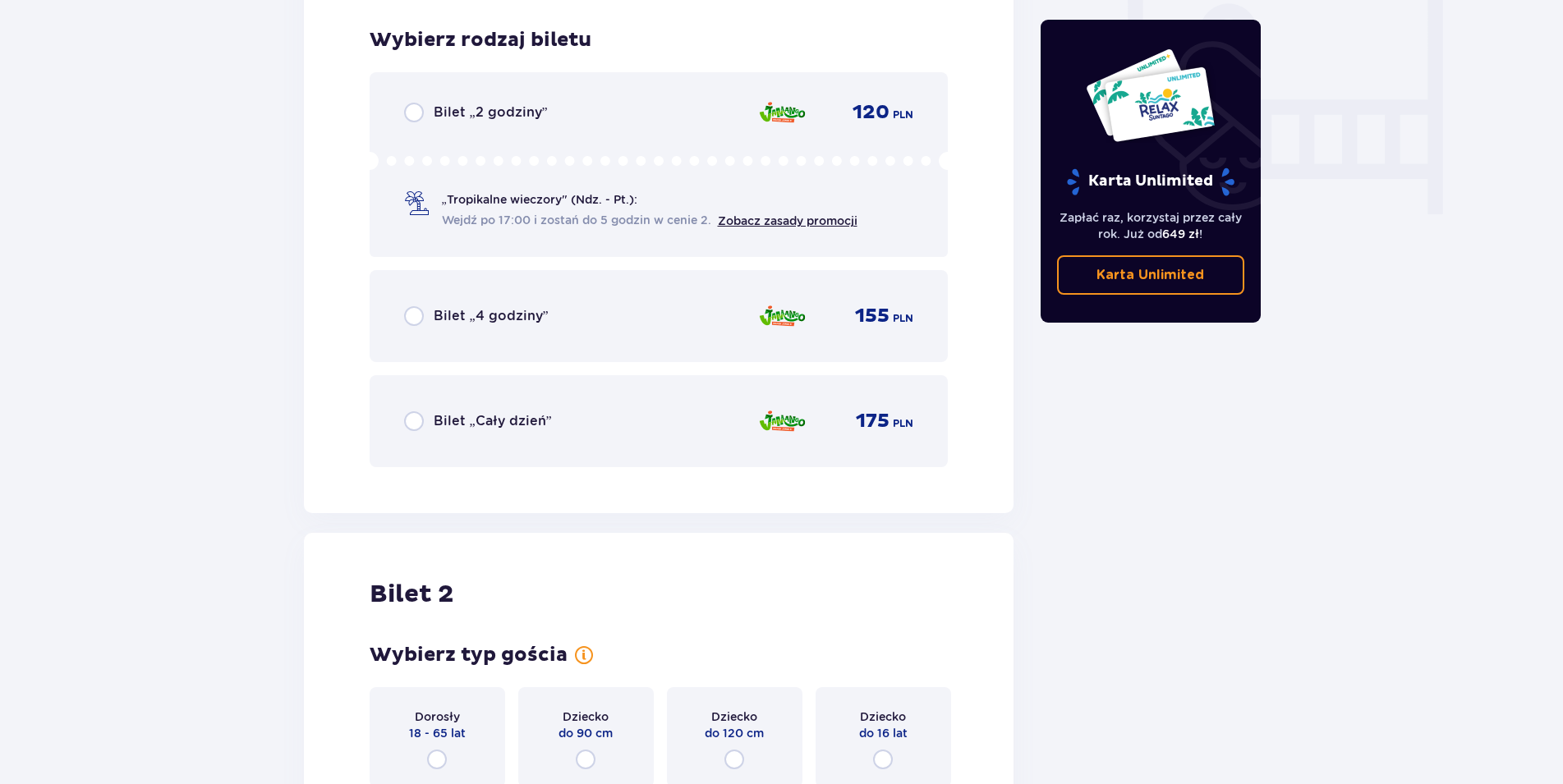
scroll to position [1564, 0]
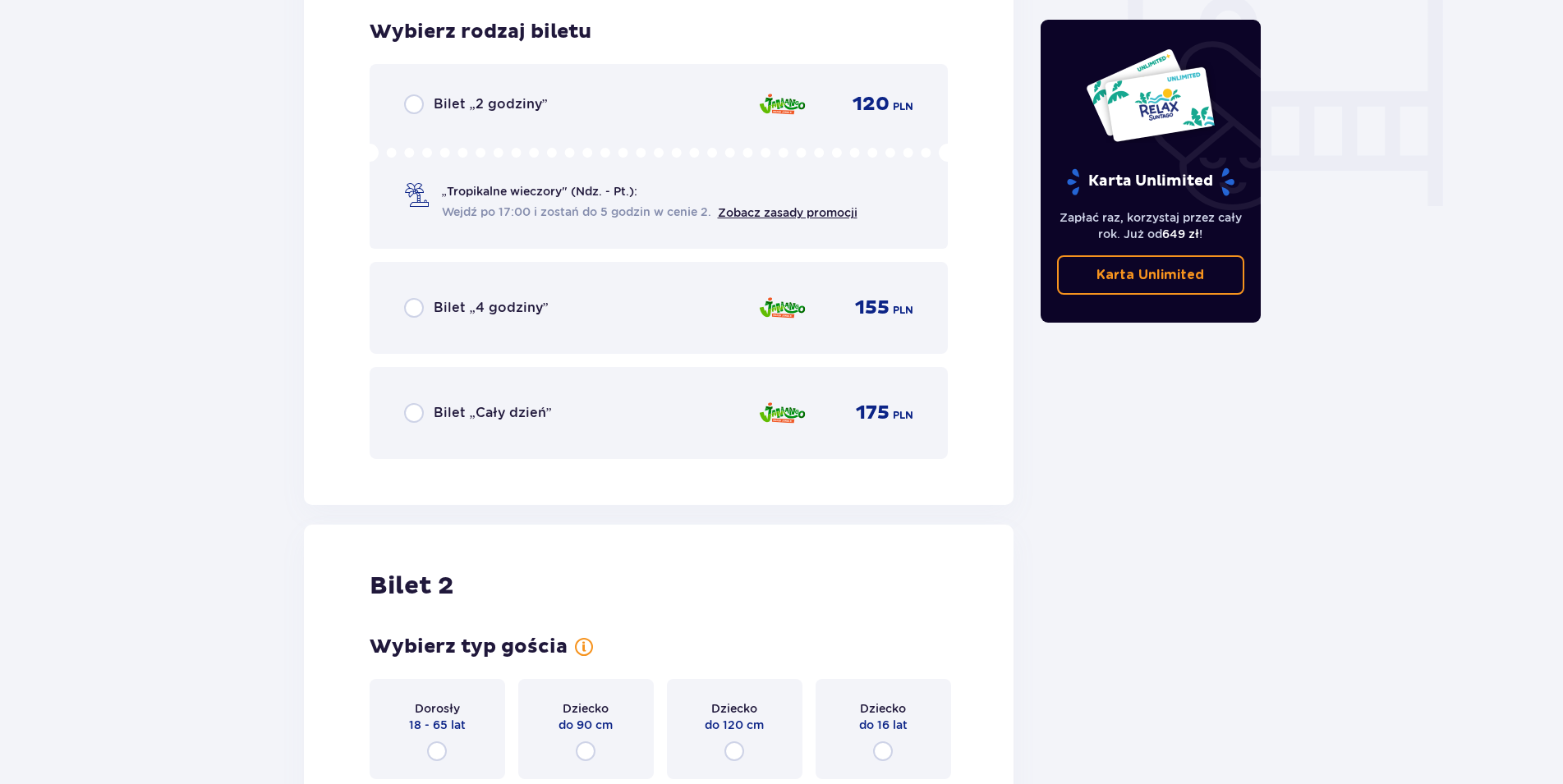
click at [410, 416] on input "radio" at bounding box center [414, 413] width 20 height 20
radio input "true"
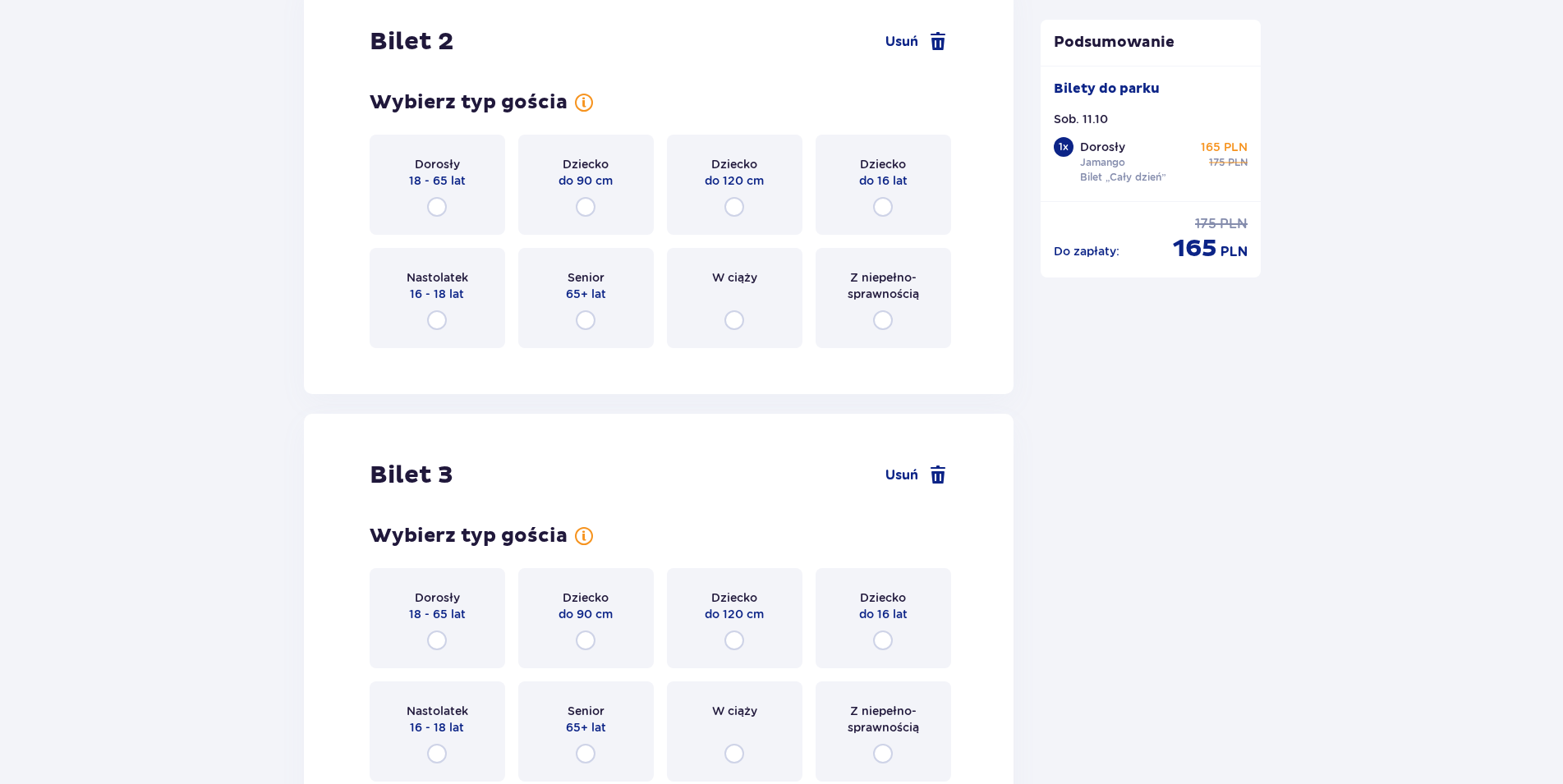
scroll to position [2070, 0]
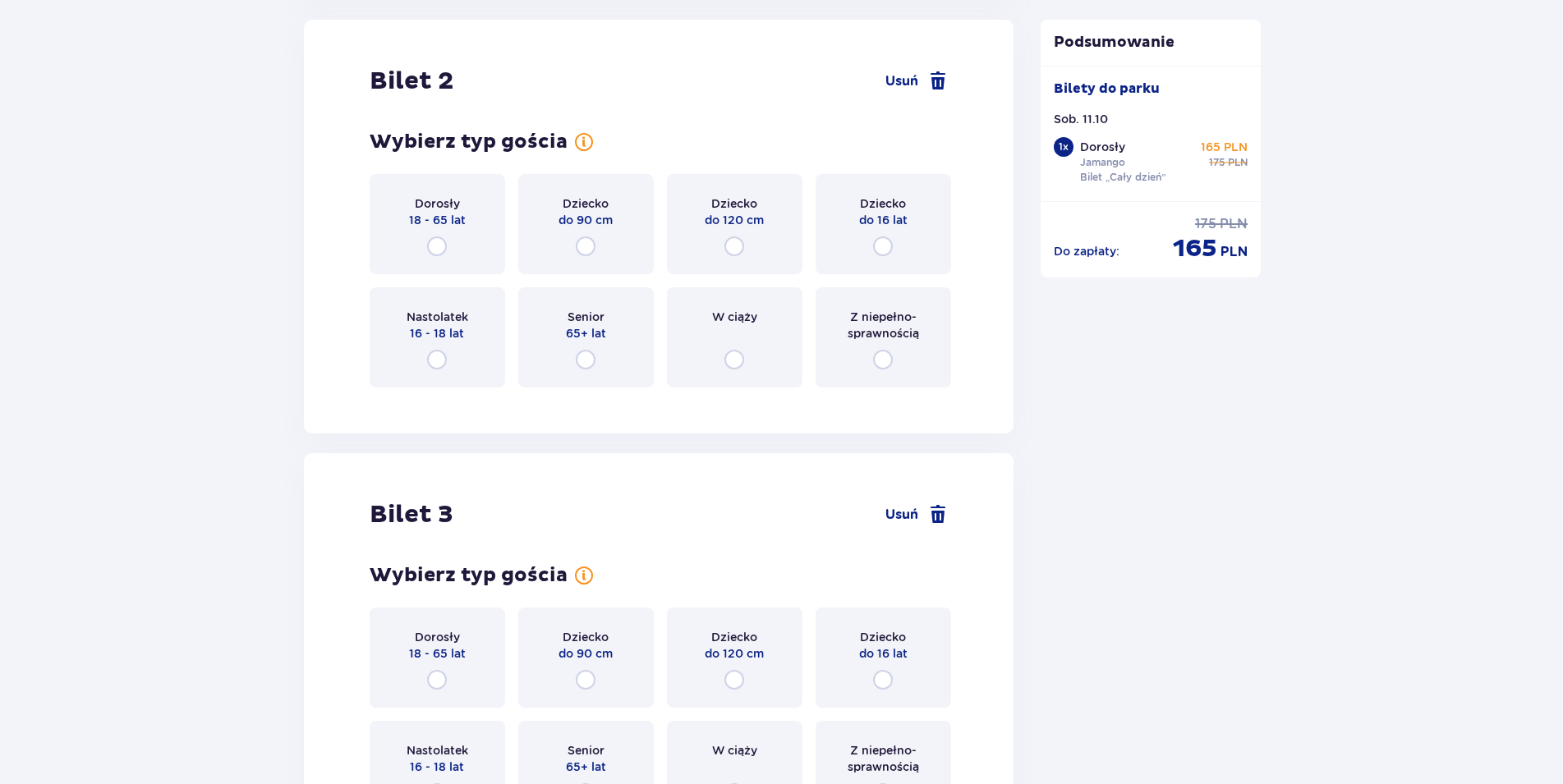
click at [881, 246] on input "radio" at bounding box center [883, 246] width 20 height 20
radio input "true"
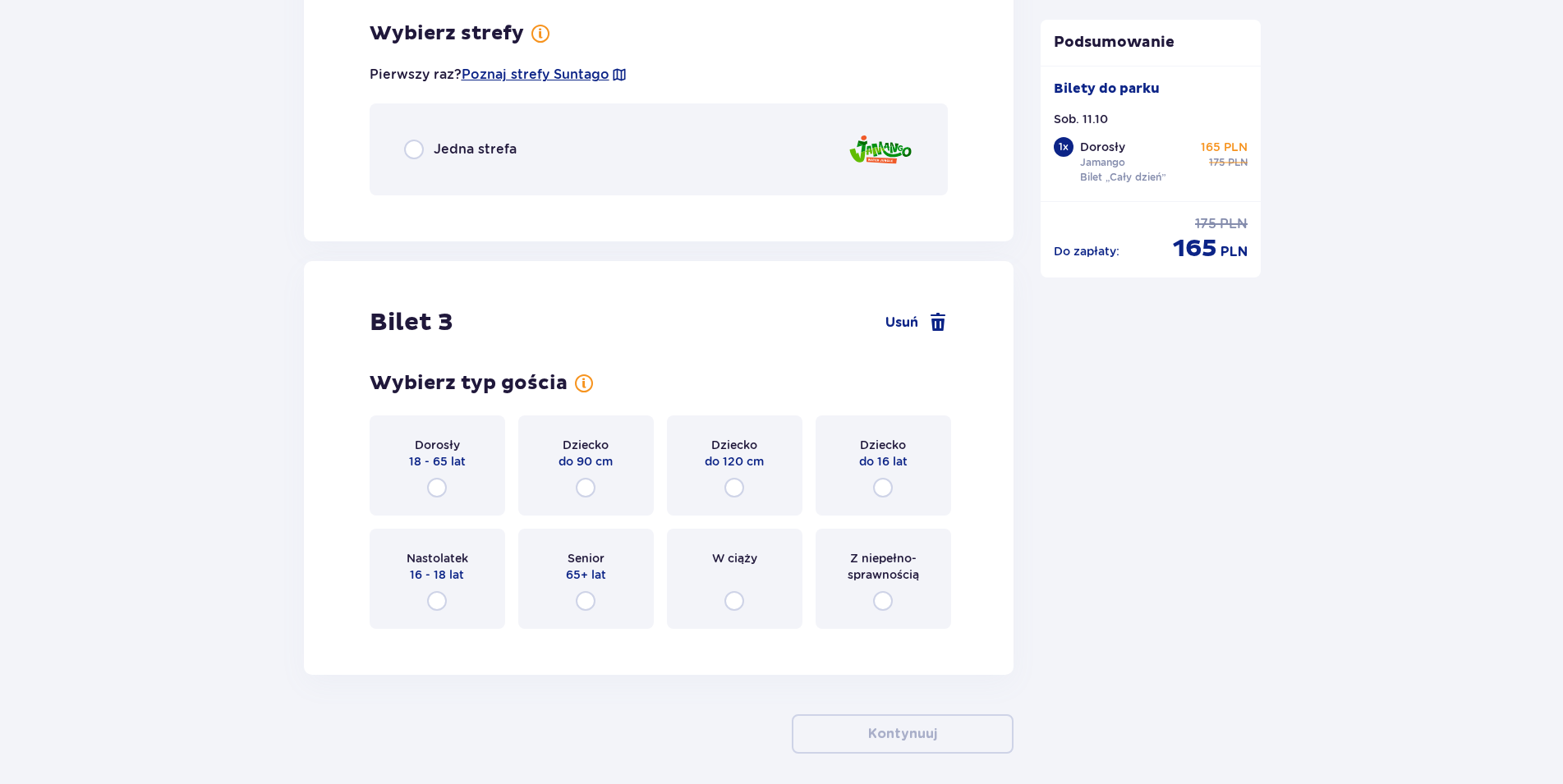
scroll to position [2471, 0]
click at [413, 146] on input "radio" at bounding box center [414, 148] width 20 height 20
radio input "true"
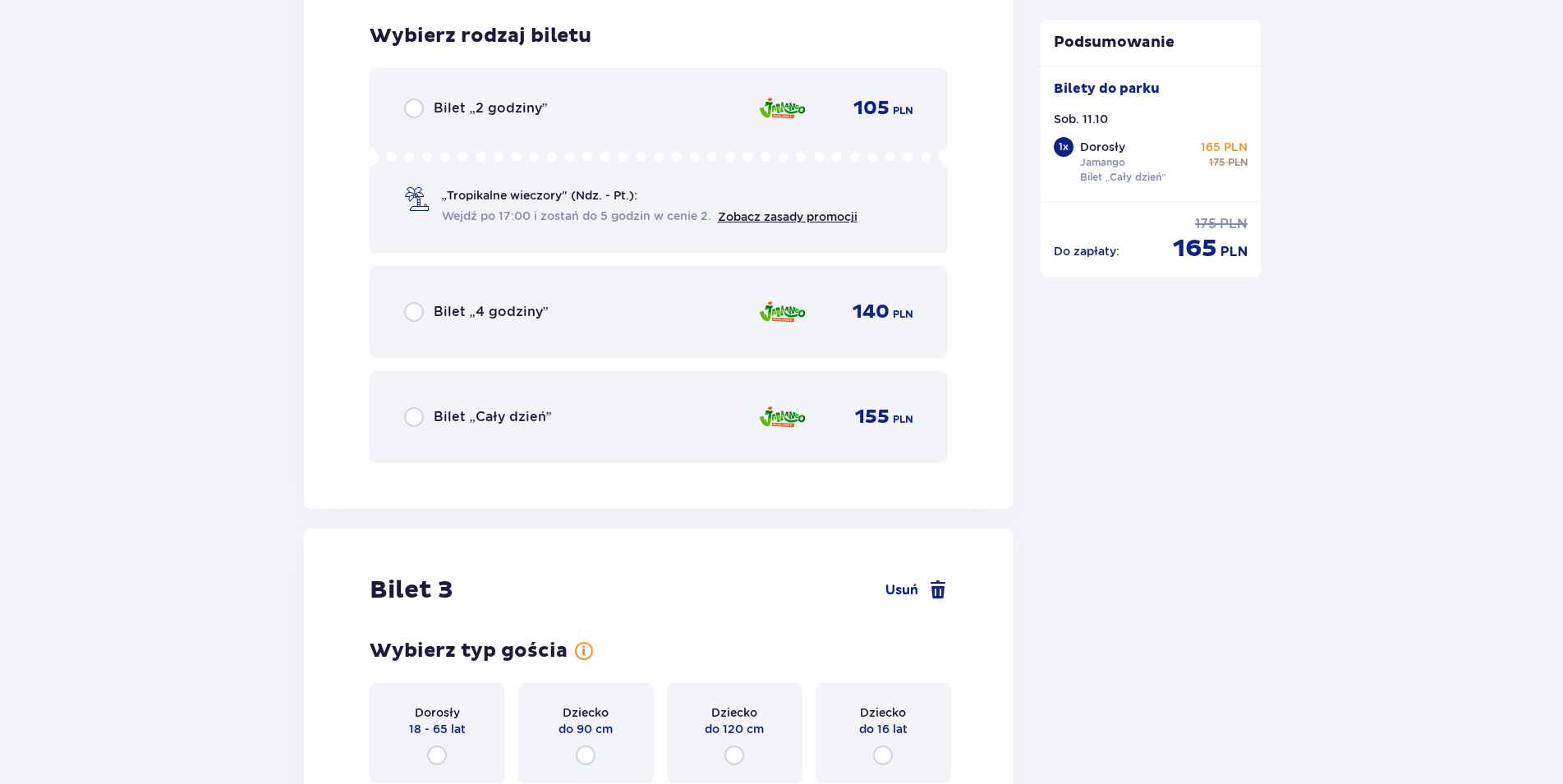
scroll to position [2677, 0]
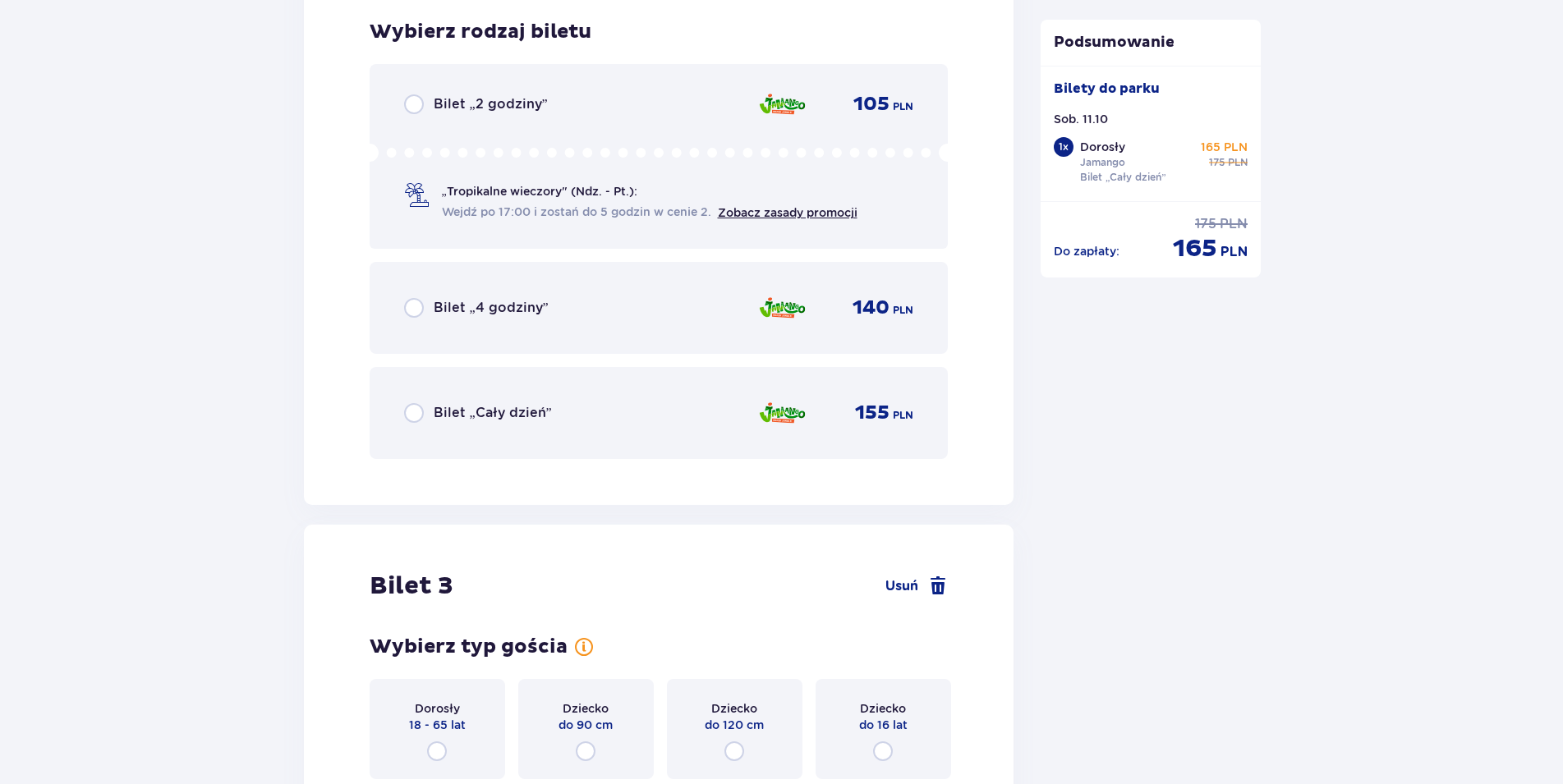
click at [414, 415] on input "radio" at bounding box center [414, 413] width 20 height 20
radio input "true"
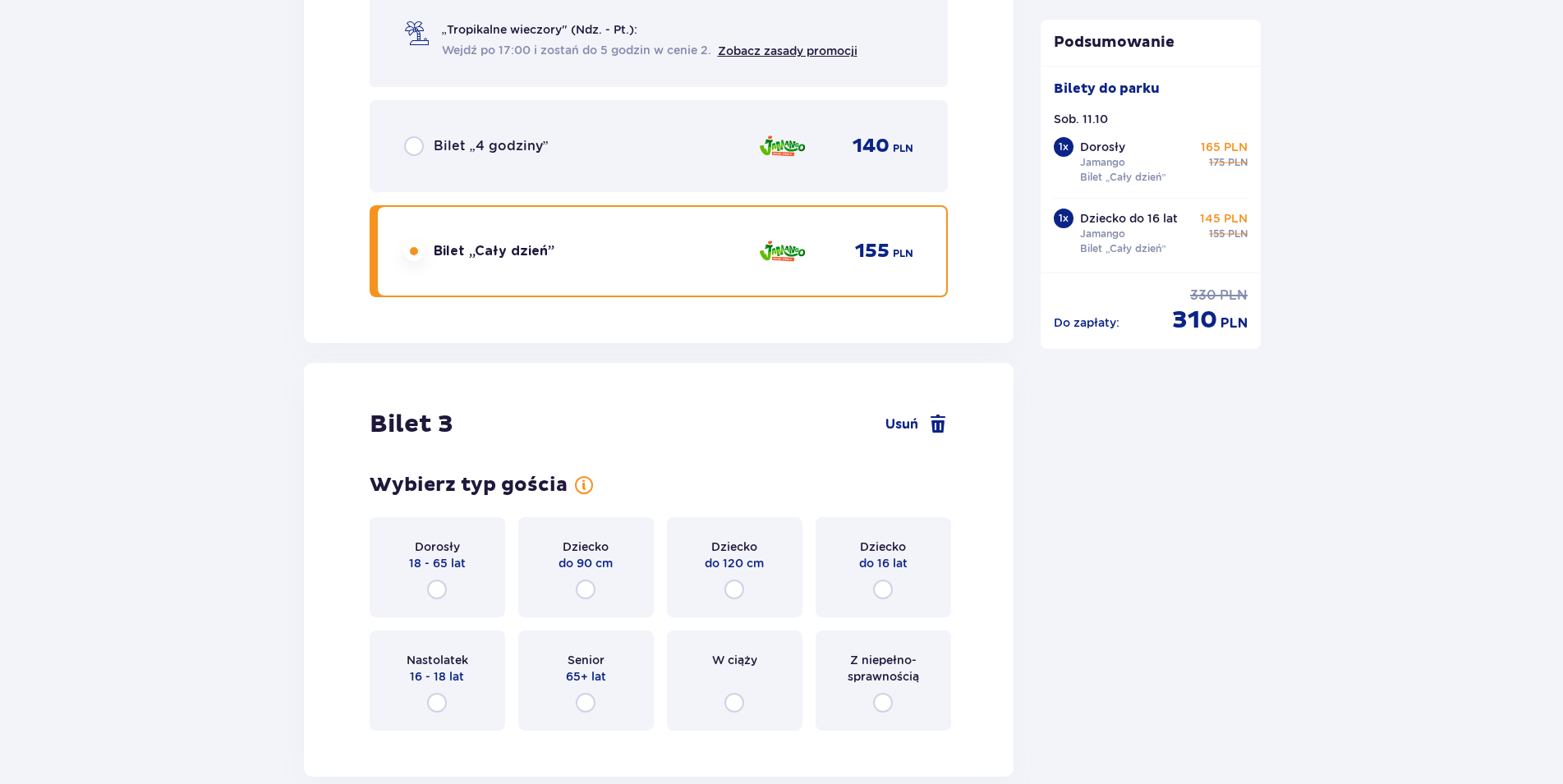
scroll to position [3009, 0]
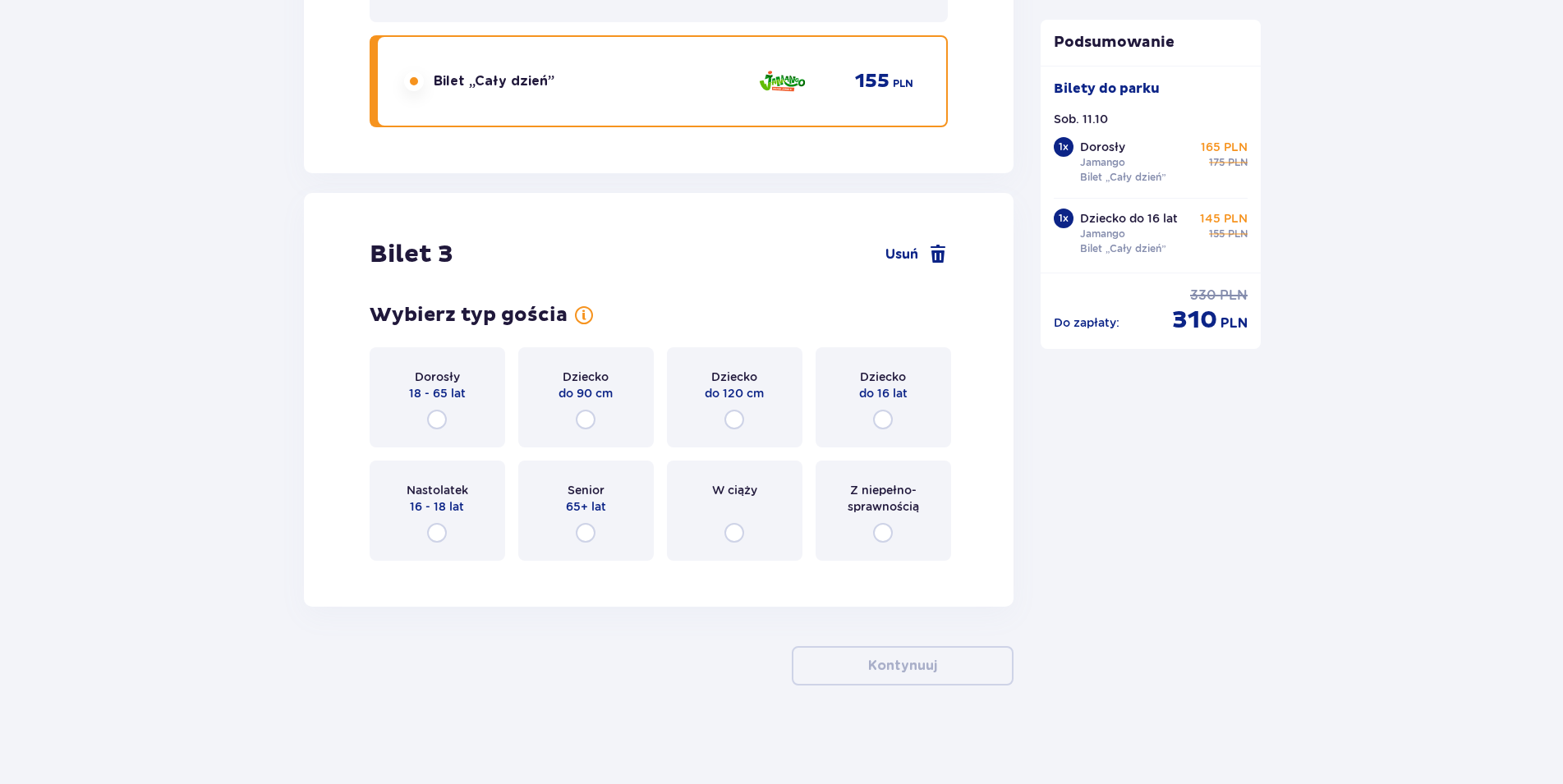
click at [883, 419] on input "radio" at bounding box center [883, 420] width 20 height 20
radio input "true"
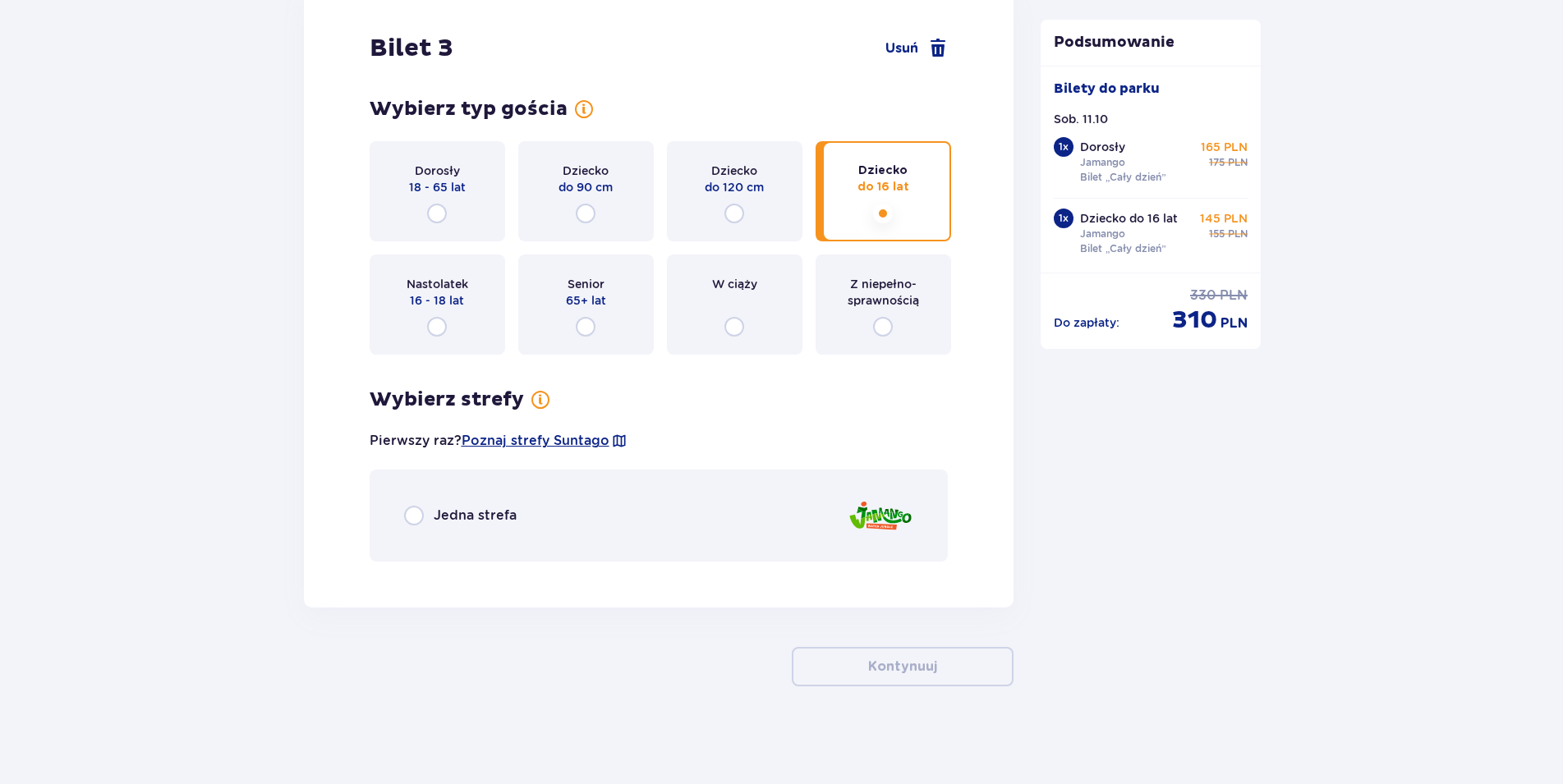
scroll to position [3216, 0]
click at [408, 512] on input "radio" at bounding box center [414, 515] width 20 height 20
radio input "true"
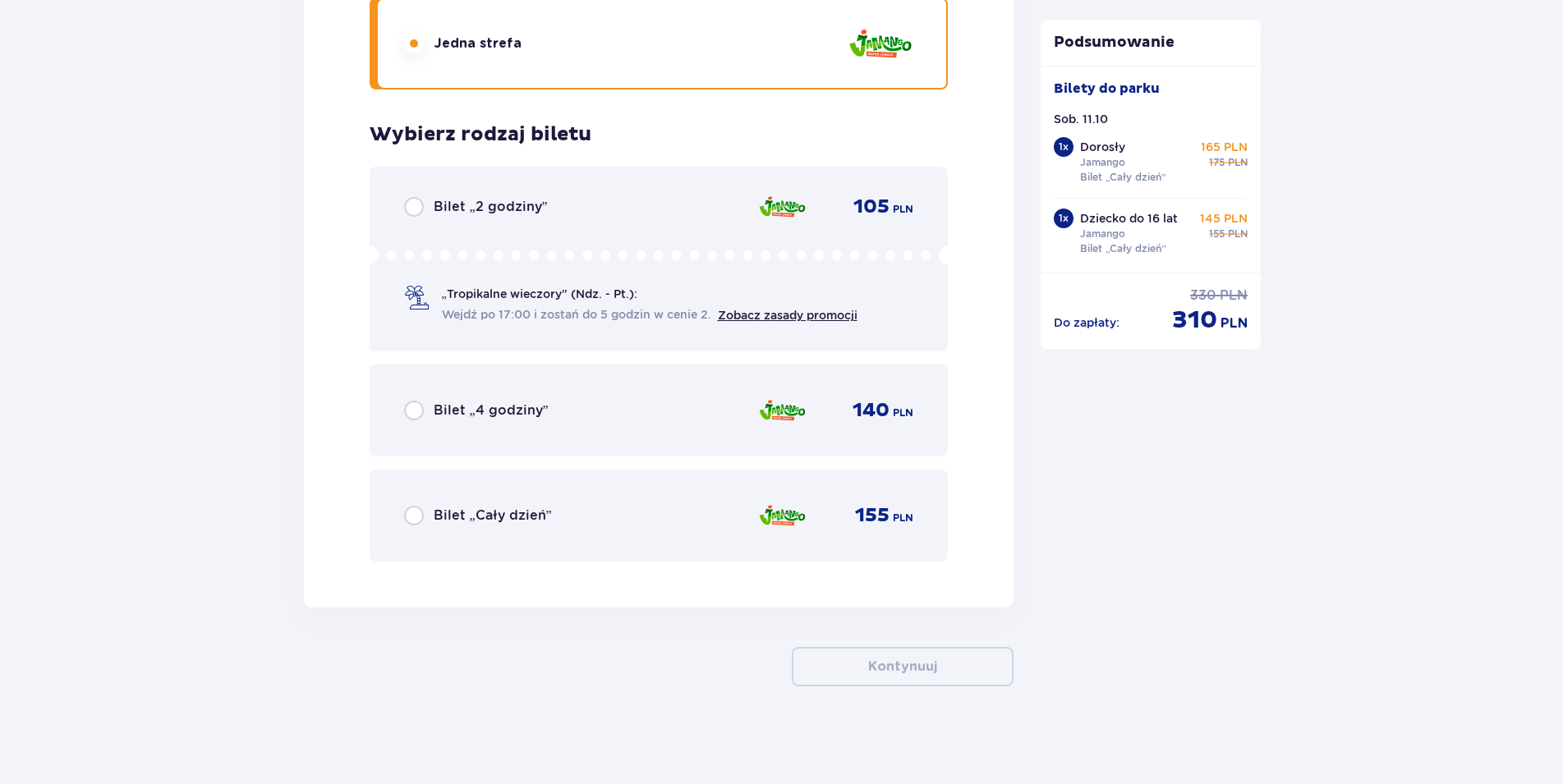
scroll to position [3688, 0]
click at [410, 513] on input "radio" at bounding box center [414, 515] width 20 height 20
radio input "true"
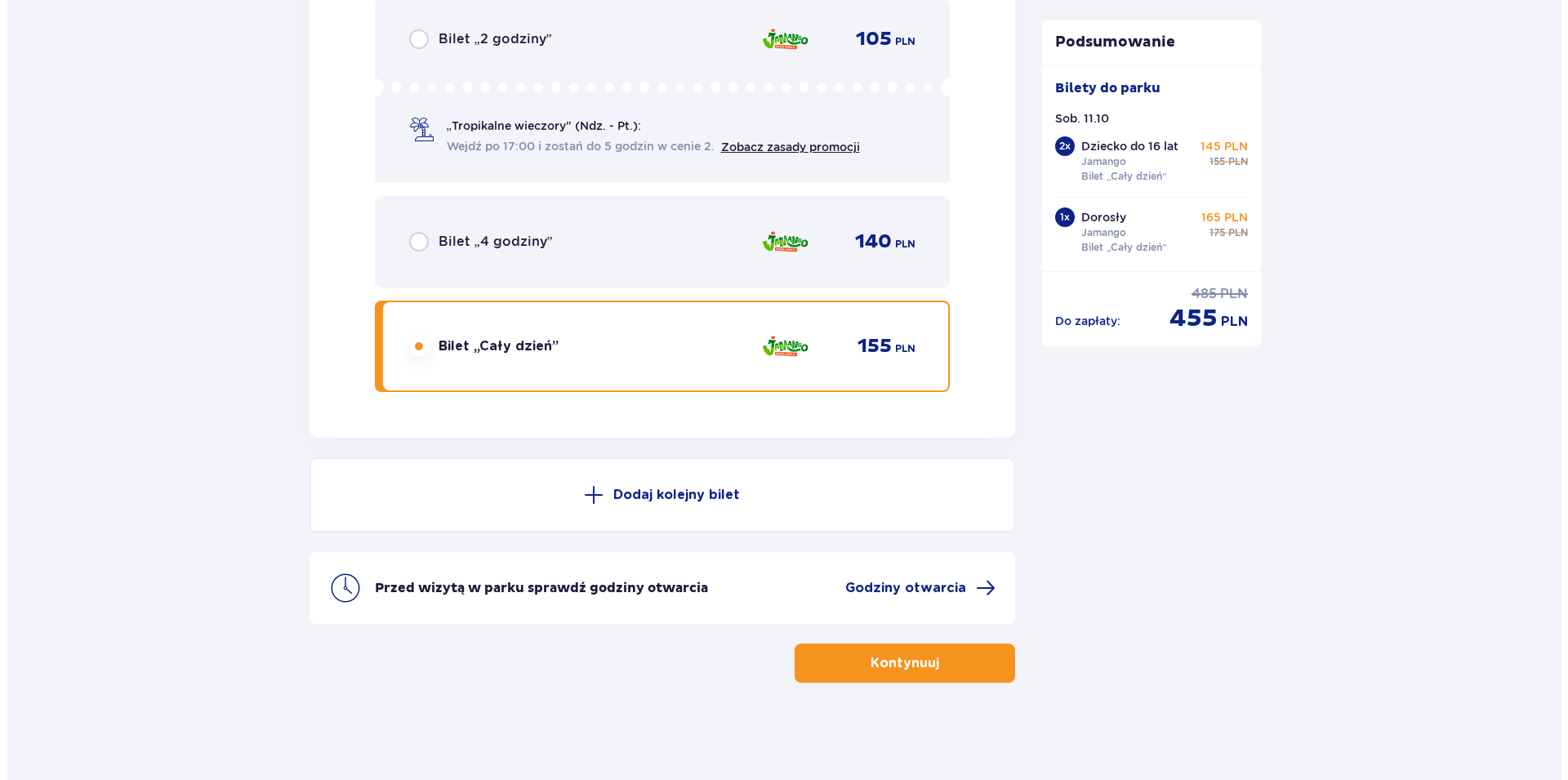
scroll to position [3836, 0]
click at [938, 585] on span "Godziny otwarcia" at bounding box center [898, 587] width 121 height 18
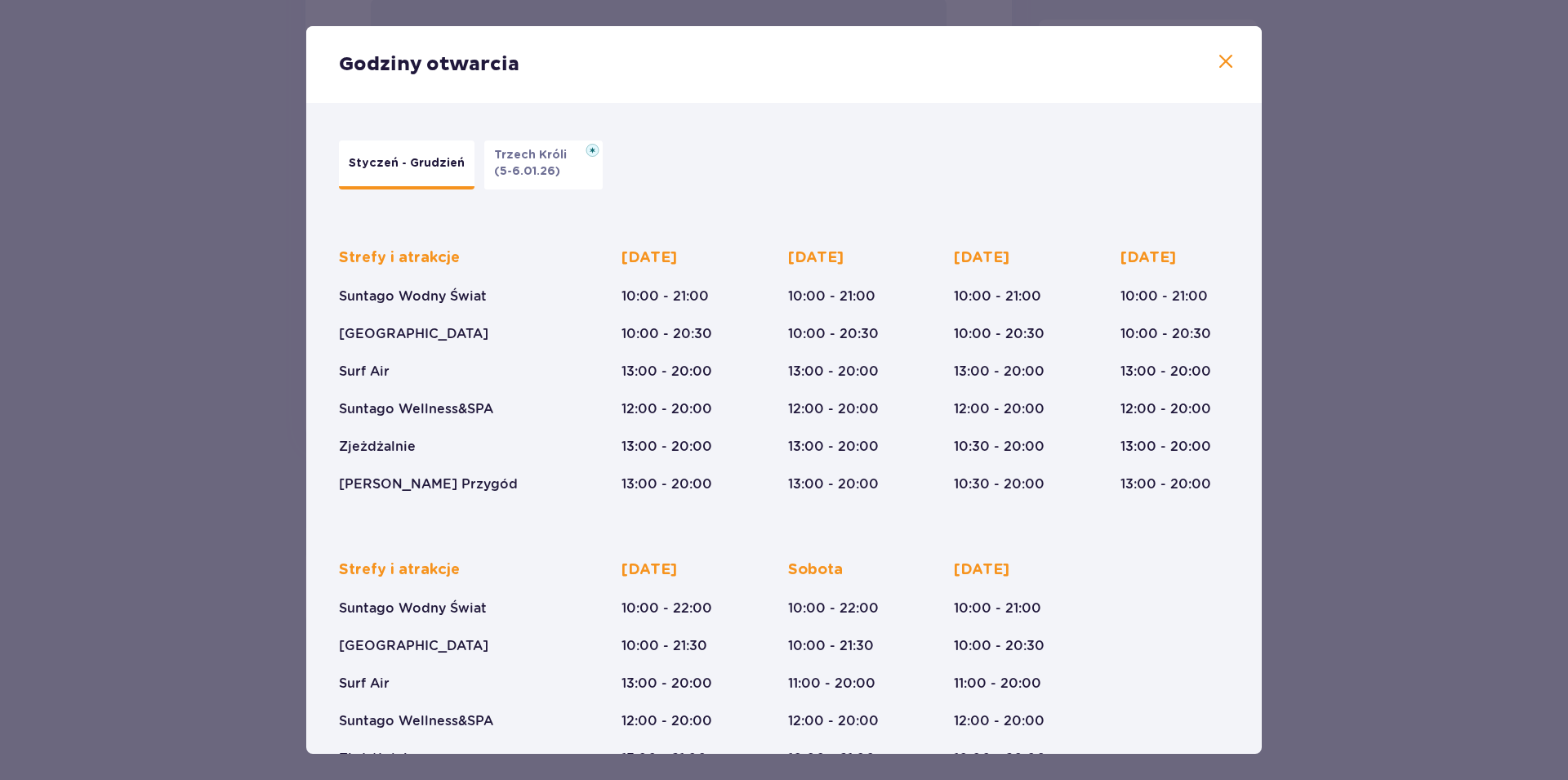
click at [1216, 63] on span at bounding box center [1226, 62] width 20 height 20
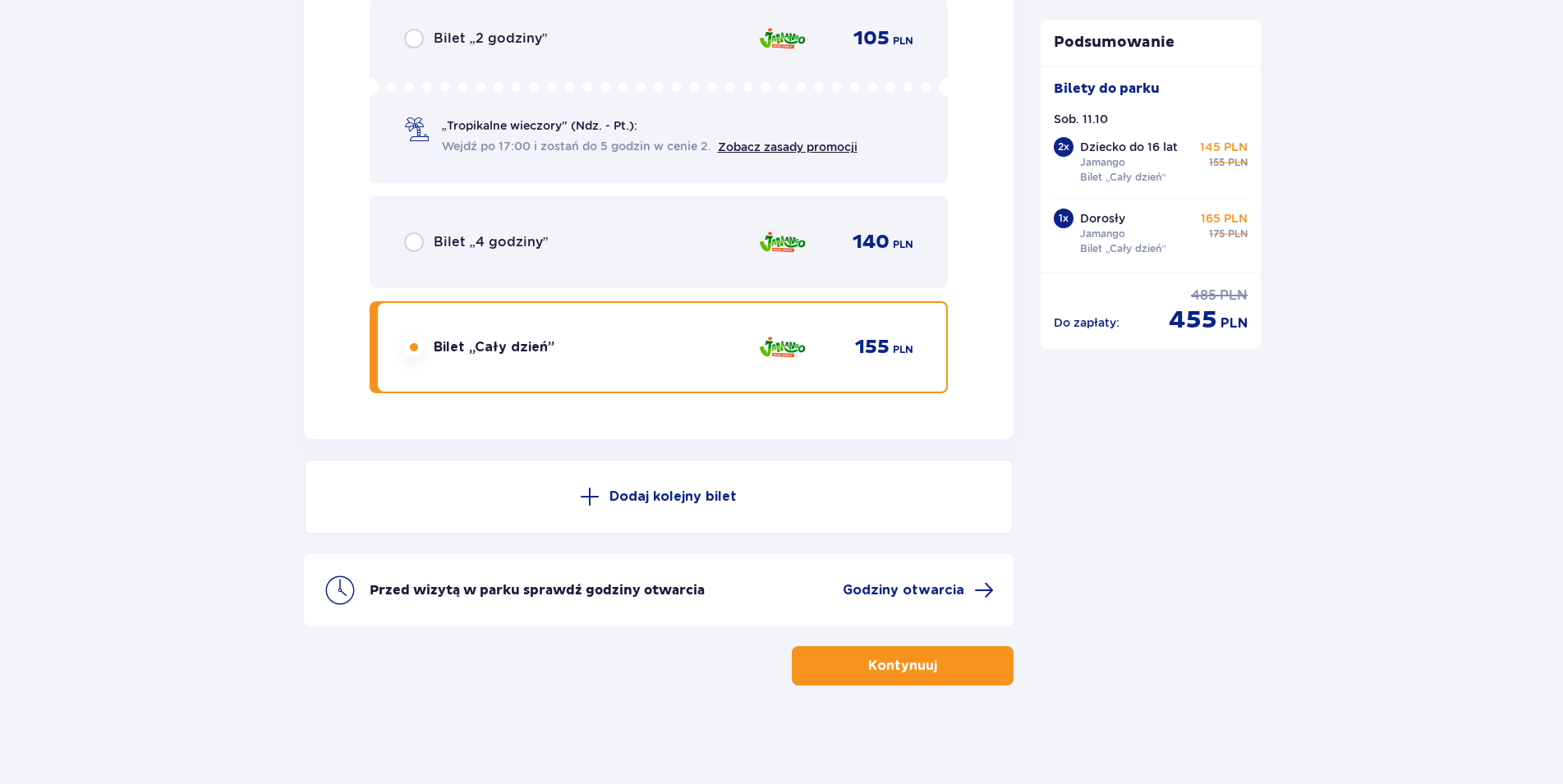
click at [902, 661] on p "Kontynuuj" at bounding box center [903, 665] width 69 height 18
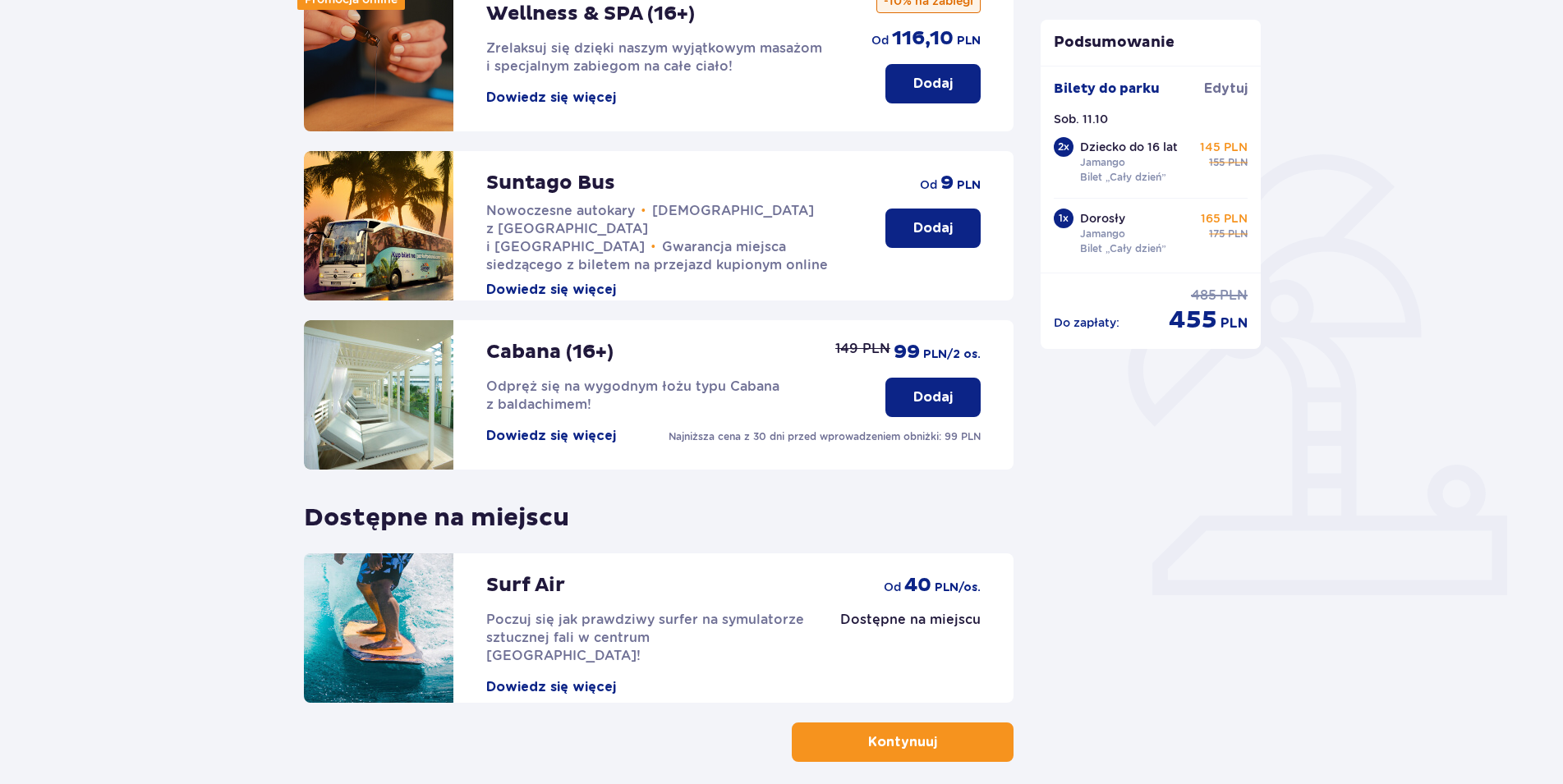
scroll to position [330, 0]
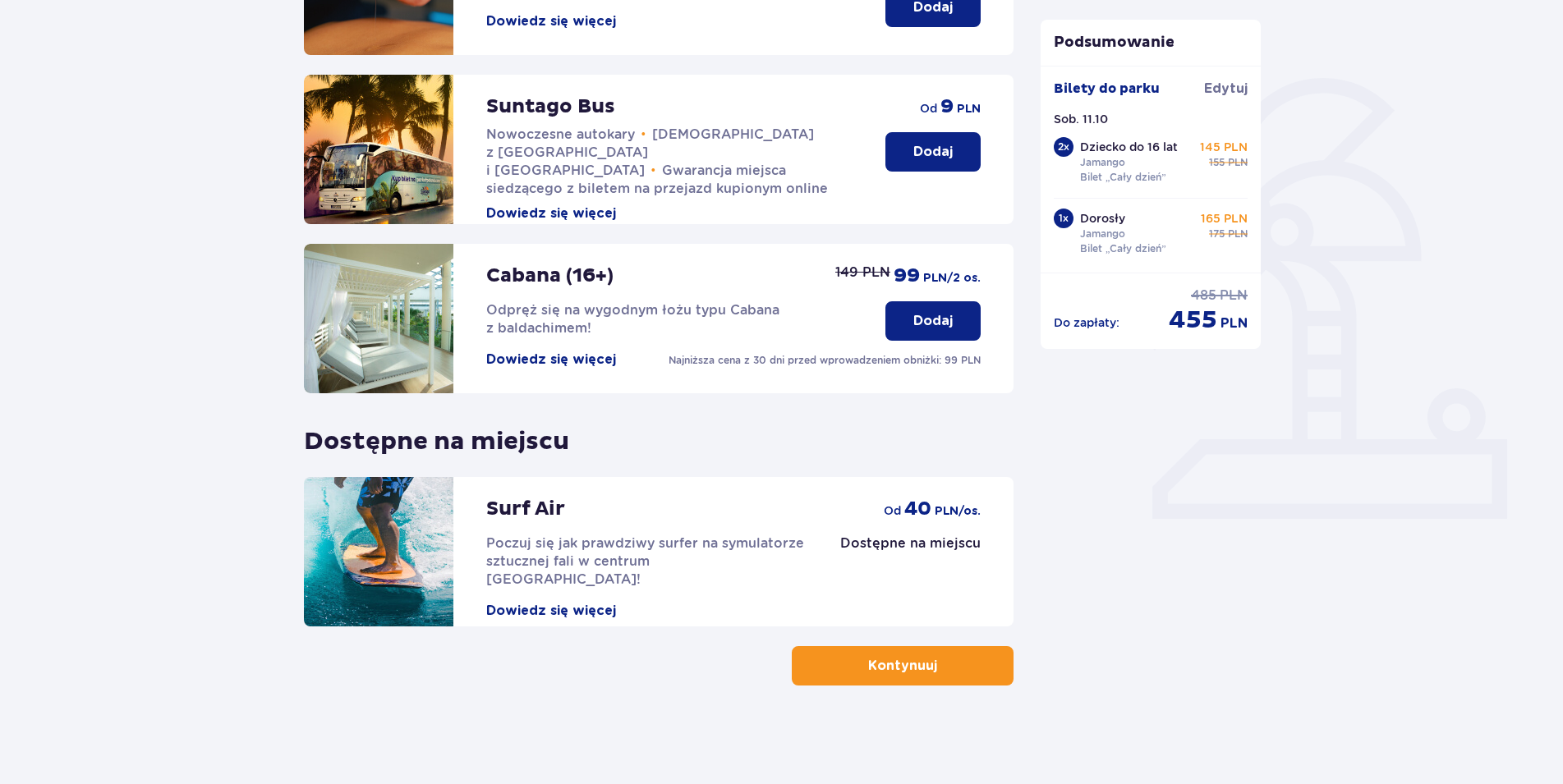
click at [894, 660] on p "Kontynuuj" at bounding box center [903, 665] width 69 height 18
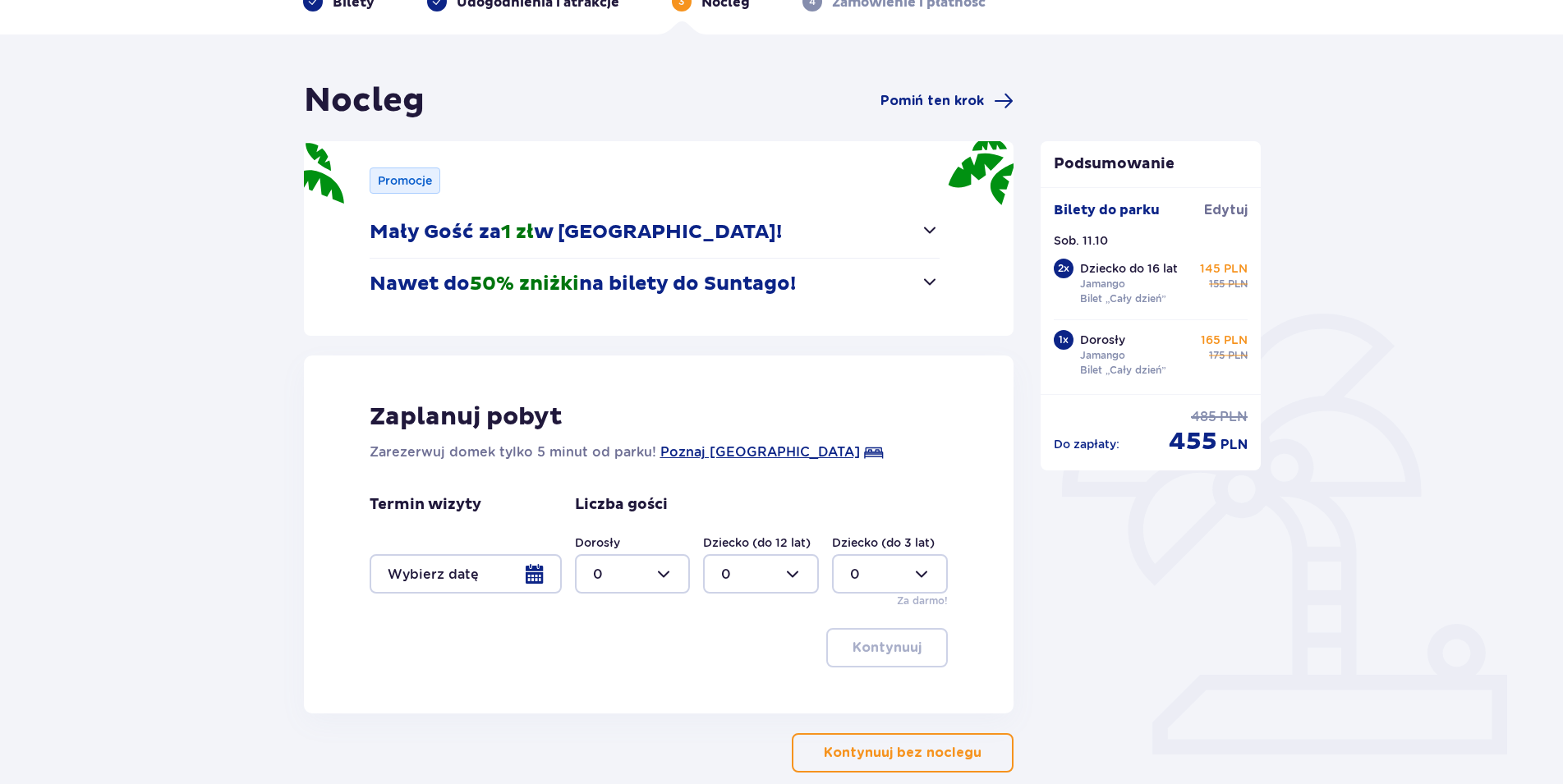
scroll to position [181, 0]
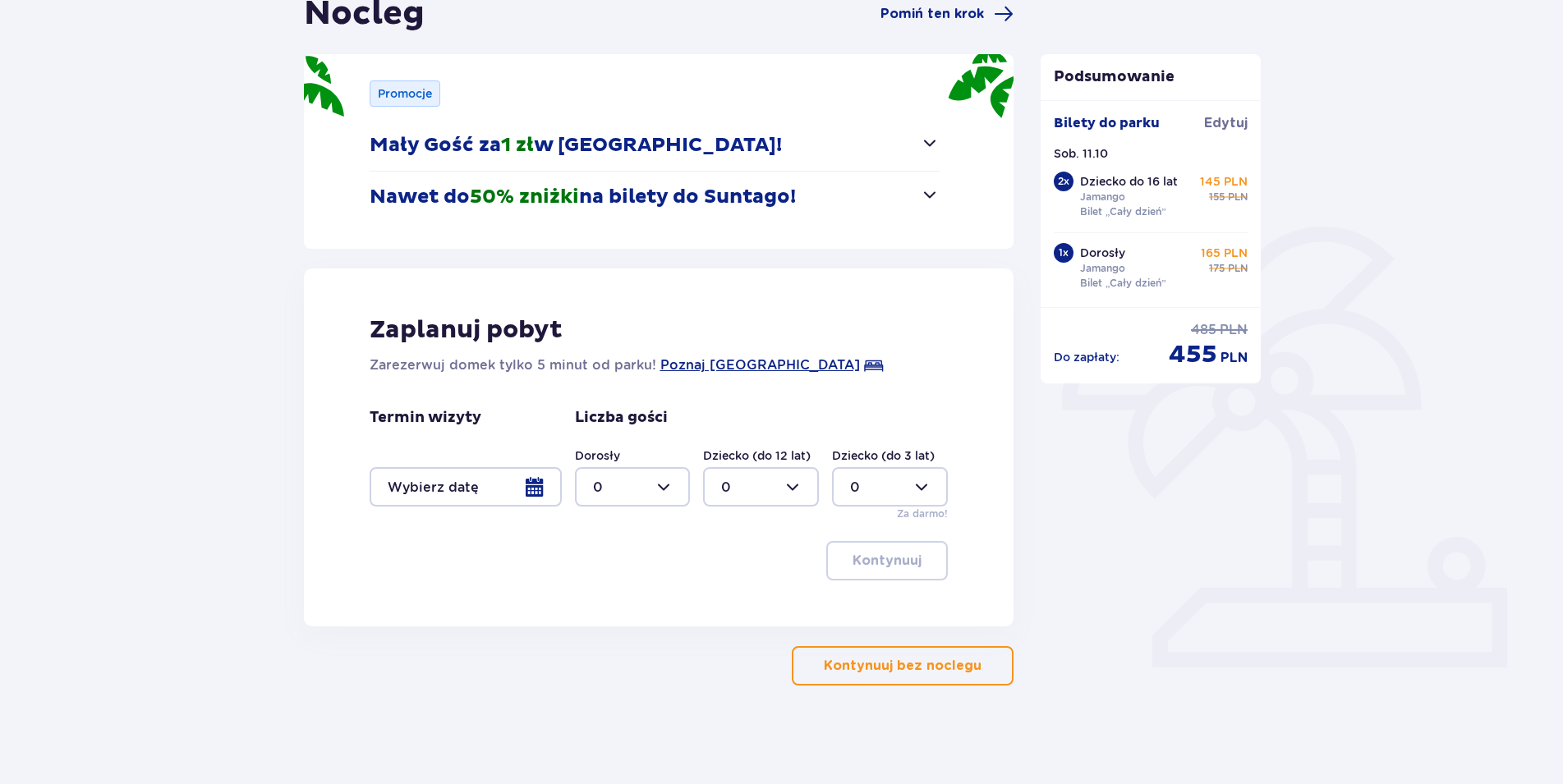
click at [895, 664] on p "Kontynuuj bez noclegu" at bounding box center [903, 665] width 158 height 18
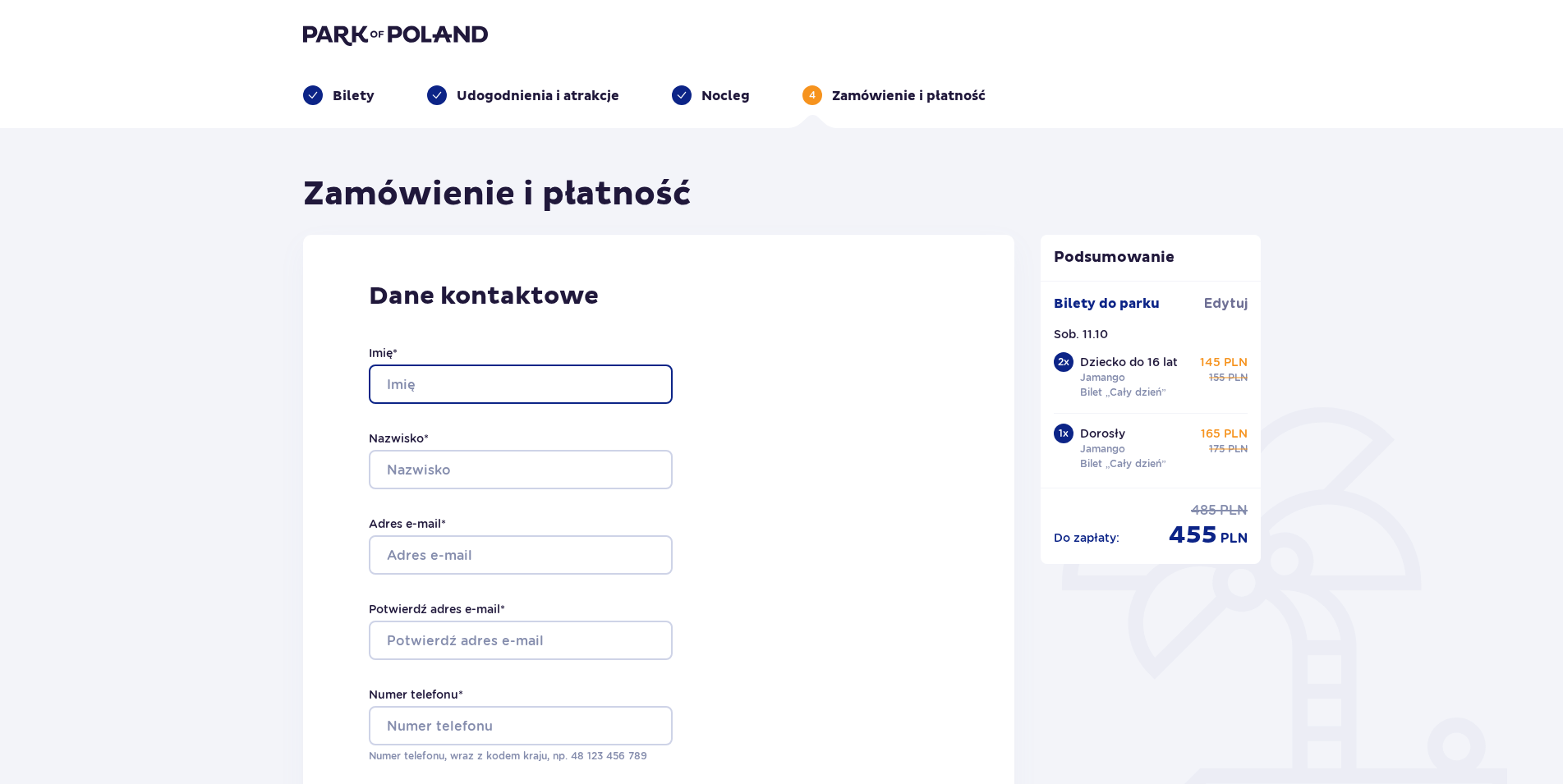
click at [416, 381] on input "Imię *" at bounding box center [521, 385] width 304 height 40
type input "Zbigniew"
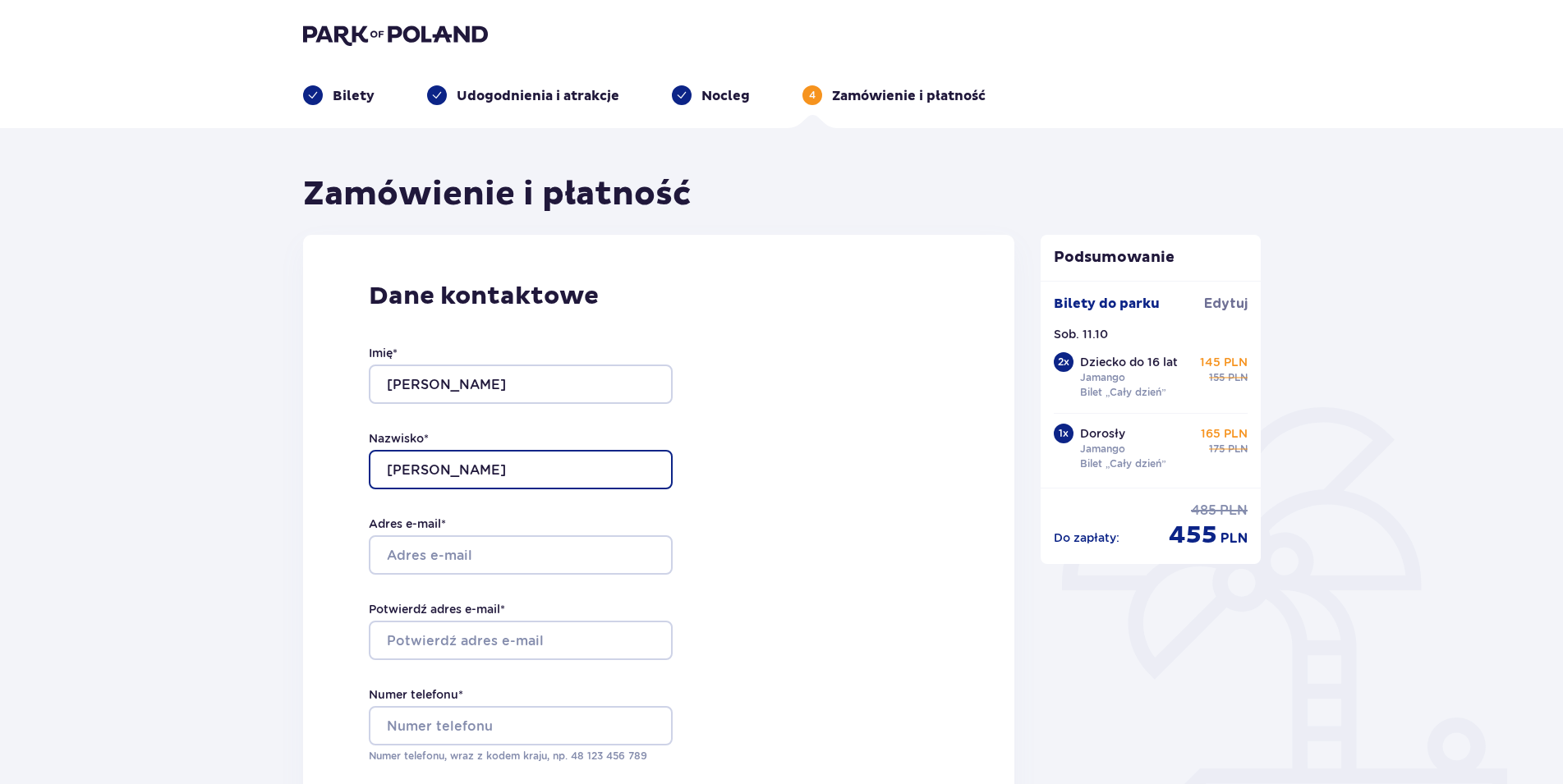
type input "Wiącek"
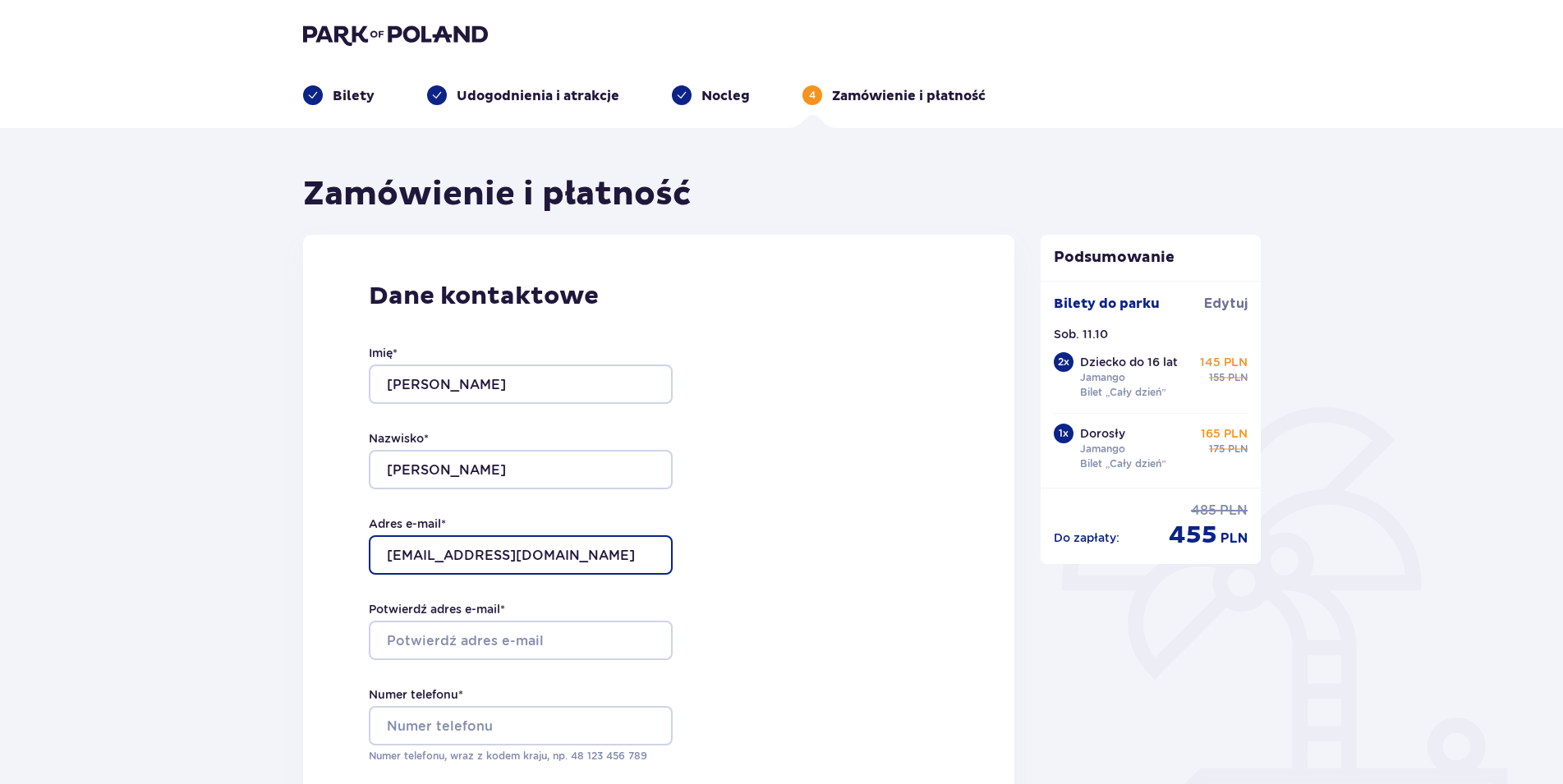
type input "w.zibi1@poczta.onet.pl"
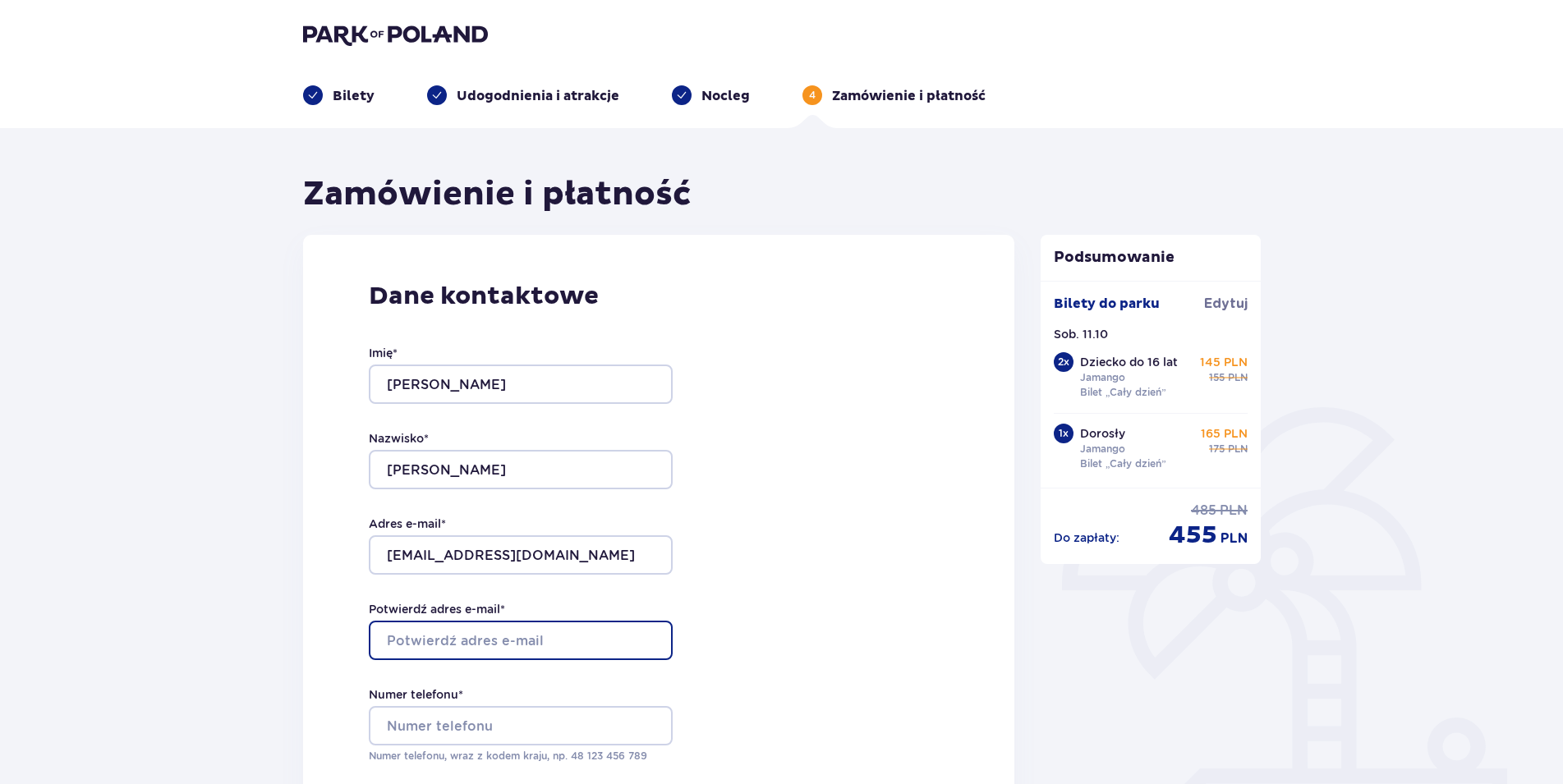
click at [435, 642] on input "Potwierdź adres e-mail *" at bounding box center [521, 641] width 304 height 40
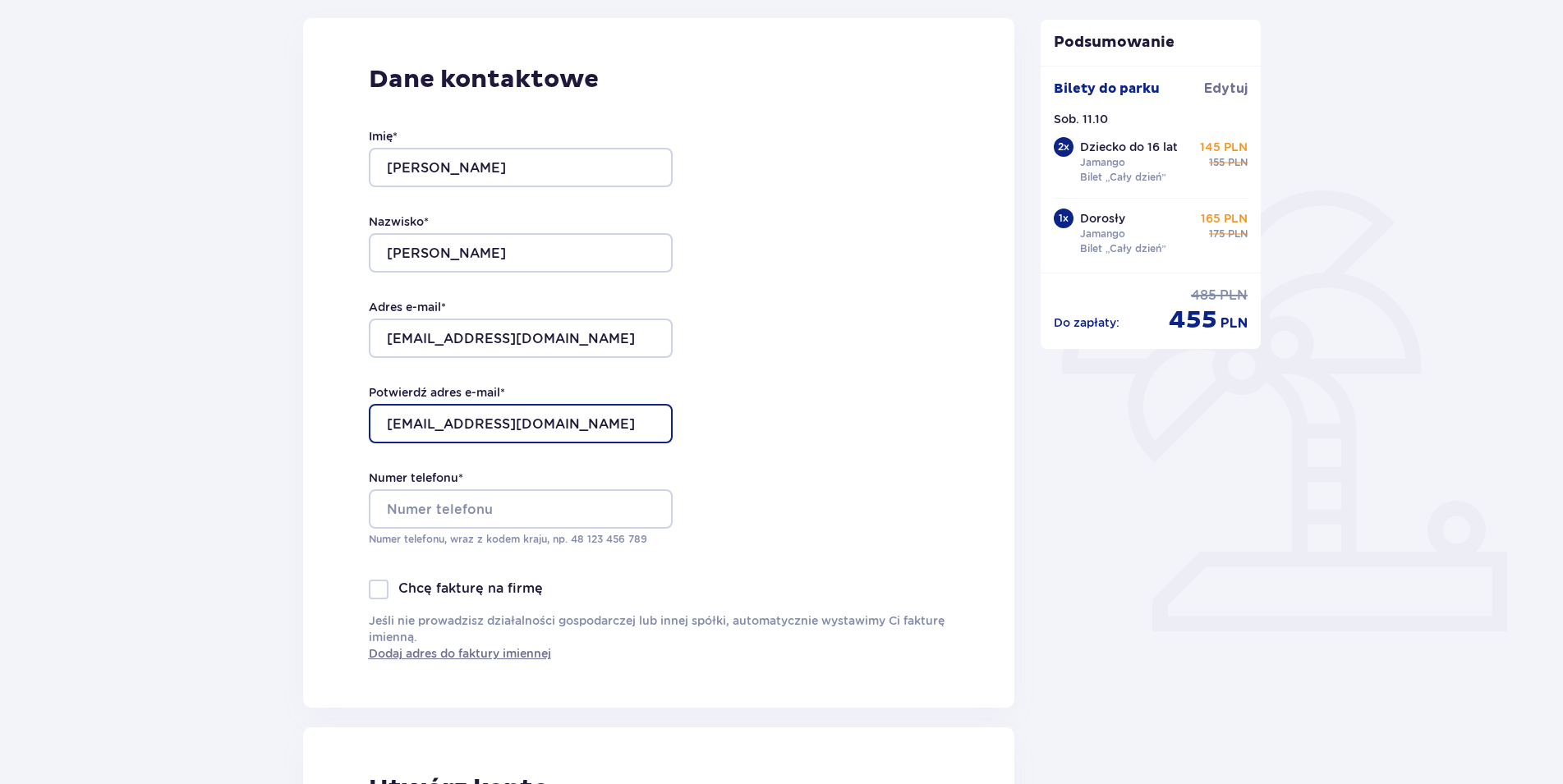
scroll to position [252, 0]
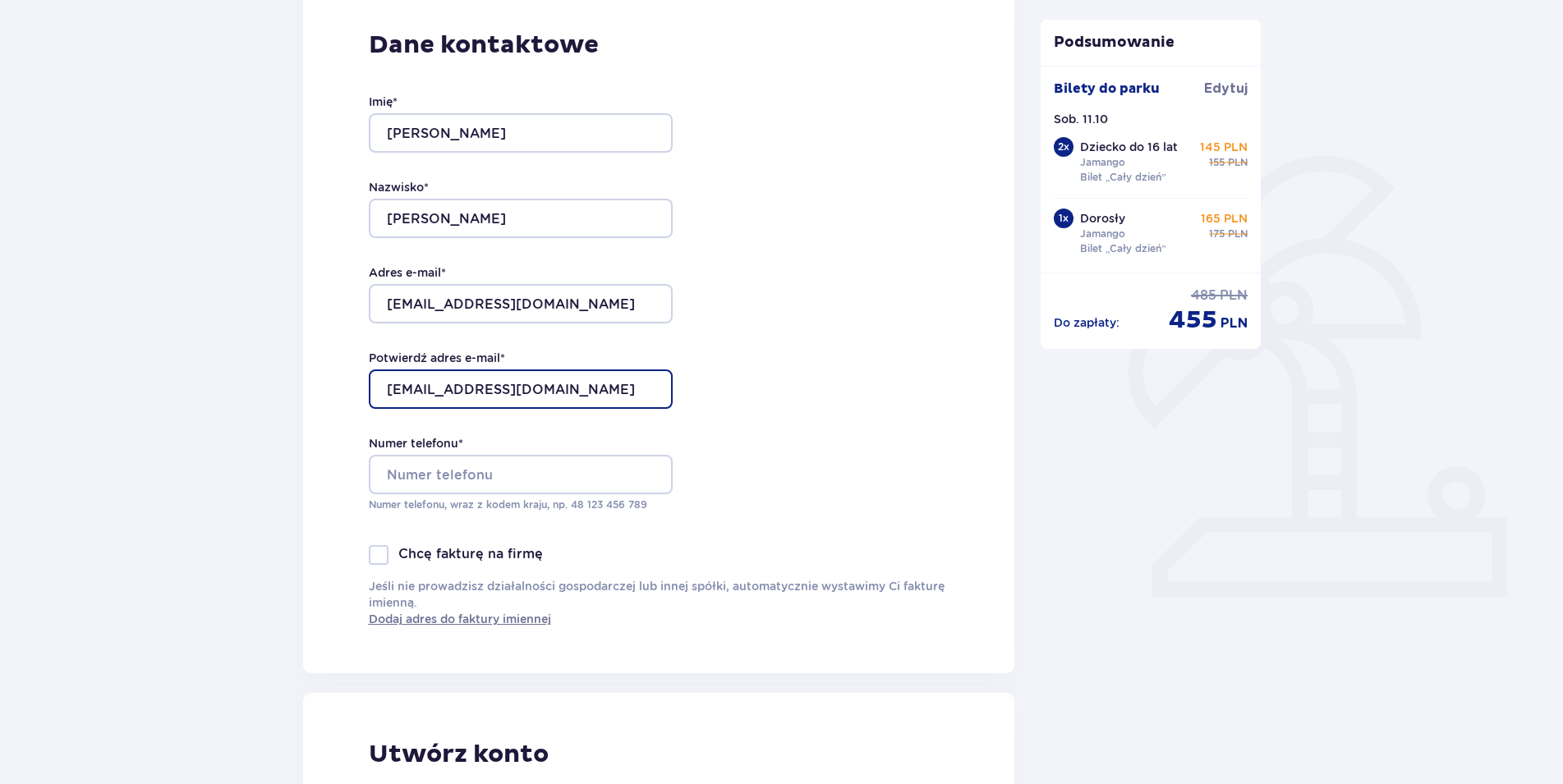
type input "w.zibi1@poczta.onet.pl"
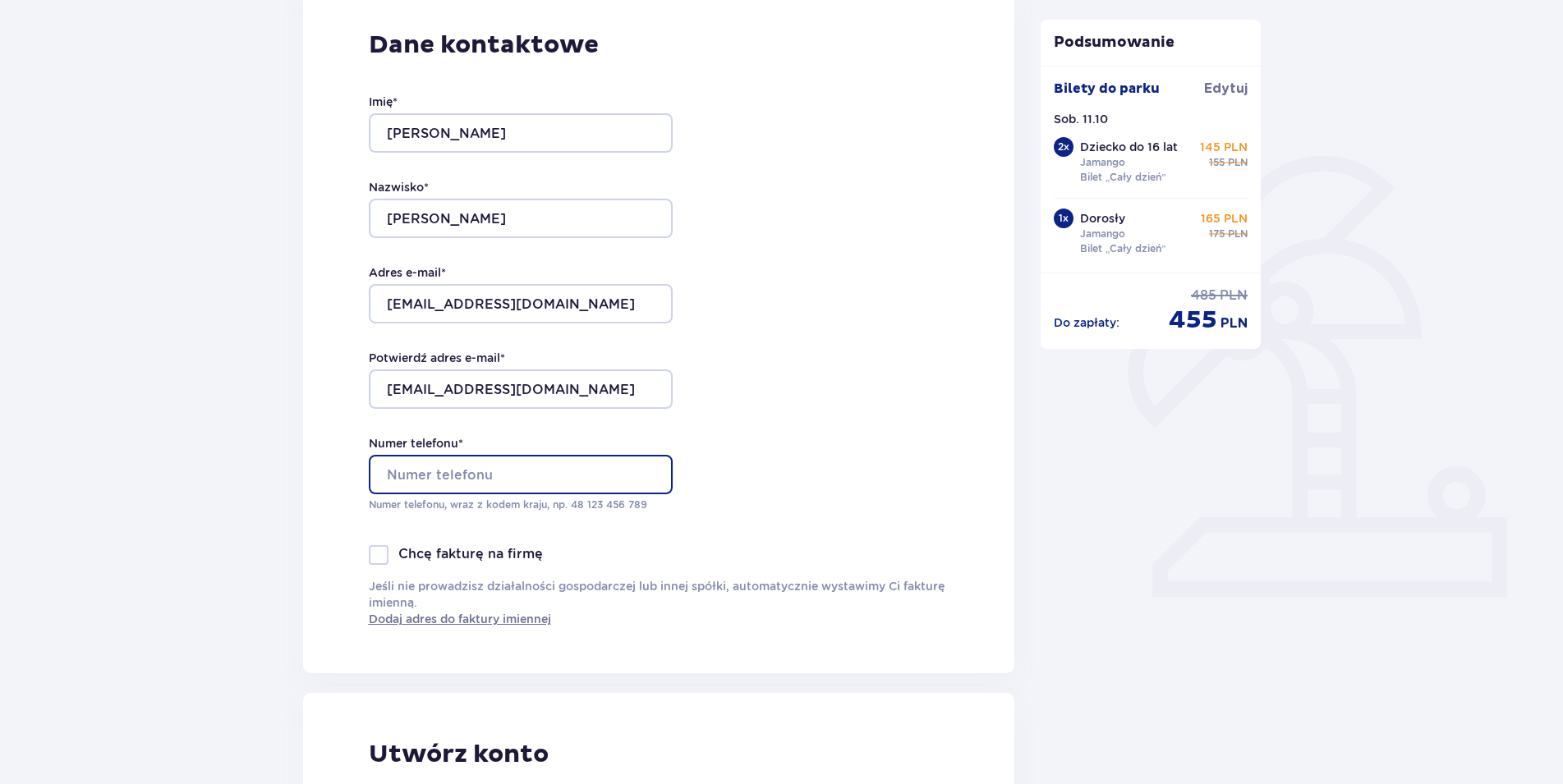
click at [398, 470] on input "Numer telefonu *" at bounding box center [521, 474] width 304 height 40
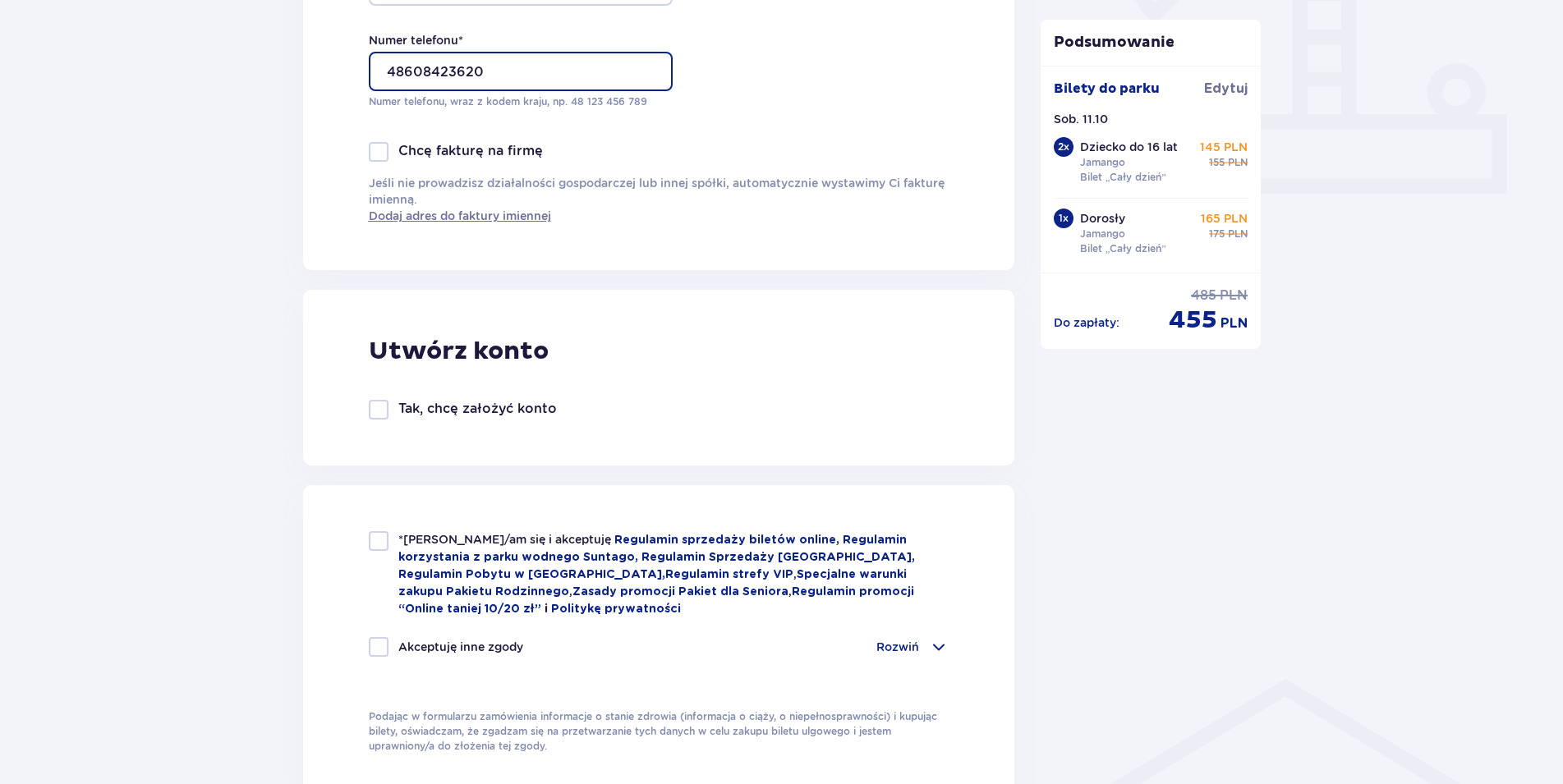
scroll to position [670, 0]
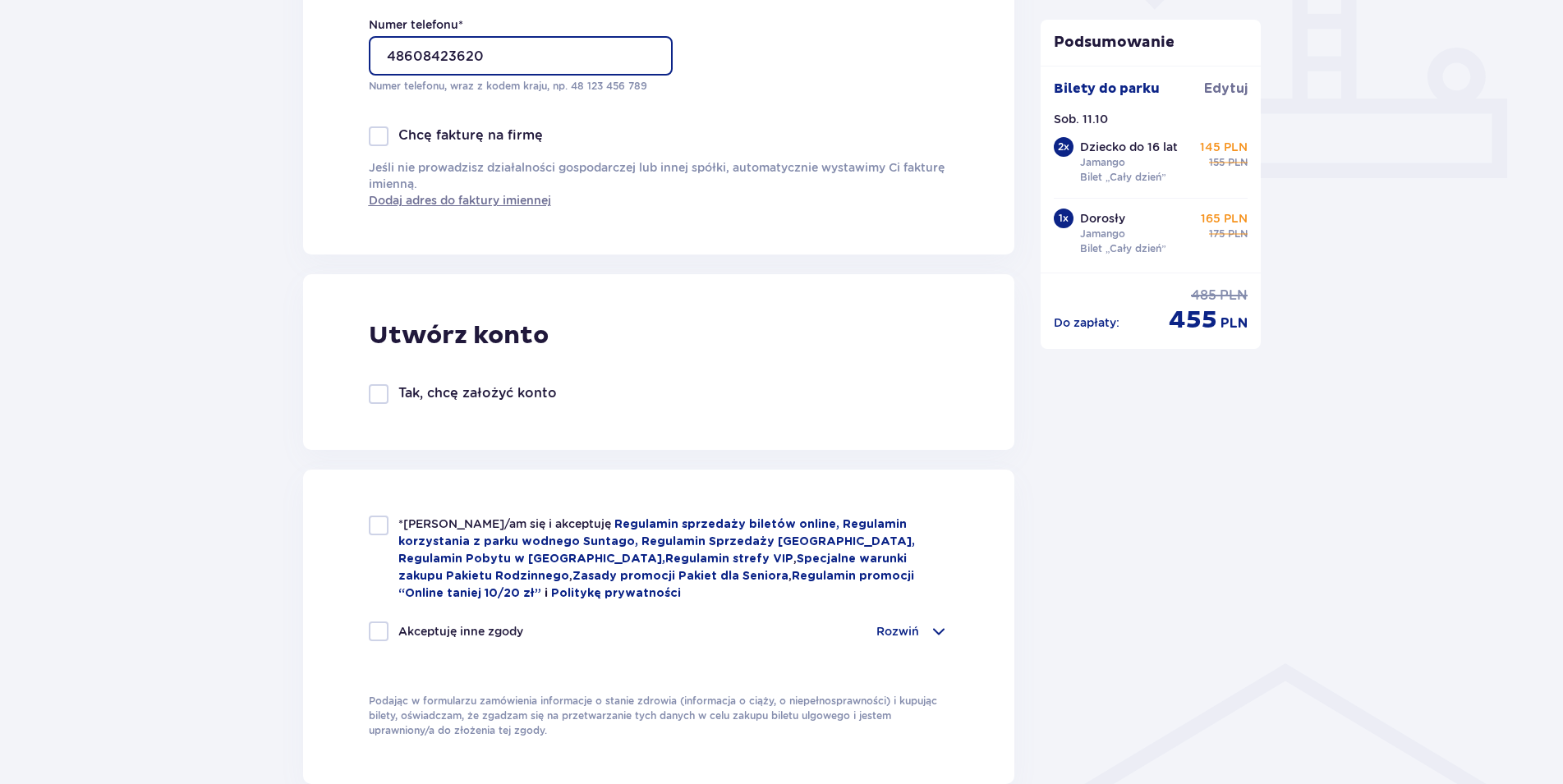
type input "48608423620"
click at [385, 392] on div at bounding box center [379, 394] width 20 height 20
checkbox input "true"
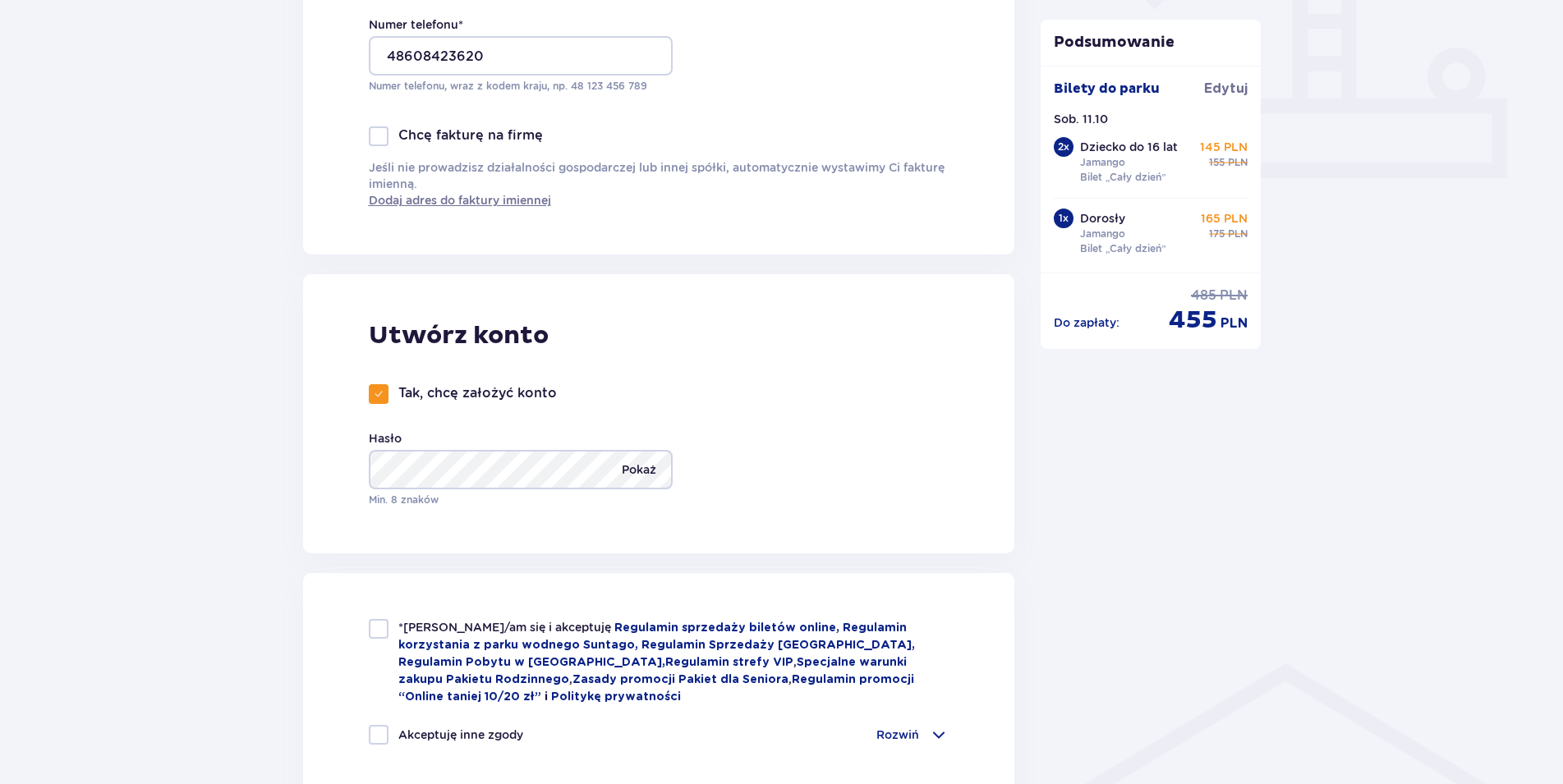
click at [647, 463] on p "Pokaż" at bounding box center [639, 470] width 34 height 40
click at [647, 463] on p "Ukryj" at bounding box center [641, 470] width 31 height 40
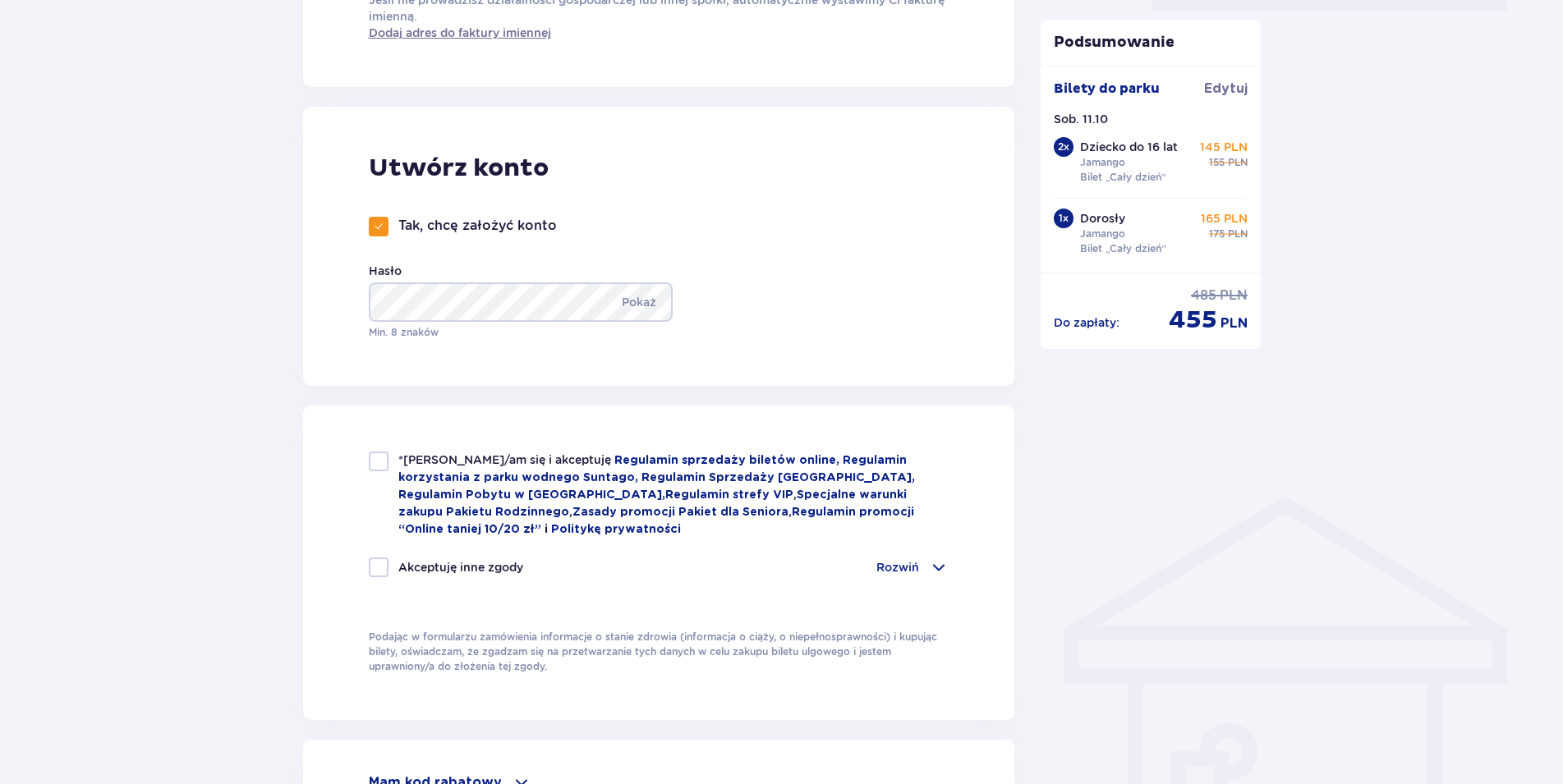
click at [384, 461] on div at bounding box center [379, 462] width 20 height 20
checkbox input "true"
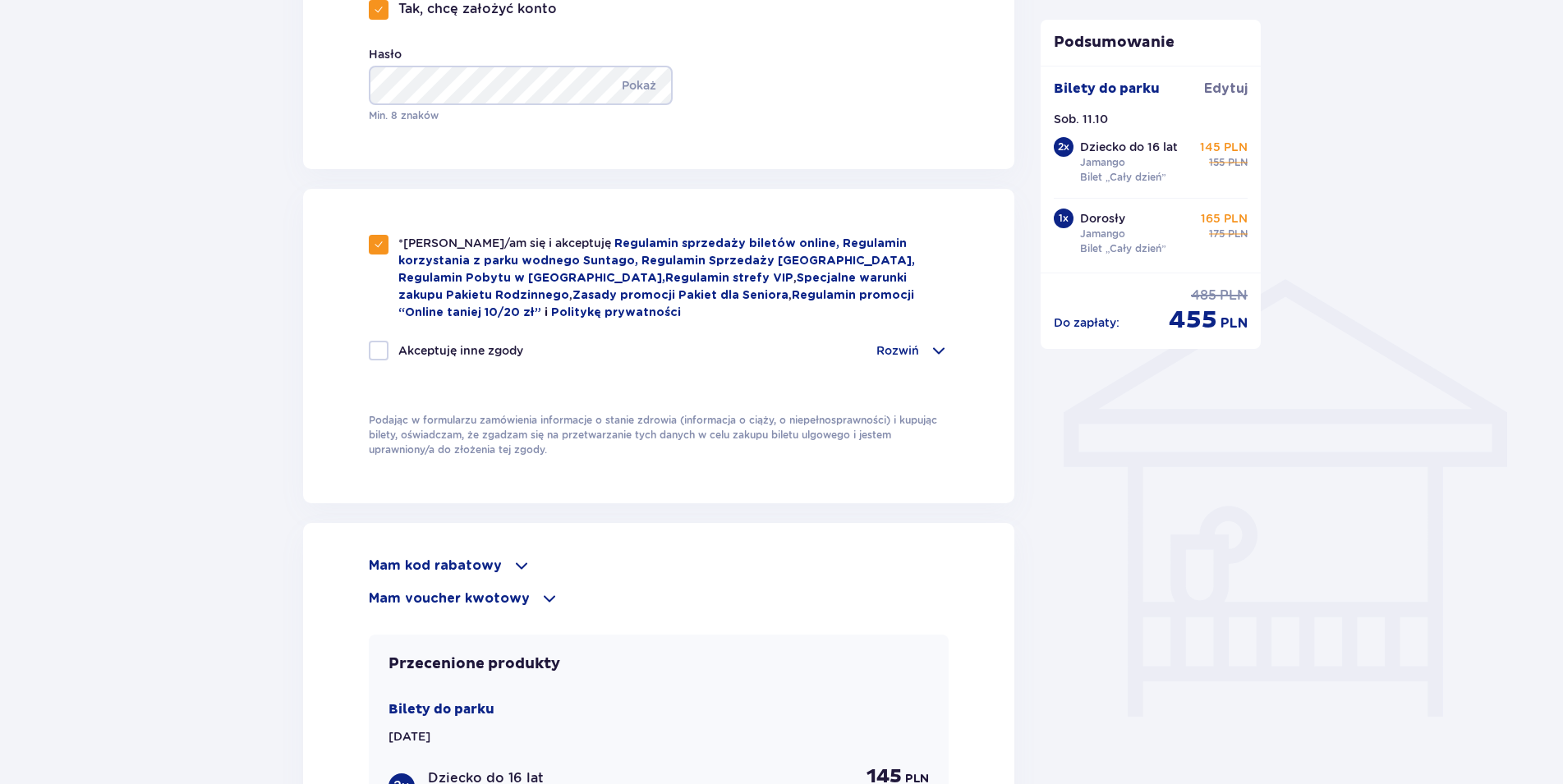
scroll to position [1089, 0]
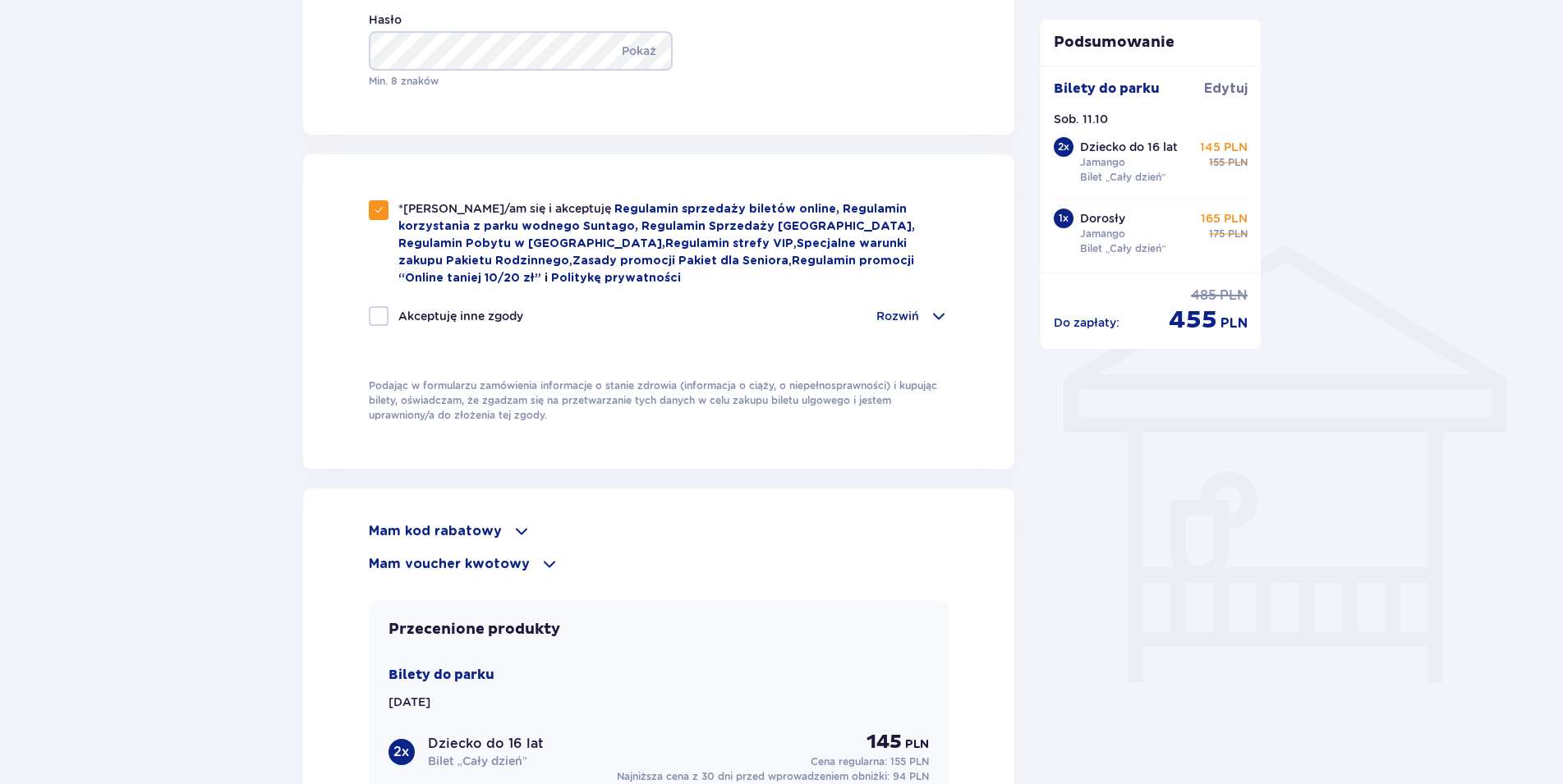
click at [935, 307] on span at bounding box center [939, 316] width 20 height 20
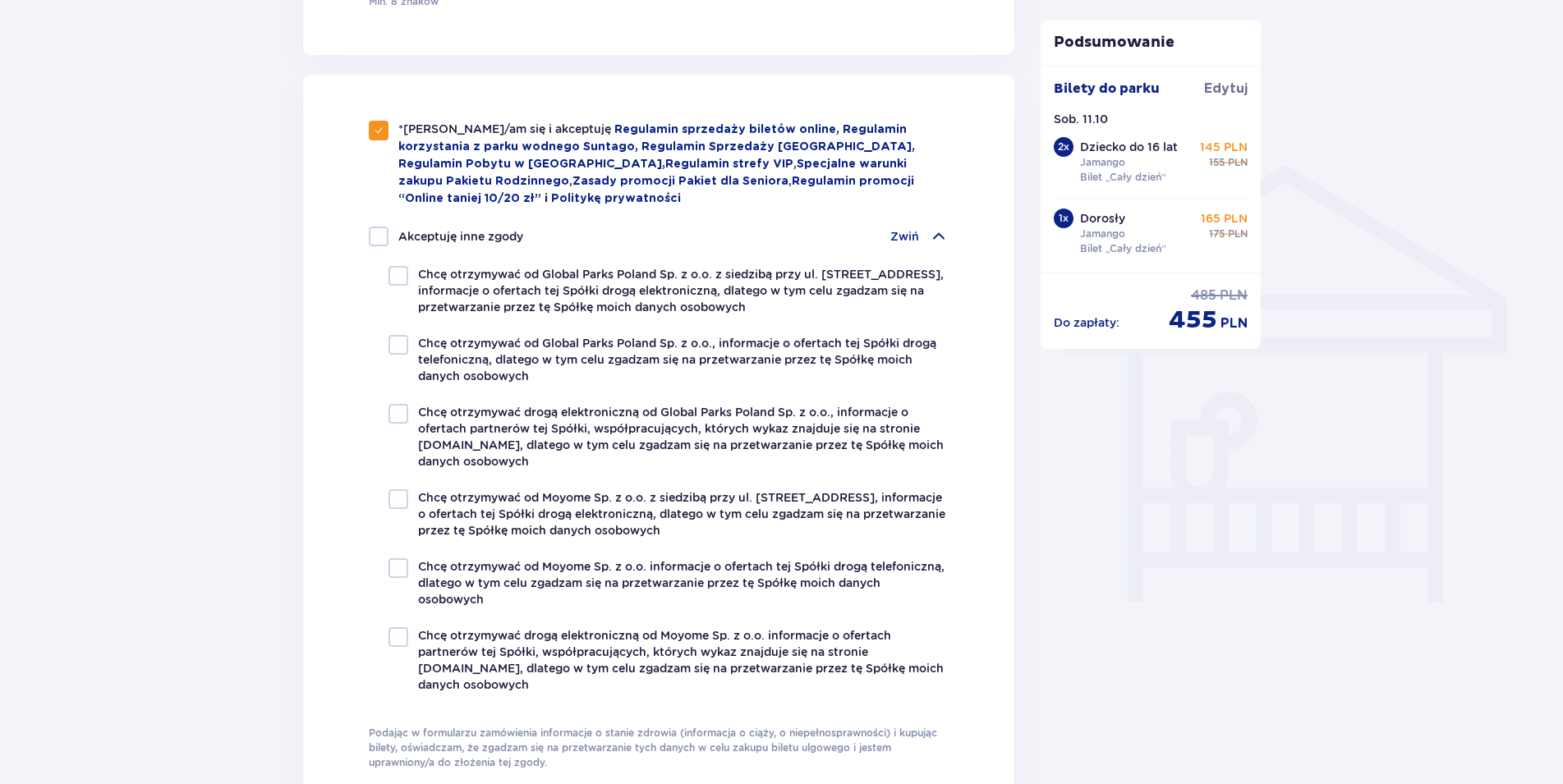
scroll to position [1257, 0]
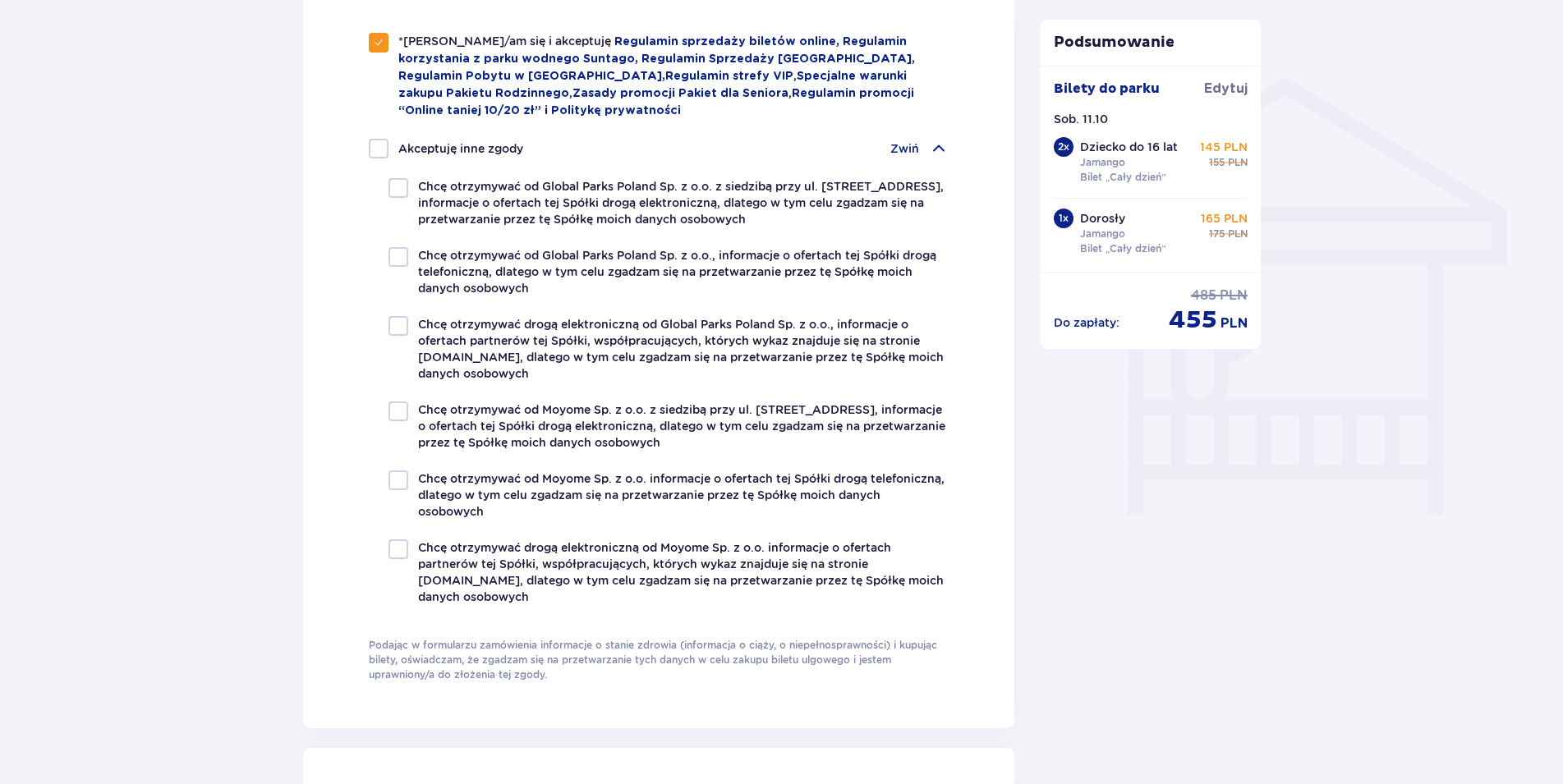
click at [935, 141] on span at bounding box center [939, 148] width 20 height 20
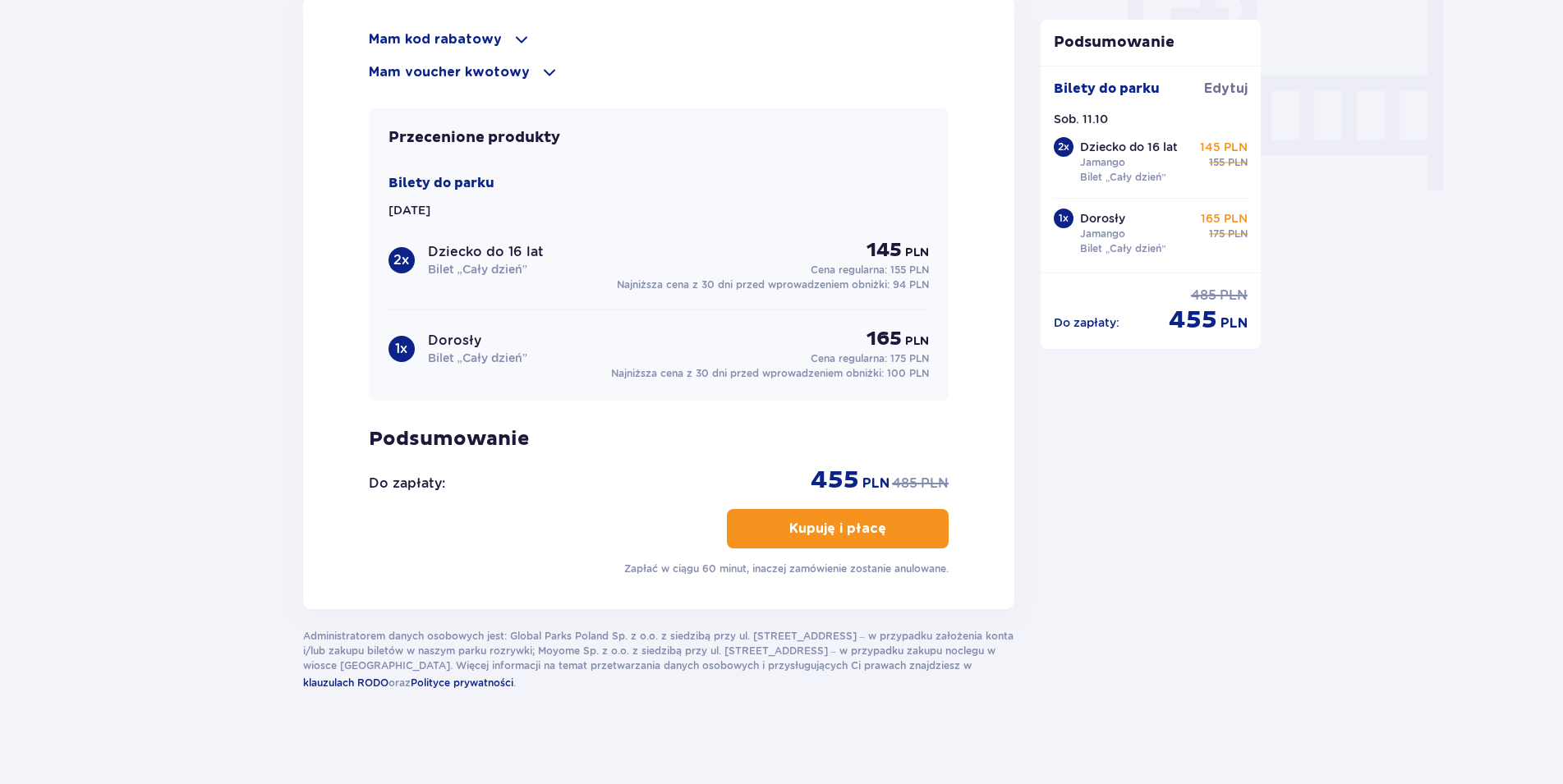
scroll to position [1582, 0]
click at [819, 524] on p "Kupuję i płacę" at bounding box center [838, 527] width 97 height 18
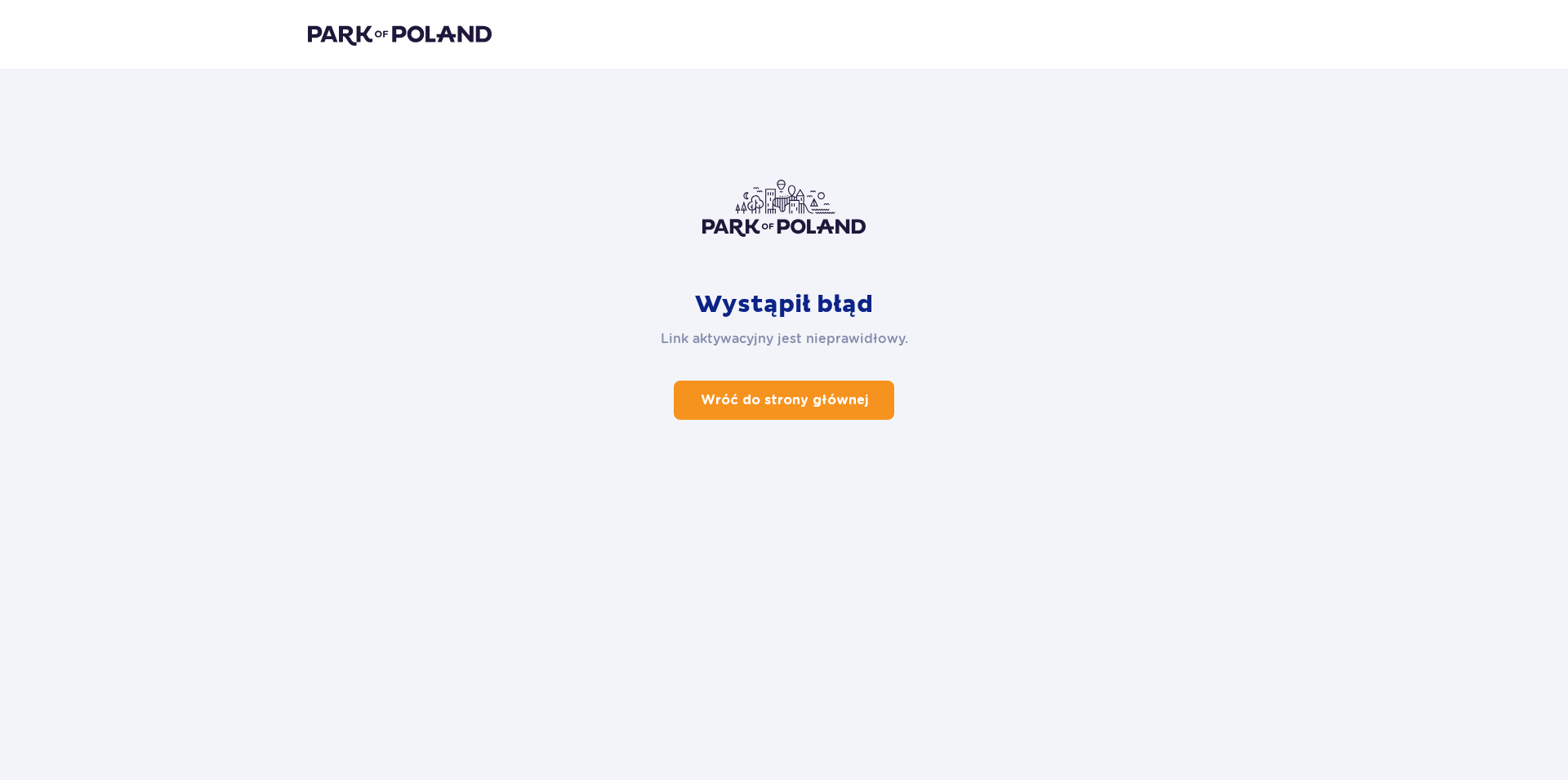
click at [771, 395] on p "Wróć do strony głównej" at bounding box center [784, 400] width 168 height 18
click at [748, 395] on p "Wróć do strony głównej" at bounding box center [784, 400] width 168 height 18
click at [795, 395] on p "Wróć do strony głównej" at bounding box center [784, 400] width 168 height 18
click at [793, 402] on p "Wróć do strony głównej" at bounding box center [784, 400] width 168 height 18
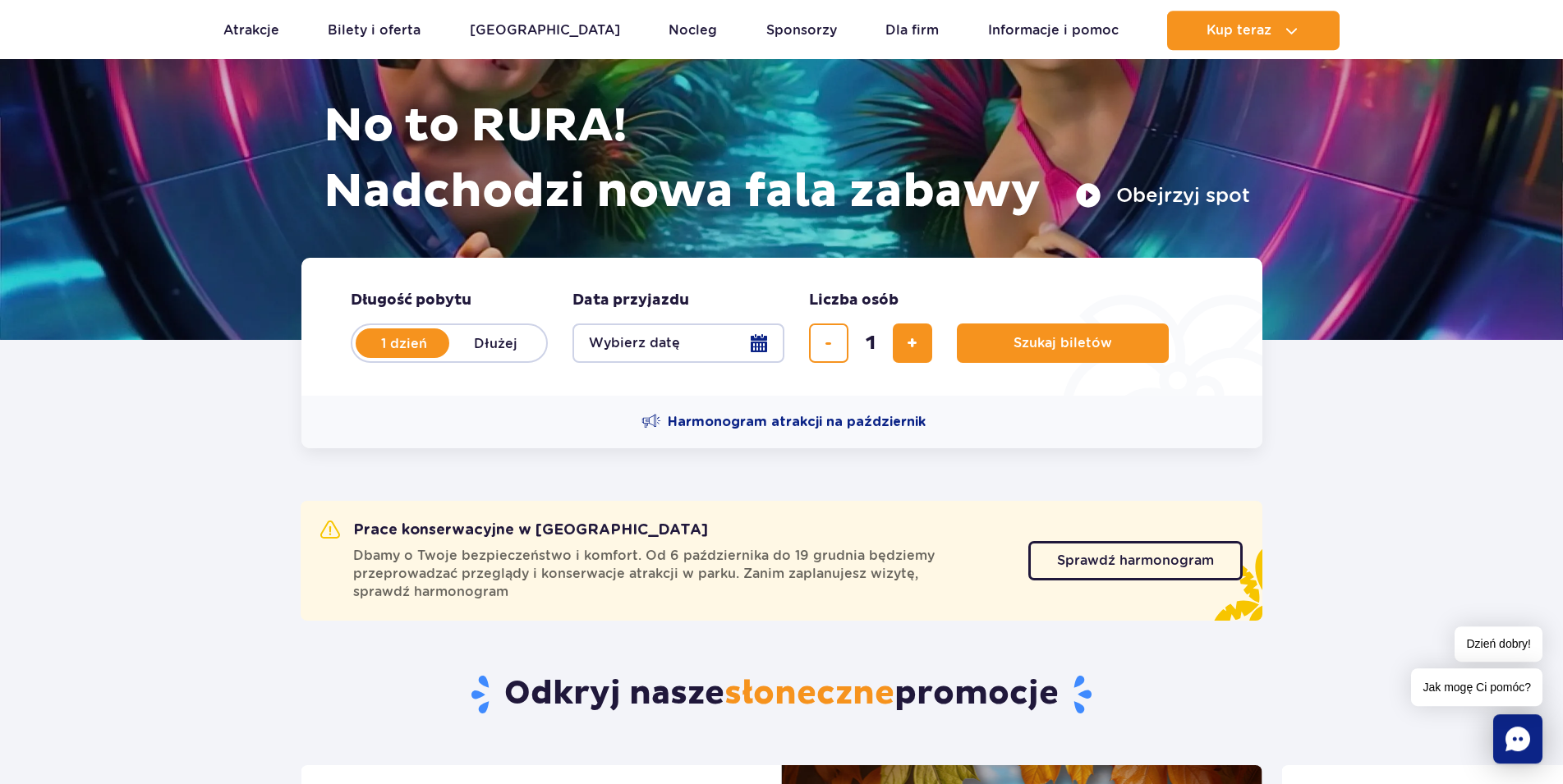
scroll to position [335, 0]
